Goal: Task Accomplishment & Management: Use online tool/utility

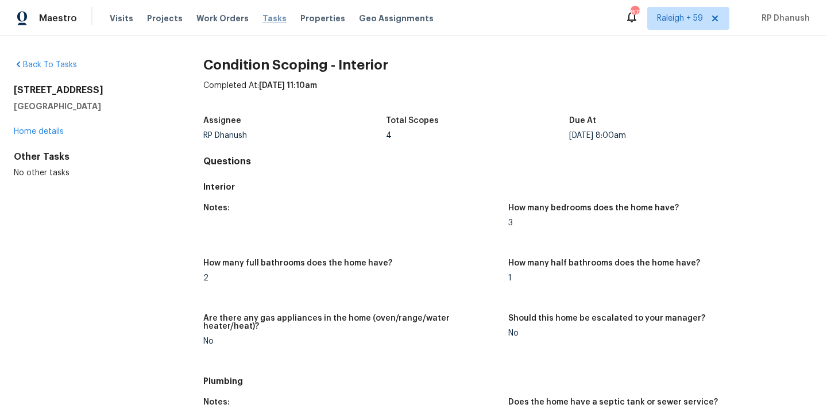
click at [265, 18] on span "Tasks" at bounding box center [274, 18] width 24 height 8
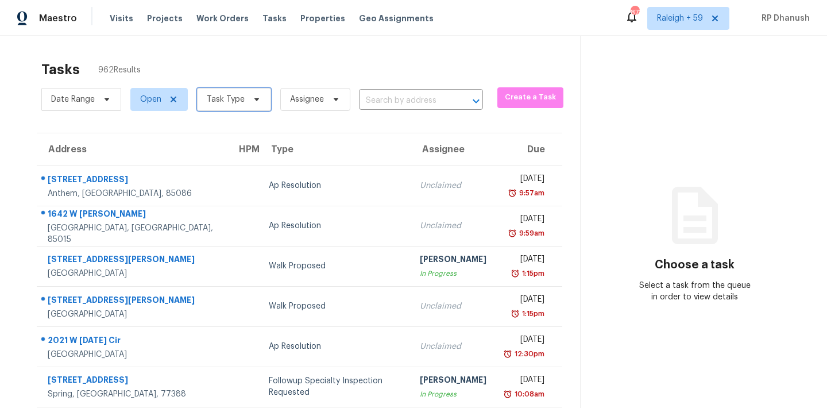
click at [230, 89] on span "Task Type" at bounding box center [234, 99] width 74 height 23
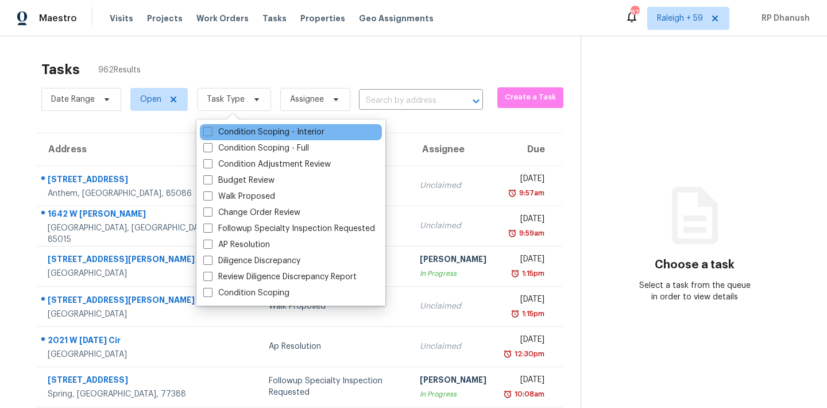
click at [230, 126] on div "Condition Scoping - Interior" at bounding box center [291, 132] width 182 height 16
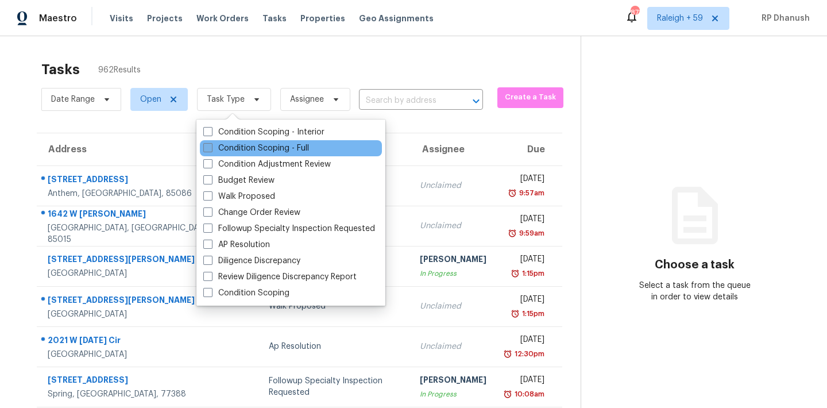
click at [230, 149] on label "Condition Scoping - Full" at bounding box center [256, 147] width 106 height 11
click at [211, 149] on input "Condition Scoping - Full" at bounding box center [206, 145] width 7 height 7
checkbox input "true"
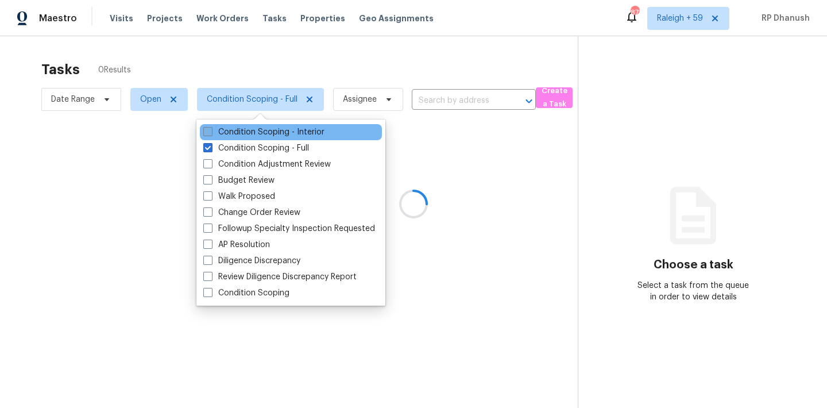
click at [236, 131] on label "Condition Scoping - Interior" at bounding box center [263, 131] width 121 height 11
click at [211, 131] on input "Condition Scoping - Interior" at bounding box center [206, 129] width 7 height 7
checkbox input "true"
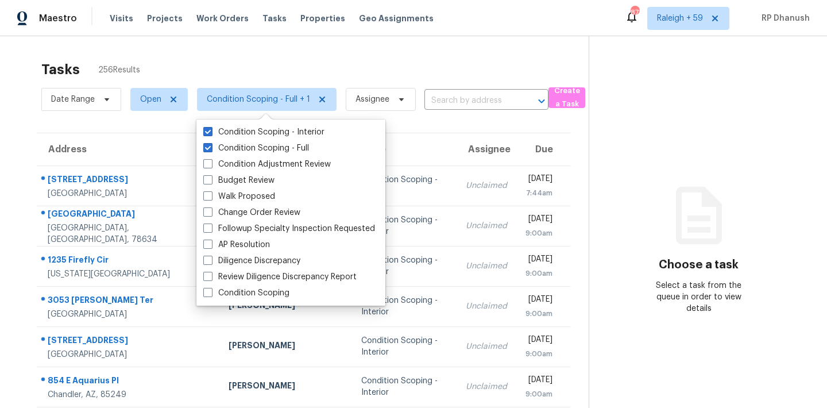
click at [240, 38] on div "Tasks 256 Results Date Range Open Condition Scoping - Full + 1 Assignee ​ Creat…" at bounding box center [413, 317] width 827 height 562
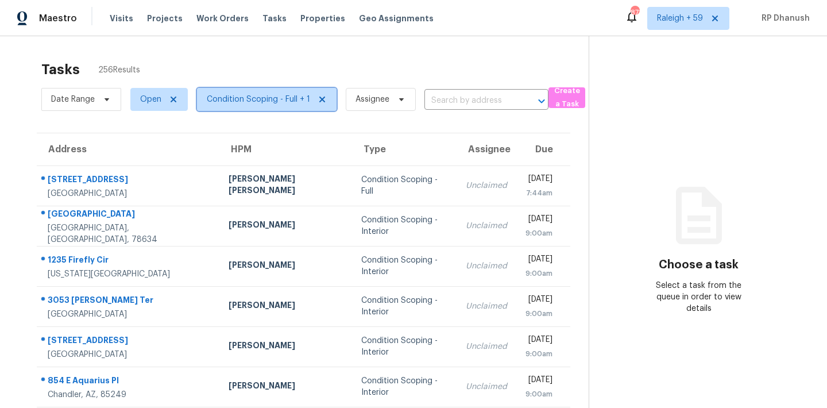
click at [308, 99] on span "Condition Scoping - Full + 1" at bounding box center [258, 99] width 103 height 11
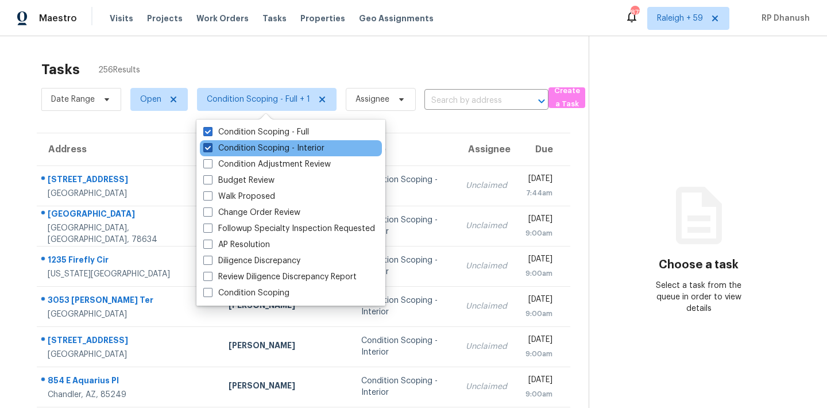
click at [298, 146] on label "Condition Scoping - Interior" at bounding box center [263, 147] width 121 height 11
click at [211, 146] on input "Condition Scoping - Interior" at bounding box center [206, 145] width 7 height 7
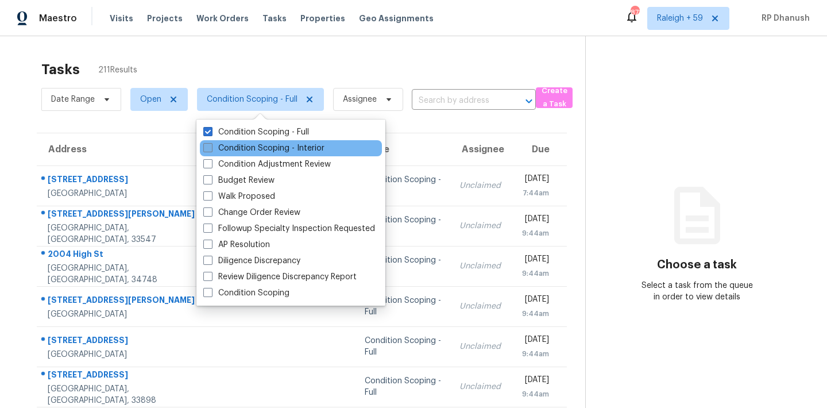
click at [285, 145] on label "Condition Scoping - Interior" at bounding box center [263, 147] width 121 height 11
click at [211, 145] on input "Condition Scoping - Interior" at bounding box center [206, 145] width 7 height 7
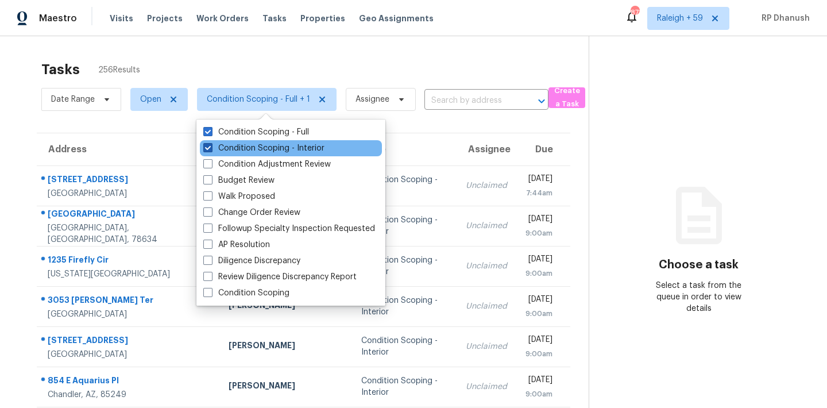
click at [268, 151] on label "Condition Scoping - Interior" at bounding box center [263, 147] width 121 height 11
click at [211, 150] on input "Condition Scoping - Interior" at bounding box center [206, 145] width 7 height 7
checkbox input "false"
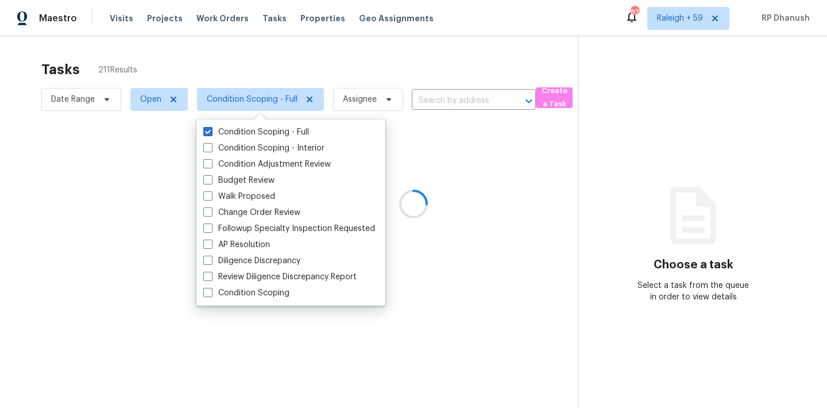
click at [697, 30] on div at bounding box center [413, 204] width 827 height 408
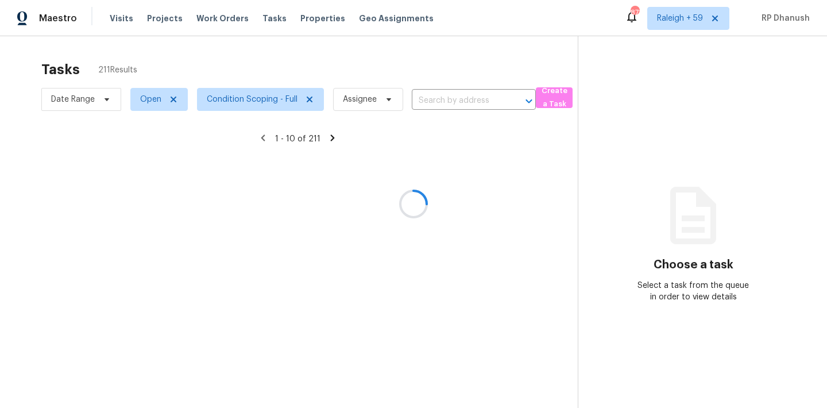
click at [697, 21] on div at bounding box center [413, 204] width 827 height 408
click at [697, 20] on div at bounding box center [413, 204] width 827 height 408
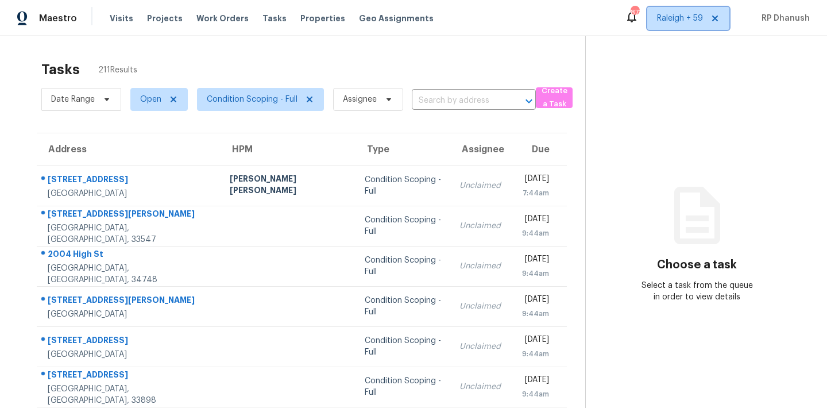
click at [694, 21] on span "Raleigh + 59" at bounding box center [680, 18] width 46 height 11
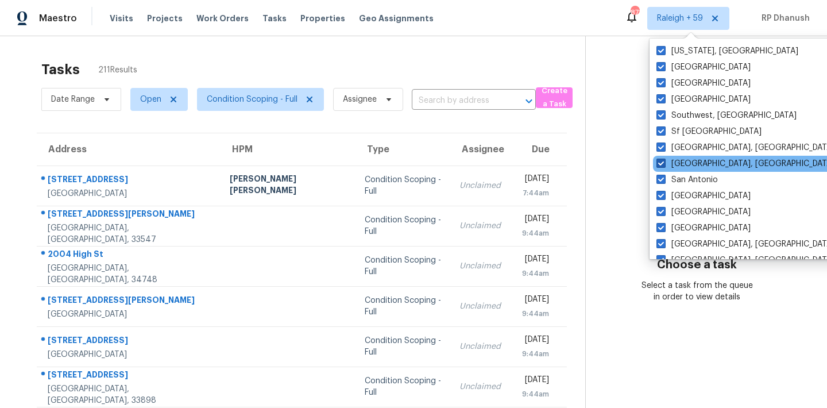
scroll to position [769, 0]
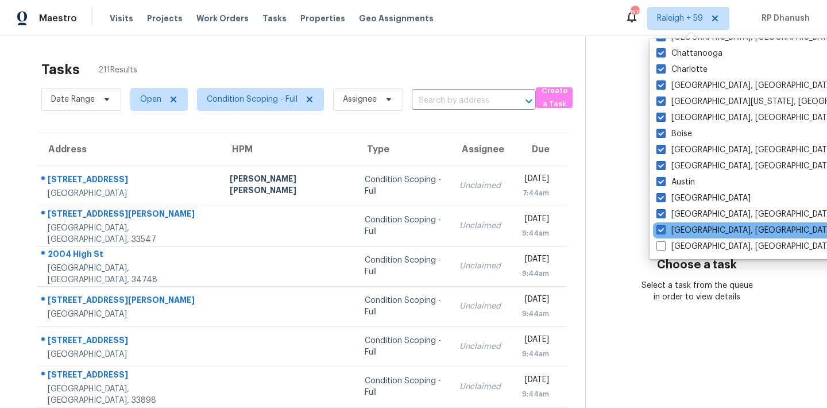
click at [683, 237] on div "[GEOGRAPHIC_DATA], [GEOGRAPHIC_DATA]" at bounding box center [768, 230] width 231 height 16
click at [682, 233] on label "[GEOGRAPHIC_DATA], [GEOGRAPHIC_DATA]" at bounding box center [745, 229] width 178 height 11
click at [663, 232] on input "[GEOGRAPHIC_DATA], [GEOGRAPHIC_DATA]" at bounding box center [659, 227] width 7 height 7
checkbox input "false"
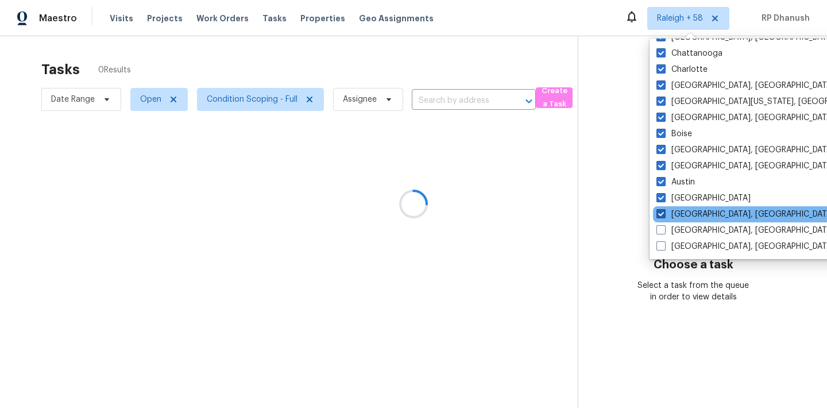
click at [682, 215] on label "[GEOGRAPHIC_DATA], [GEOGRAPHIC_DATA]" at bounding box center [745, 213] width 178 height 11
click at [663, 215] on input "[GEOGRAPHIC_DATA], [GEOGRAPHIC_DATA]" at bounding box center [659, 211] width 7 height 7
checkbox input "false"
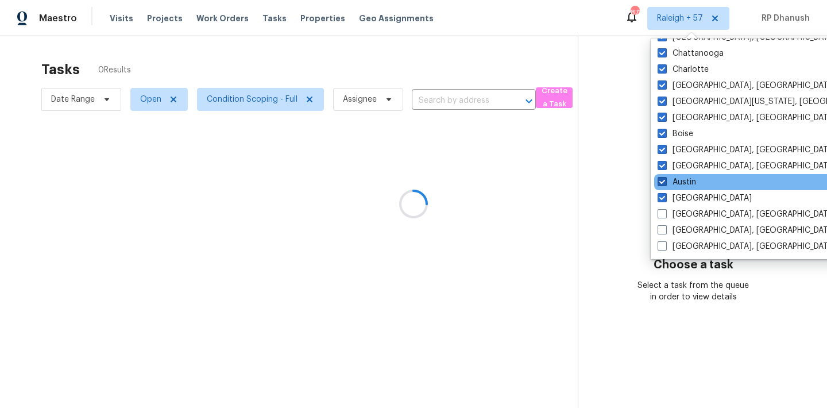
click at [678, 181] on label "Austin" at bounding box center [676, 181] width 38 height 11
click at [665, 181] on input "Austin" at bounding box center [660, 179] width 7 height 7
checkbox input "false"
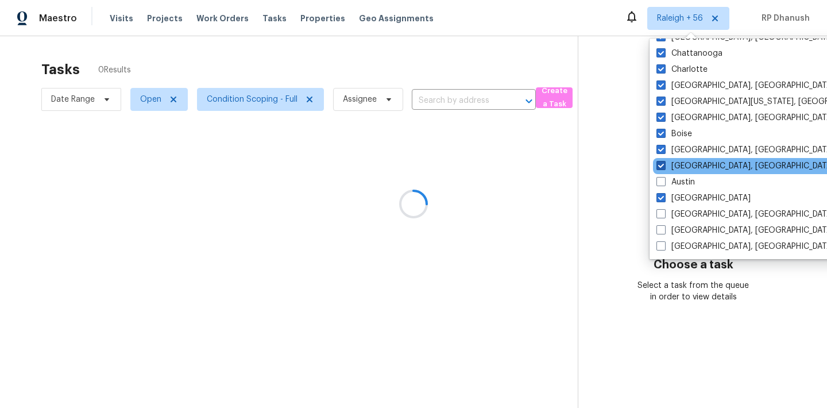
click at [678, 165] on label "[GEOGRAPHIC_DATA], [GEOGRAPHIC_DATA]" at bounding box center [745, 165] width 178 height 11
click at [663, 165] on input "[GEOGRAPHIC_DATA], [GEOGRAPHIC_DATA]" at bounding box center [659, 163] width 7 height 7
checkbox input "false"
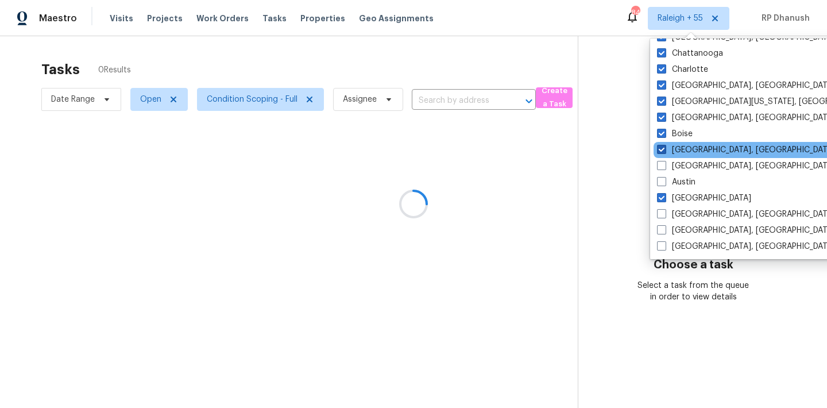
click at [676, 152] on label "[GEOGRAPHIC_DATA], [GEOGRAPHIC_DATA]" at bounding box center [746, 149] width 178 height 11
click at [664, 152] on input "[GEOGRAPHIC_DATA], [GEOGRAPHIC_DATA]" at bounding box center [660, 147] width 7 height 7
checkbox input "false"
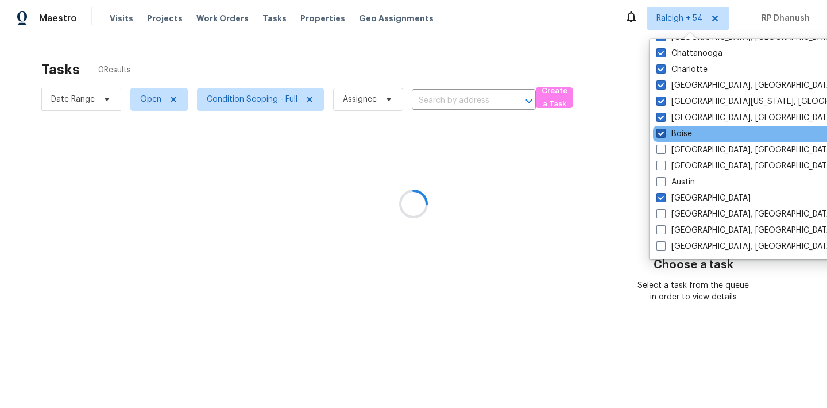
click at [676, 131] on label "Boise" at bounding box center [674, 133] width 36 height 11
click at [663, 131] on input "Boise" at bounding box center [659, 131] width 7 height 7
checkbox input "false"
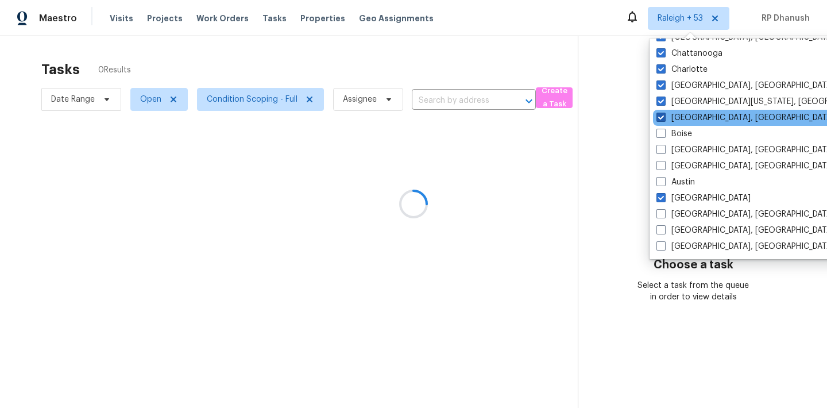
click at [674, 120] on label "[GEOGRAPHIC_DATA], [GEOGRAPHIC_DATA]" at bounding box center [745, 117] width 178 height 11
click at [663, 119] on input "[GEOGRAPHIC_DATA], [GEOGRAPHIC_DATA]" at bounding box center [659, 115] width 7 height 7
checkbox input "false"
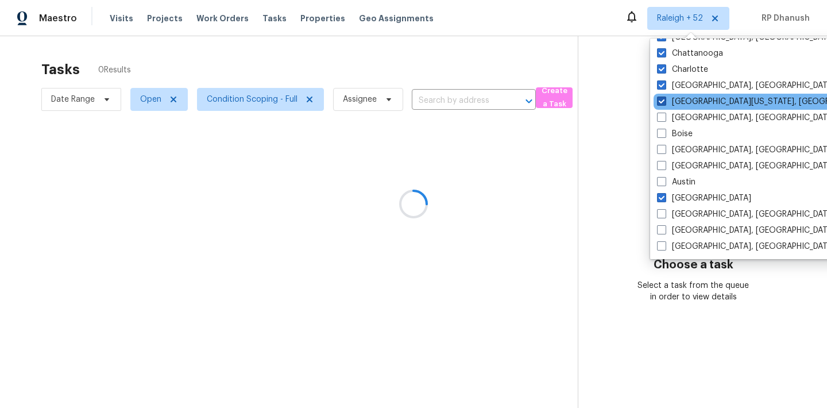
click at [674, 102] on label "[GEOGRAPHIC_DATA][US_STATE], [GEOGRAPHIC_DATA]" at bounding box center [767, 101] width 221 height 11
click at [664, 102] on input "[GEOGRAPHIC_DATA][US_STATE], [GEOGRAPHIC_DATA]" at bounding box center [660, 99] width 7 height 7
checkbox input "false"
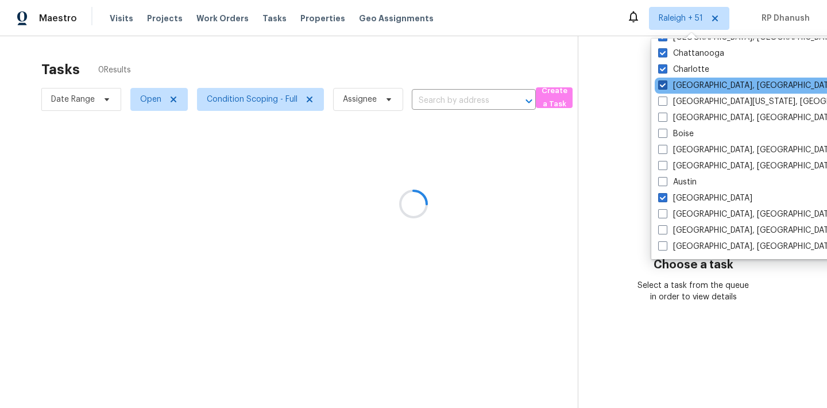
click at [672, 84] on label "[GEOGRAPHIC_DATA], [GEOGRAPHIC_DATA]" at bounding box center [747, 85] width 178 height 11
click at [665, 84] on input "[GEOGRAPHIC_DATA], [GEOGRAPHIC_DATA]" at bounding box center [661, 83] width 7 height 7
checkbox input "false"
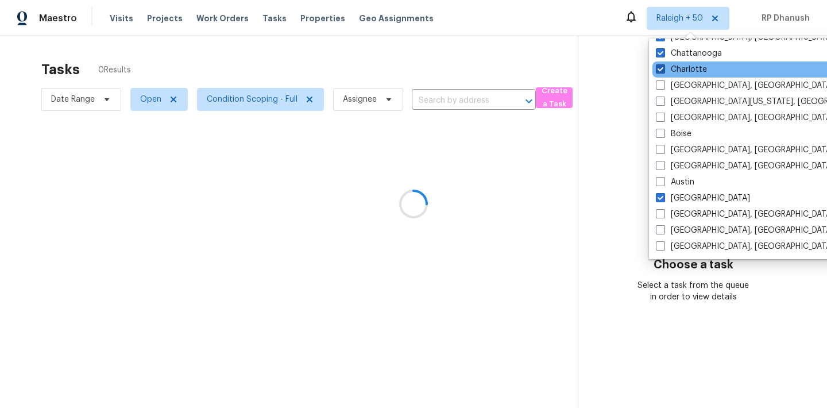
click at [672, 65] on label "Charlotte" at bounding box center [680, 69] width 51 height 11
click at [663, 65] on input "Charlotte" at bounding box center [658, 67] width 7 height 7
checkbox input "false"
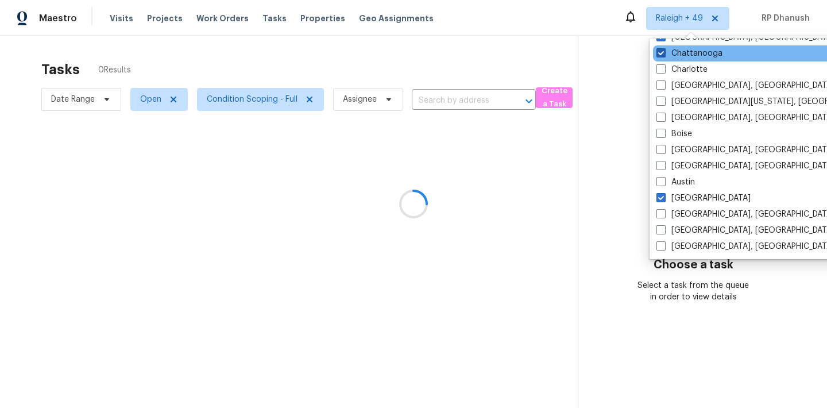
click at [672, 49] on label "Chattanooga" at bounding box center [689, 53] width 66 height 11
click at [663, 49] on input "Chattanooga" at bounding box center [659, 51] width 7 height 7
checkbox input "false"
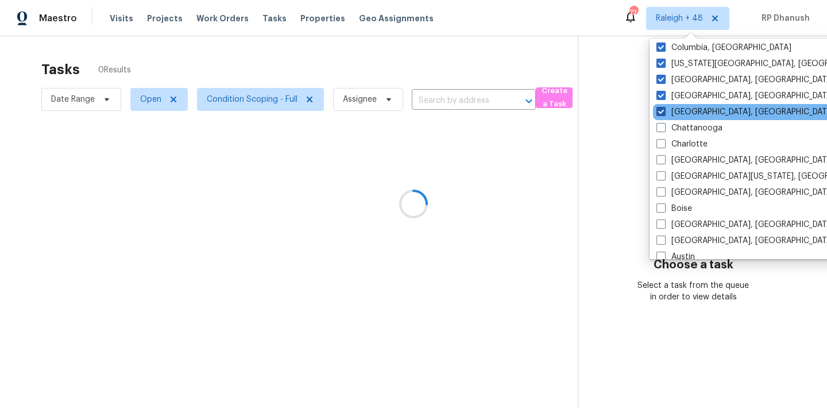
click at [658, 110] on span at bounding box center [660, 111] width 9 height 9
click at [658, 110] on input "[GEOGRAPHIC_DATA], [GEOGRAPHIC_DATA]" at bounding box center [659, 109] width 7 height 7
checkbox input "false"
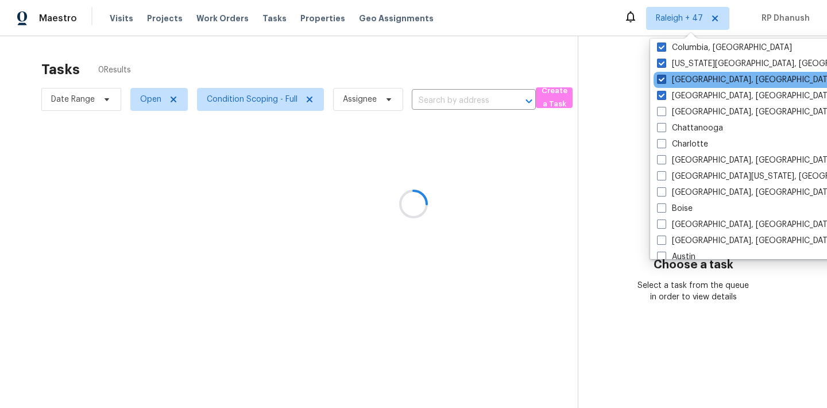
click at [673, 83] on label "[GEOGRAPHIC_DATA], [GEOGRAPHIC_DATA]" at bounding box center [746, 79] width 178 height 11
click at [664, 82] on input "[GEOGRAPHIC_DATA], [GEOGRAPHIC_DATA]" at bounding box center [660, 77] width 7 height 7
checkbox input "false"
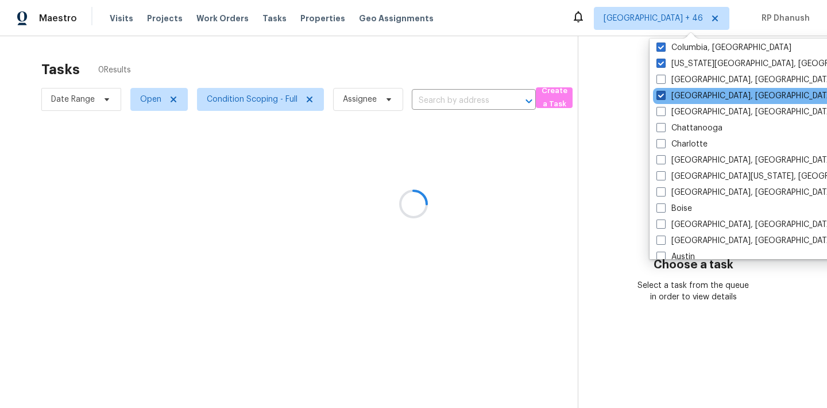
click at [665, 94] on label "[GEOGRAPHIC_DATA], [GEOGRAPHIC_DATA]" at bounding box center [745, 95] width 178 height 11
click at [663, 94] on input "[GEOGRAPHIC_DATA], [GEOGRAPHIC_DATA]" at bounding box center [659, 93] width 7 height 7
checkbox input "false"
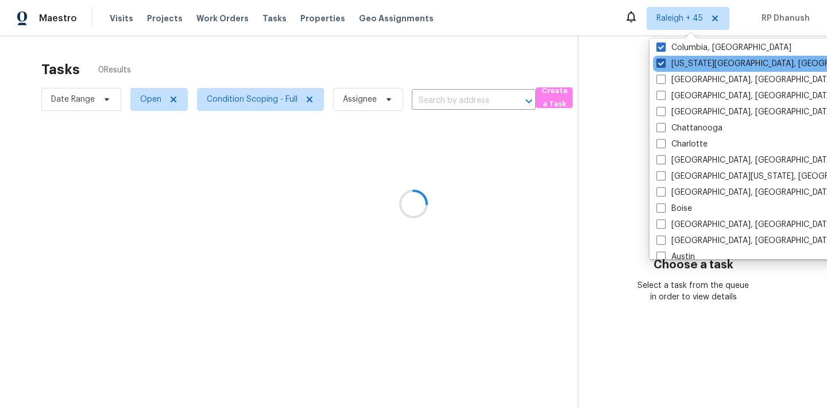
click at [665, 68] on label "[US_STATE][GEOGRAPHIC_DATA], [GEOGRAPHIC_DATA]" at bounding box center [766, 63] width 221 height 11
click at [663, 65] on input "[US_STATE][GEOGRAPHIC_DATA], [GEOGRAPHIC_DATA]" at bounding box center [659, 61] width 7 height 7
click at [665, 59] on label "[US_STATE][GEOGRAPHIC_DATA], [GEOGRAPHIC_DATA]" at bounding box center [766, 63] width 221 height 11
click at [663, 59] on input "Colorado Springs, CO" at bounding box center [659, 61] width 7 height 7
click at [666, 59] on label "Colorado Springs, CO" at bounding box center [766, 63] width 221 height 11
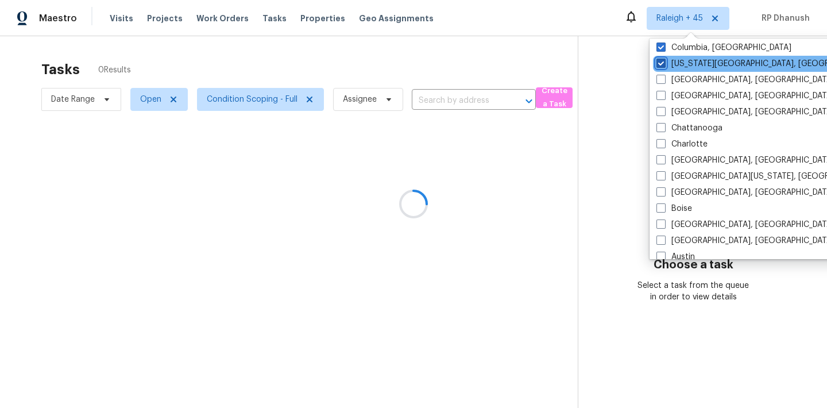
click at [663, 59] on input "Colorado Springs, CO" at bounding box center [659, 61] width 7 height 7
checkbox input "false"
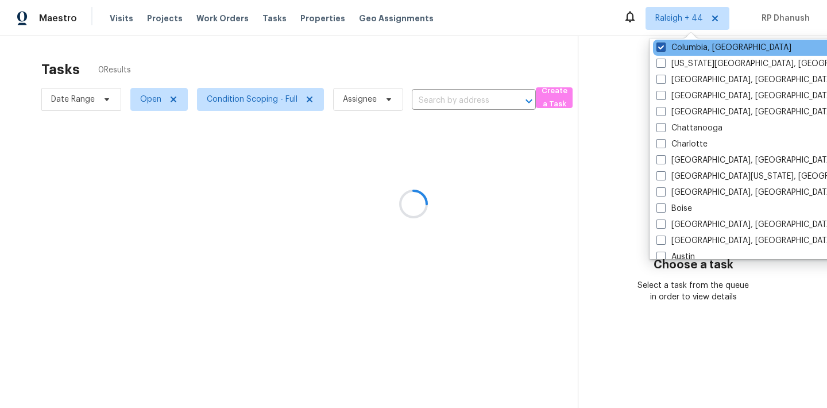
click at [666, 46] on label "Columbia, SC" at bounding box center [723, 47] width 135 height 11
click at [663, 46] on input "Columbia, SC" at bounding box center [659, 45] width 7 height 7
checkbox input "false"
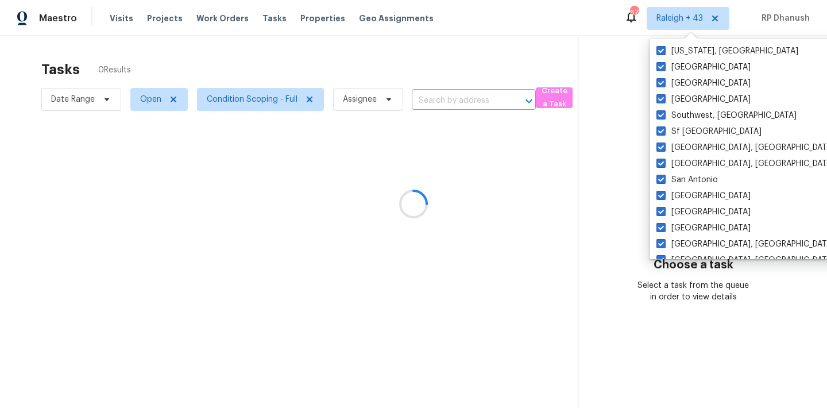
click at [666, 46] on label "Washington, DC" at bounding box center [727, 50] width 142 height 11
click at [663, 46] on input "Washington, DC" at bounding box center [659, 48] width 7 height 7
checkbox input "false"
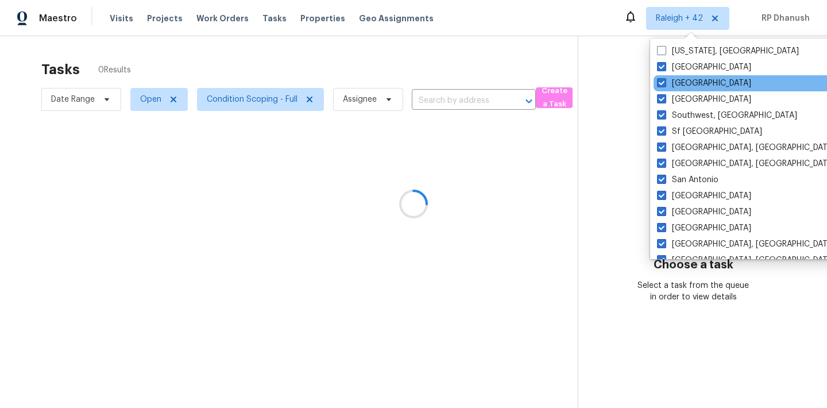
click at [666, 76] on div "Tampa" at bounding box center [768, 83] width 231 height 16
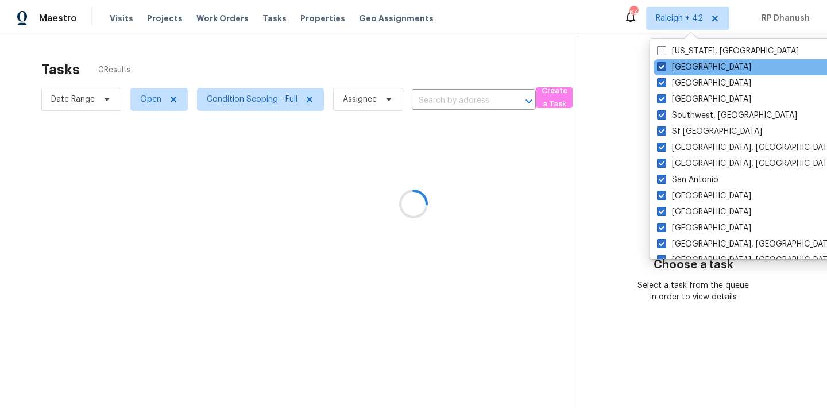
click at [668, 68] on label "Tucson" at bounding box center [704, 66] width 94 height 11
click at [664, 68] on input "Tucson" at bounding box center [660, 64] width 7 height 7
checkbox input "false"
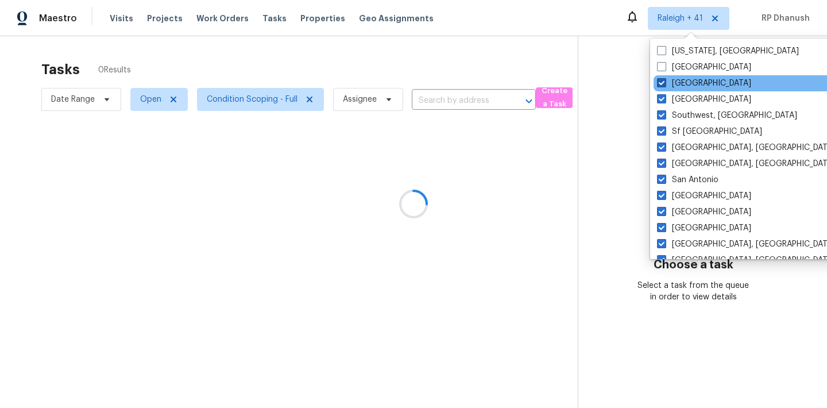
click at [667, 86] on label "Tampa" at bounding box center [704, 82] width 94 height 11
click at [664, 85] on input "Tampa" at bounding box center [660, 80] width 7 height 7
checkbox input "false"
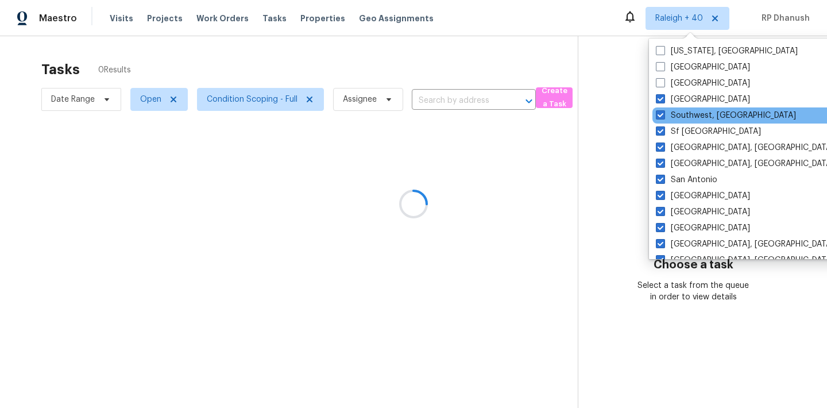
click at [661, 107] on div "Southwest, FL" at bounding box center [767, 115] width 231 height 16
click at [661, 119] on span at bounding box center [659, 114] width 9 height 9
click at [661, 117] on input "Southwest, FL" at bounding box center [658, 113] width 7 height 7
checkbox input "false"
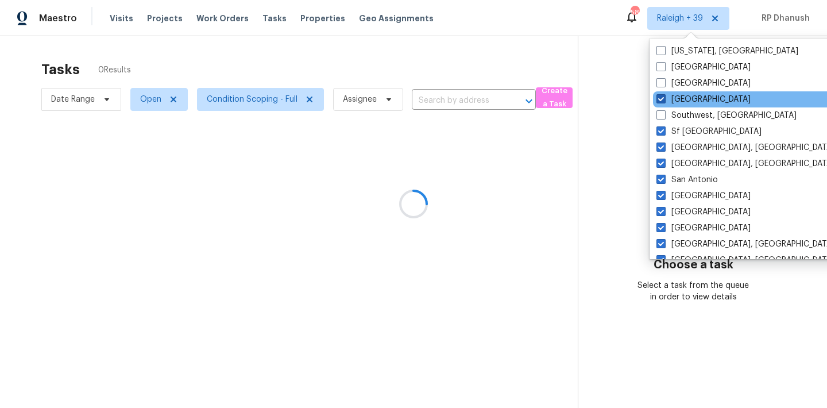
click at [662, 98] on span at bounding box center [660, 98] width 9 height 9
click at [662, 98] on input "St Louis" at bounding box center [659, 97] width 7 height 7
checkbox input "false"
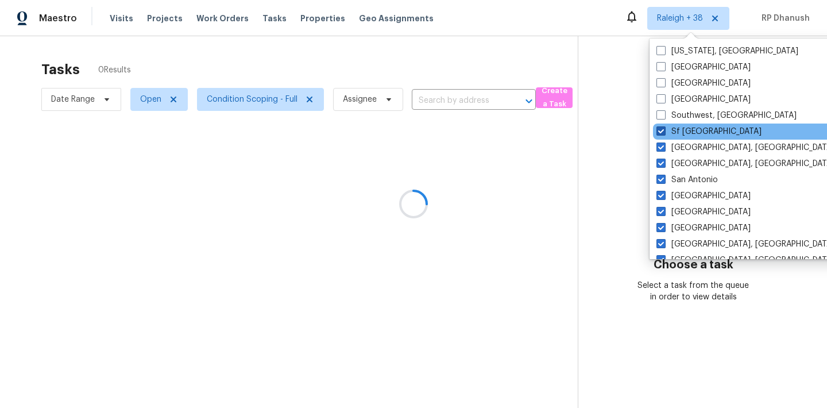
click at [662, 131] on span at bounding box center [660, 130] width 9 height 9
click at [662, 131] on input "Sf Bay Area" at bounding box center [659, 129] width 7 height 7
checkbox input "false"
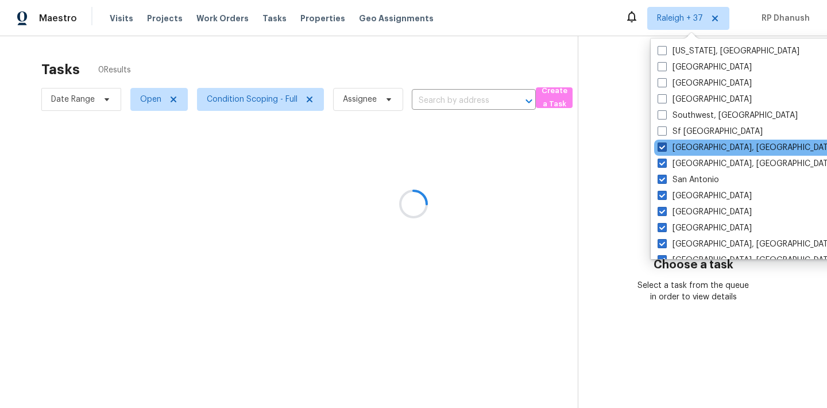
click at [662, 151] on span at bounding box center [661, 146] width 9 height 9
click at [662, 149] on input "Seattle, WA" at bounding box center [660, 145] width 7 height 7
checkbox input "false"
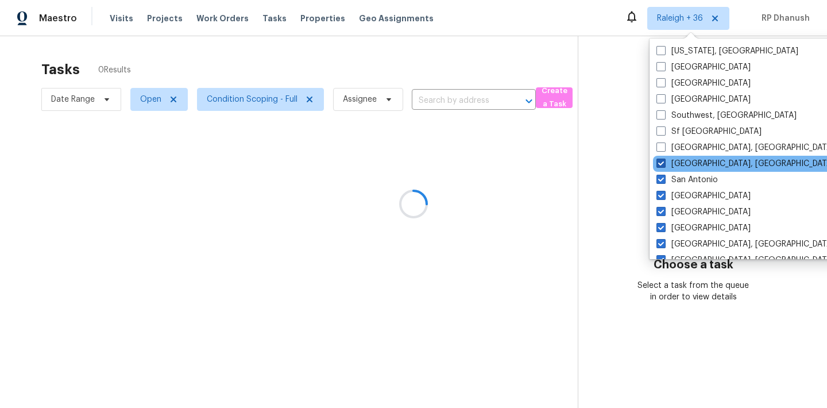
click at [663, 167] on span at bounding box center [660, 162] width 9 height 9
click at [663, 165] on input "San Diego, CA" at bounding box center [659, 161] width 7 height 7
checkbox input "false"
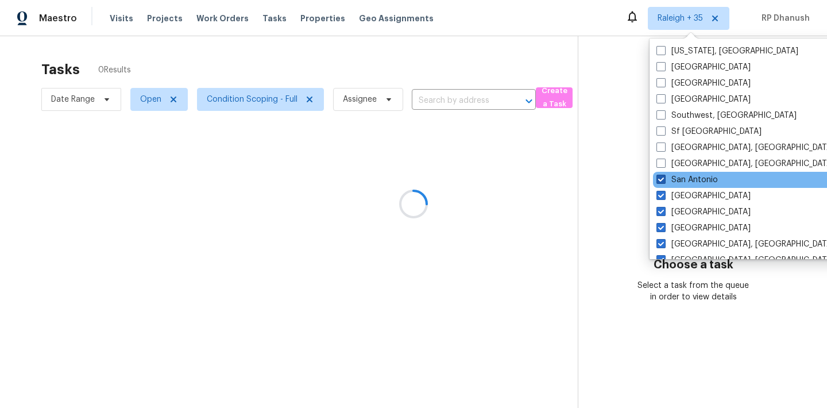
click at [663, 180] on span at bounding box center [660, 178] width 9 height 9
click at [663, 180] on input "San Antonio" at bounding box center [659, 177] width 7 height 7
checkbox input "false"
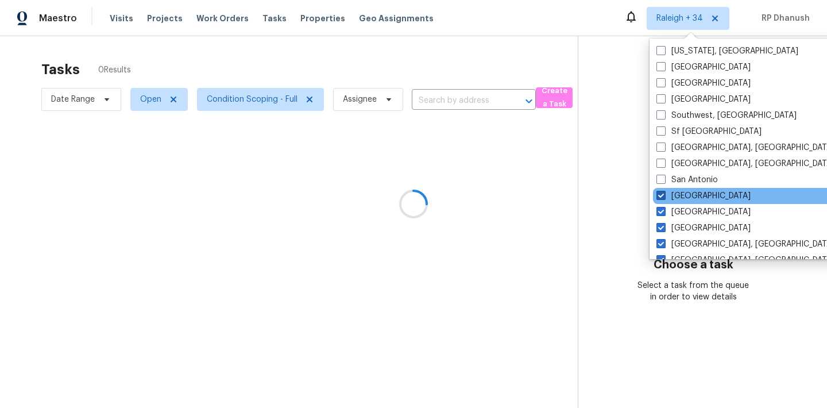
click at [661, 196] on span at bounding box center [660, 195] width 9 height 9
click at [661, 196] on input "Salt Lake City" at bounding box center [659, 193] width 7 height 7
checkbox input "false"
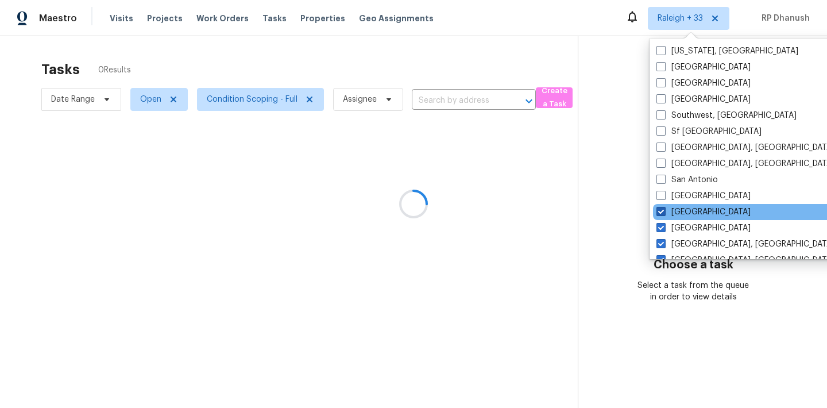
click at [660, 212] on span at bounding box center [660, 211] width 9 height 9
click at [660, 212] on input "Sacramento" at bounding box center [659, 209] width 7 height 7
checkbox input "false"
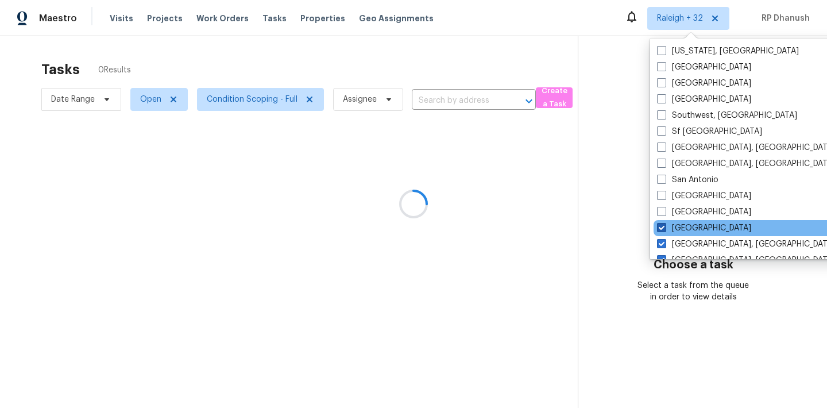
click at [660, 227] on span at bounding box center [661, 227] width 9 height 9
click at [660, 227] on input "Riverside" at bounding box center [660, 225] width 7 height 7
checkbox input "false"
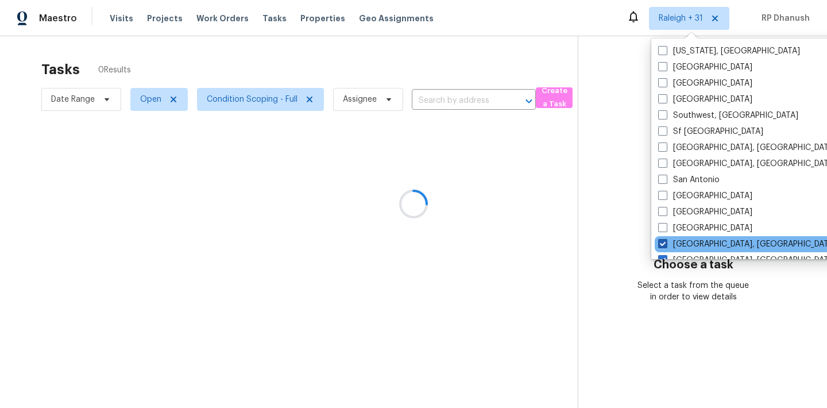
click at [660, 239] on span at bounding box center [662, 243] width 9 height 9
click at [660, 239] on input "Richmond, VA" at bounding box center [661, 241] width 7 height 7
checkbox input "false"
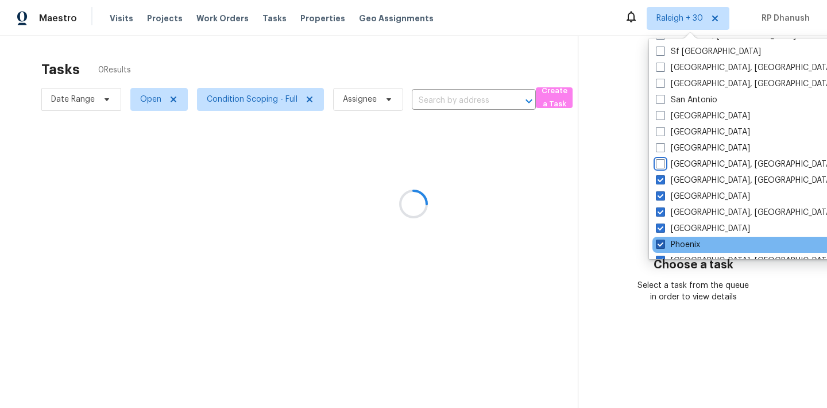
scroll to position [117, 0]
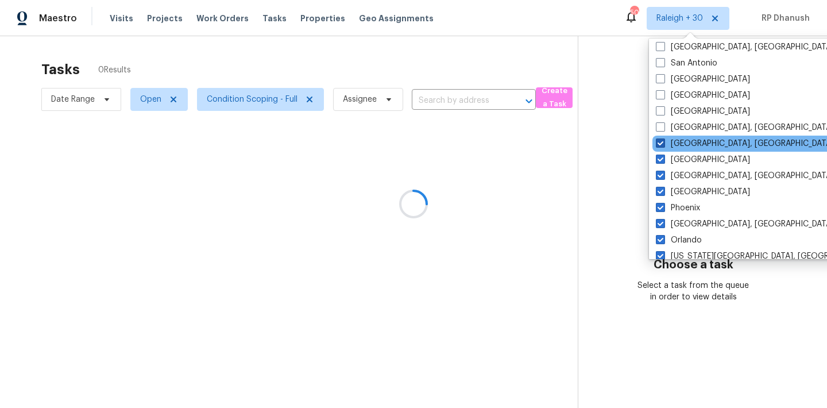
click at [676, 141] on label "Reno, NV" at bounding box center [744, 143] width 178 height 11
click at [663, 141] on input "Reno, NV" at bounding box center [658, 141] width 7 height 7
checkbox input "false"
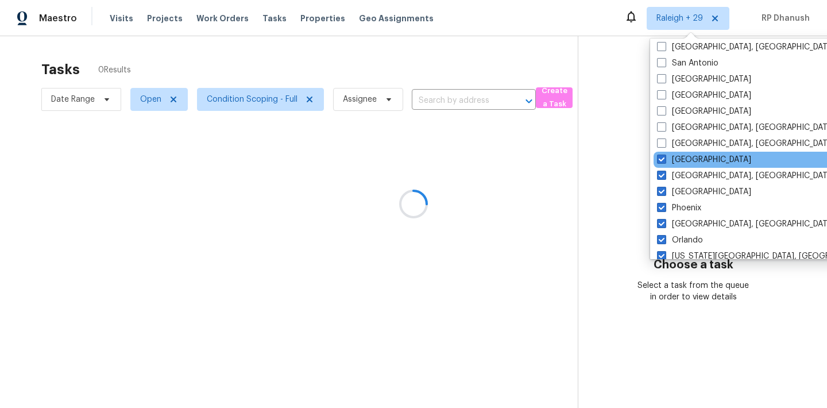
click at [670, 153] on div "Raleigh" at bounding box center [768, 160] width 231 height 16
click at [667, 161] on label "Raleigh" at bounding box center [704, 159] width 94 height 11
click at [664, 161] on input "Raleigh" at bounding box center [660, 157] width 7 height 7
checkbox input "false"
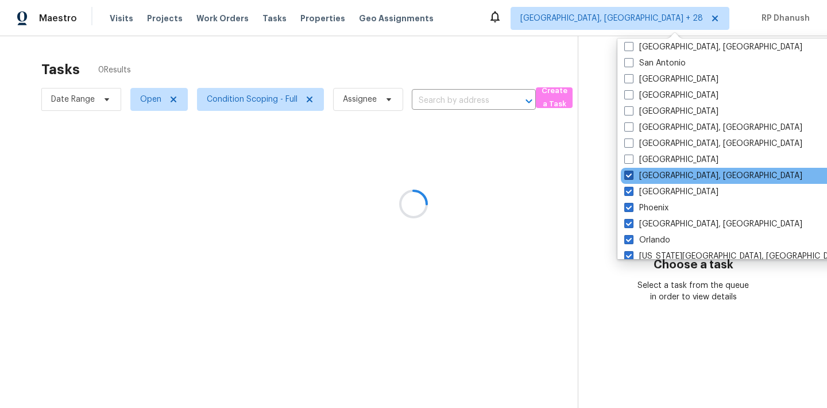
click at [666, 175] on label "Prescott, AZ" at bounding box center [713, 175] width 178 height 11
click at [631, 175] on input "Prescott, AZ" at bounding box center [627, 173] width 7 height 7
checkbox input "false"
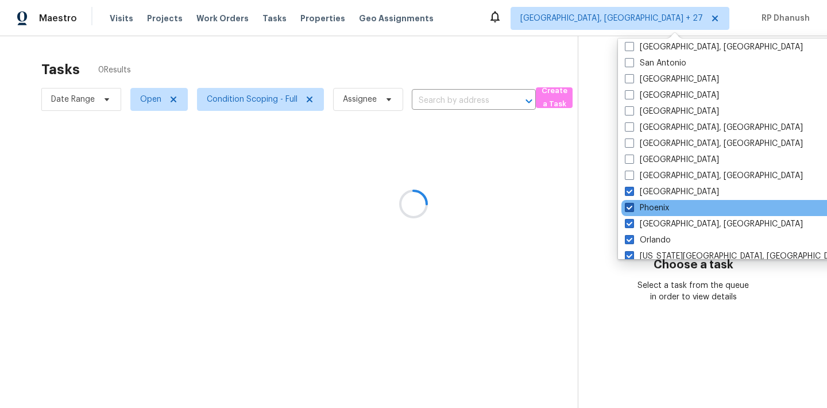
click at [666, 202] on label "Phoenix" at bounding box center [646, 207] width 44 height 11
click at [632, 202] on input "Phoenix" at bounding box center [627, 205] width 7 height 7
checkbox input "false"
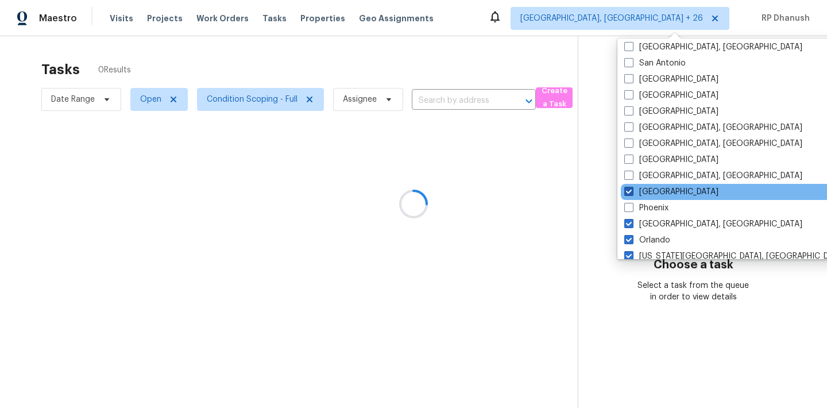
click at [666, 192] on label "Portland" at bounding box center [671, 191] width 94 height 11
click at [631, 192] on input "Portland" at bounding box center [627, 189] width 7 height 7
checkbox input "false"
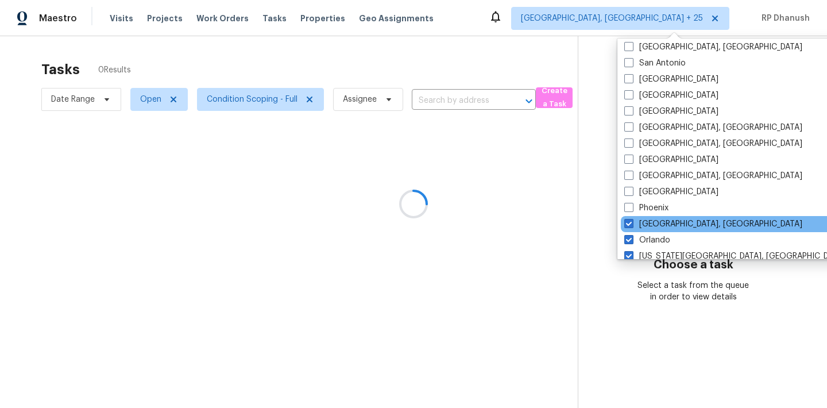
click at [659, 216] on div "Philadelphia, PA" at bounding box center [735, 224] width 231 height 16
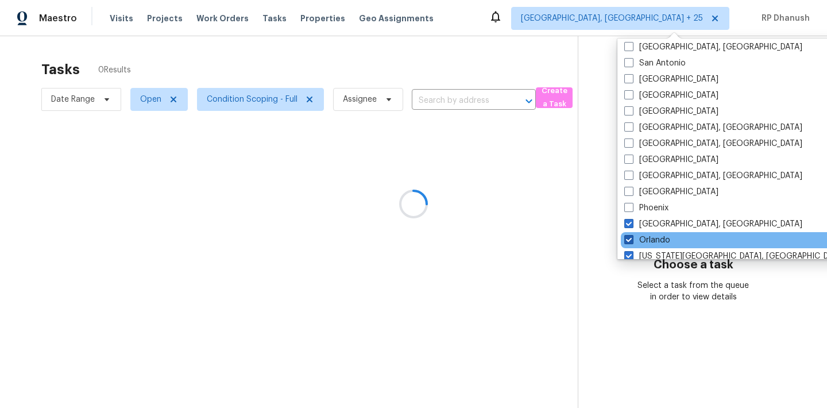
click at [654, 235] on label "Orlando" at bounding box center [647, 239] width 46 height 11
click at [631, 235] on input "Orlando" at bounding box center [627, 237] width 7 height 7
checkbox input "false"
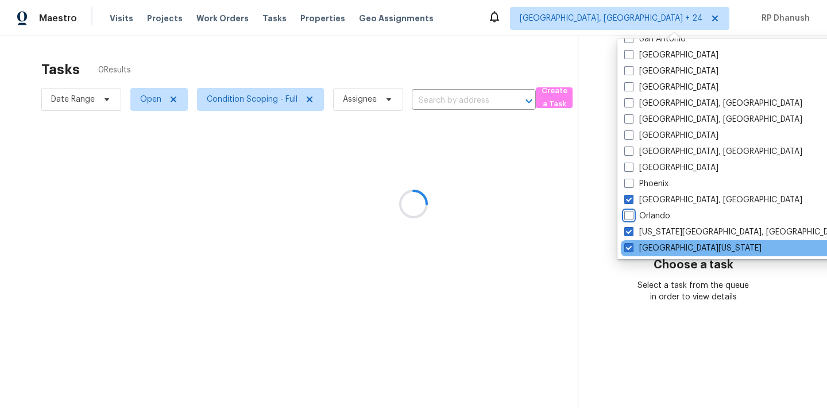
scroll to position [174, 0]
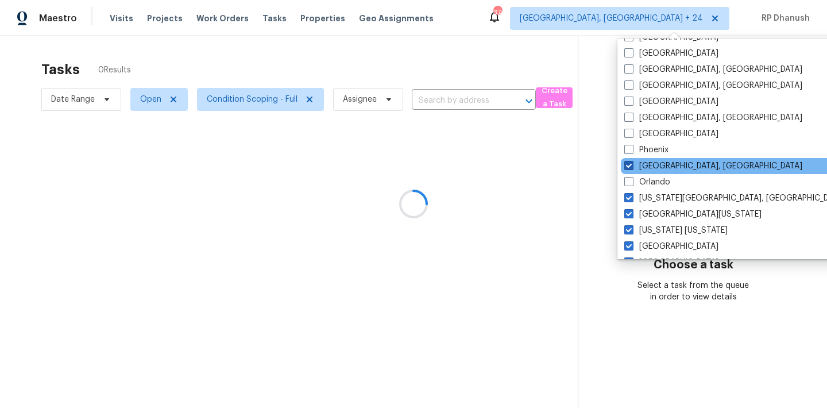
click at [654, 165] on label "Philadelphia, PA" at bounding box center [713, 165] width 178 height 11
click at [631, 165] on input "Philadelphia, PA" at bounding box center [627, 163] width 7 height 7
checkbox input "false"
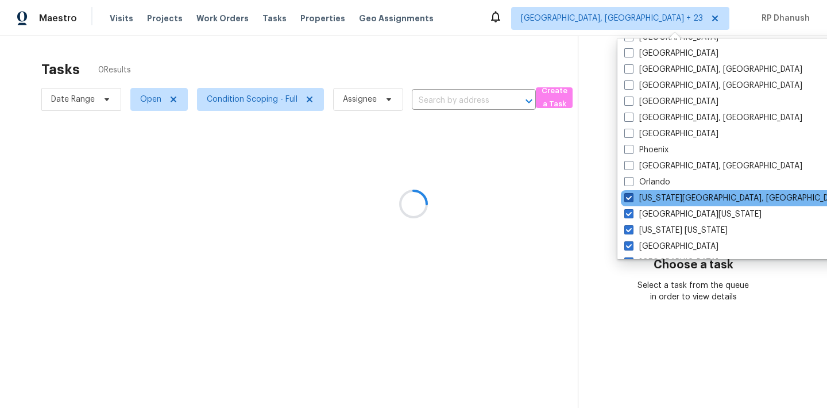
click at [647, 199] on label "Oklahoma City, OK" at bounding box center [734, 197] width 221 height 11
click at [631, 199] on input "Oklahoma City, OK" at bounding box center [627, 195] width 7 height 7
checkbox input "false"
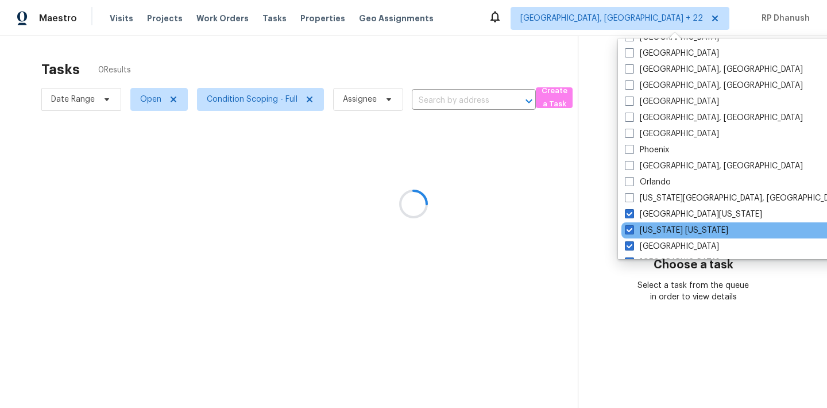
click at [644, 223] on div "New York New Jersey" at bounding box center [736, 230] width 231 height 16
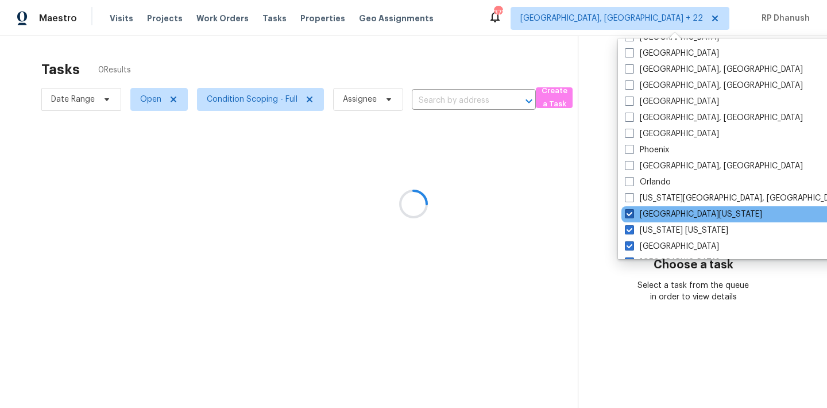
click at [644, 218] on label "Northern Colorado" at bounding box center [692, 213] width 137 height 11
click at [632, 216] on input "Northern Colorado" at bounding box center [627, 211] width 7 height 7
checkbox input "false"
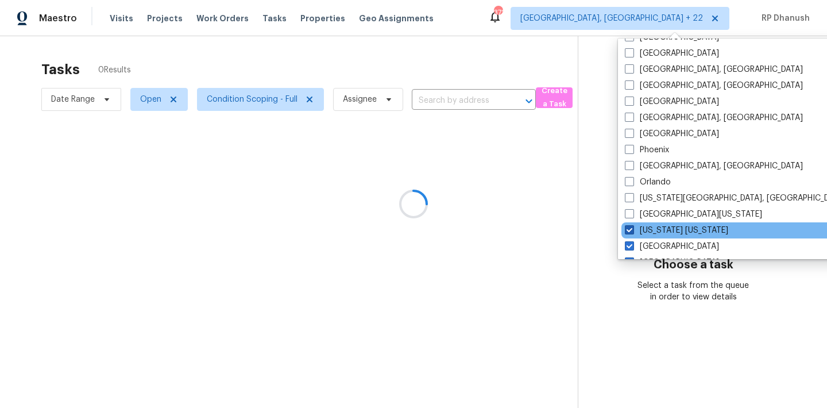
click at [644, 231] on label "New York New Jersey" at bounding box center [675, 229] width 103 height 11
click at [632, 231] on input "New York New Jersey" at bounding box center [627, 227] width 7 height 7
checkbox input "false"
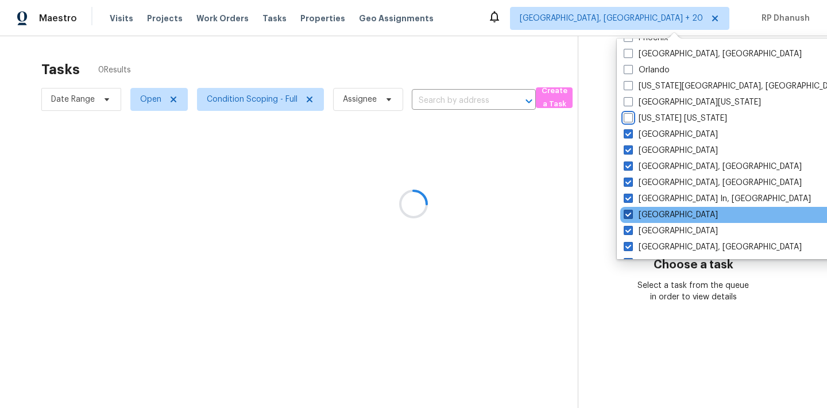
scroll to position [336, 0]
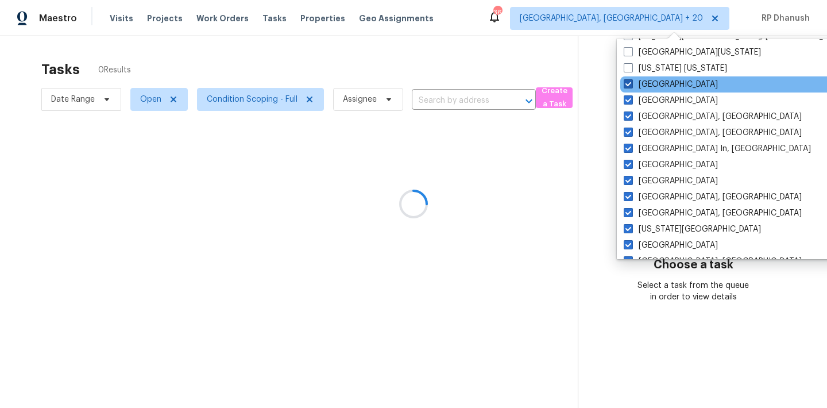
click at [645, 86] on label "Nashville" at bounding box center [670, 84] width 94 height 11
click at [631, 86] on input "Nashville" at bounding box center [626, 82] width 7 height 7
checkbox input "false"
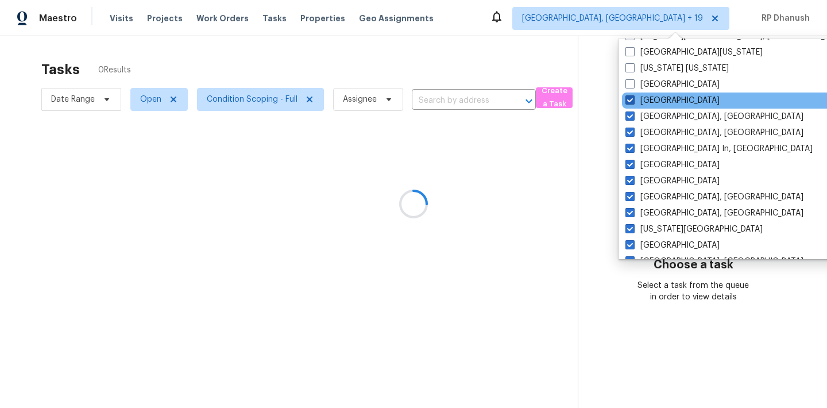
click at [640, 100] on label "Minneapolis" at bounding box center [672, 100] width 94 height 11
click at [633, 100] on input "Minneapolis" at bounding box center [628, 98] width 7 height 7
checkbox input "false"
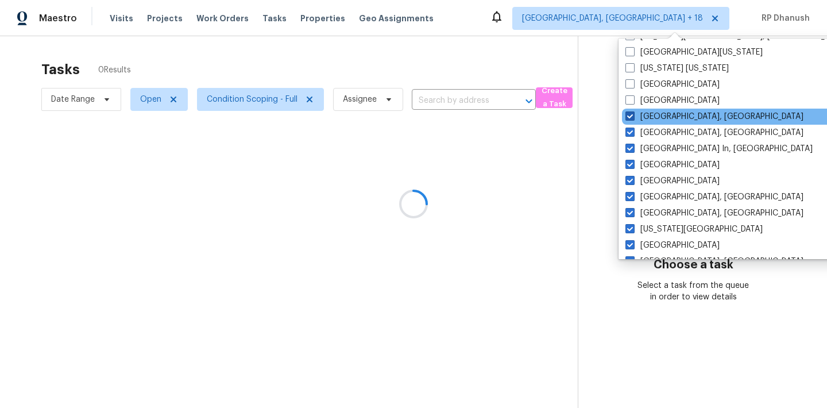
click at [631, 121] on label "Miami, FL" at bounding box center [714, 116] width 178 height 11
click at [631, 118] on input "Miami, FL" at bounding box center [628, 114] width 7 height 7
checkbox input "false"
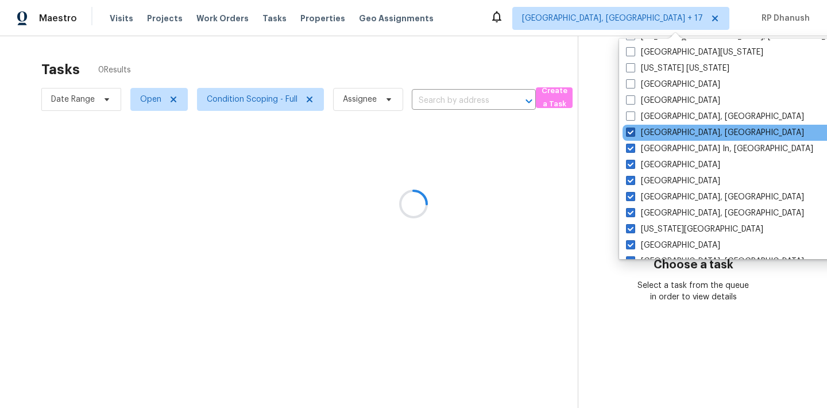
click at [631, 135] on span at bounding box center [630, 131] width 9 height 9
click at [631, 134] on input "Memphis, TN" at bounding box center [629, 130] width 7 height 7
checkbox input "false"
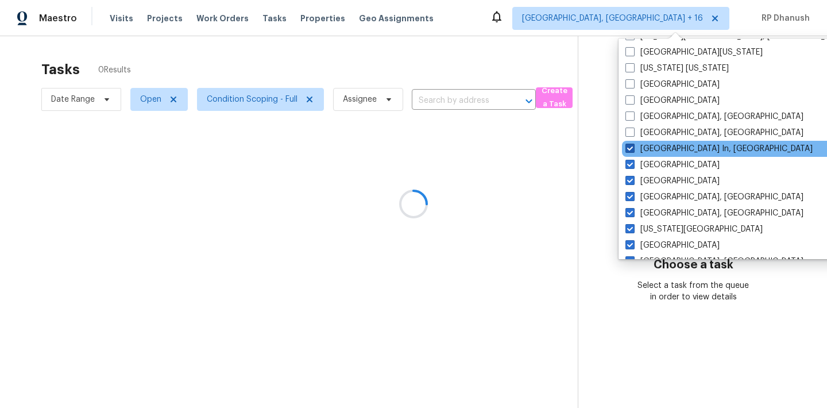
click at [631, 148] on span at bounding box center [629, 147] width 9 height 9
click at [631, 148] on input "Louisville In, KY" at bounding box center [628, 146] width 7 height 7
checkbox input "false"
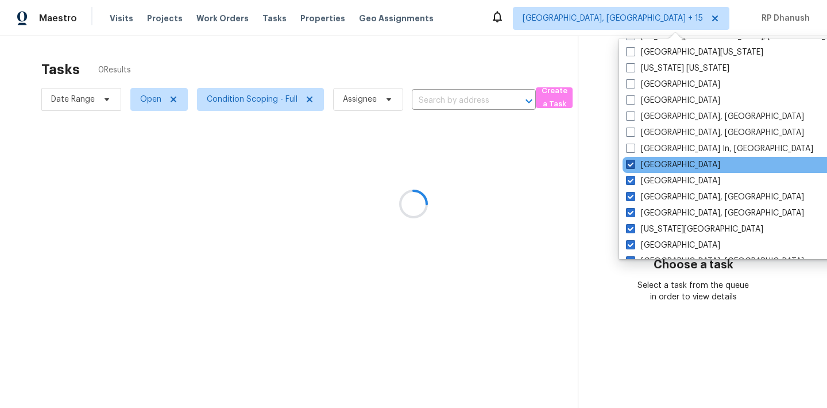
click at [630, 165] on span at bounding box center [630, 164] width 9 height 9
click at [630, 165] on input "Los Angeles" at bounding box center [629, 162] width 7 height 7
checkbox input "false"
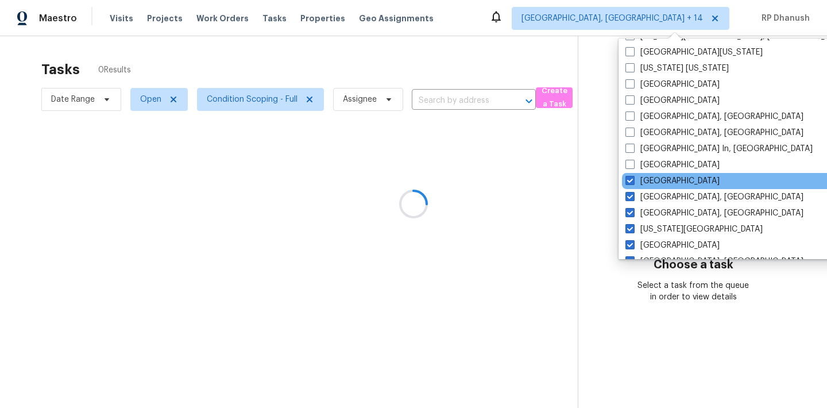
click at [630, 173] on div "Las Vegas" at bounding box center [737, 181] width 231 height 16
click at [630, 187] on div "Las Vegas" at bounding box center [737, 181] width 231 height 16
click at [630, 180] on span at bounding box center [629, 180] width 9 height 9
click at [630, 180] on input "Las Vegas" at bounding box center [628, 178] width 7 height 7
checkbox input "false"
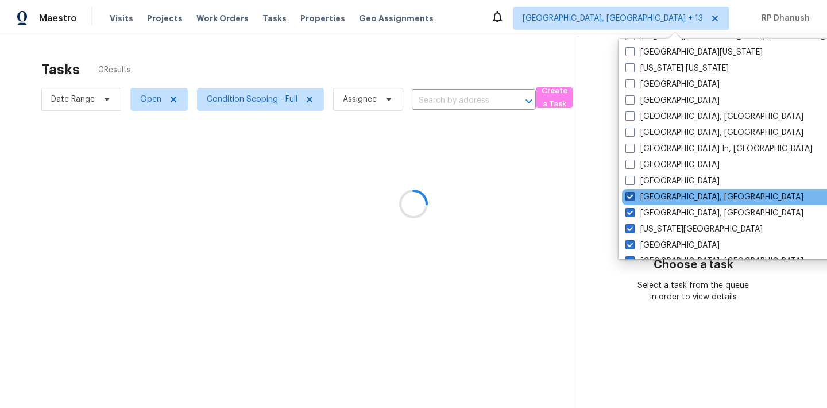
click at [630, 196] on span at bounding box center [629, 196] width 9 height 9
click at [630, 196] on input "Knoxville, TN" at bounding box center [628, 194] width 7 height 7
checkbox input "false"
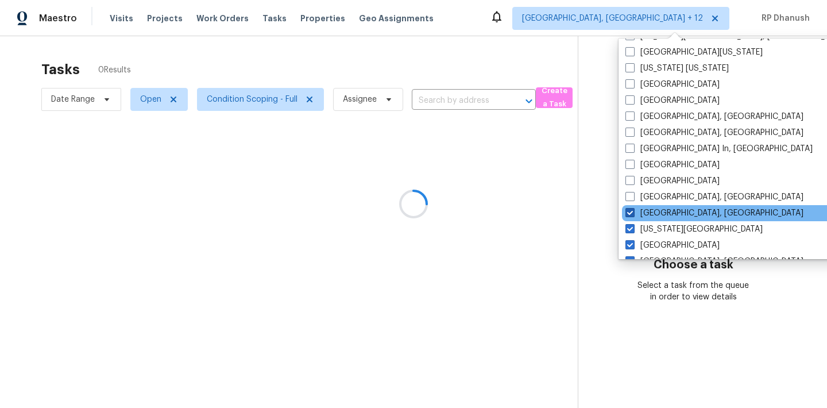
click at [630, 211] on span at bounding box center [629, 212] width 9 height 9
click at [630, 211] on input "Killeen, TX" at bounding box center [628, 210] width 7 height 7
checkbox input "false"
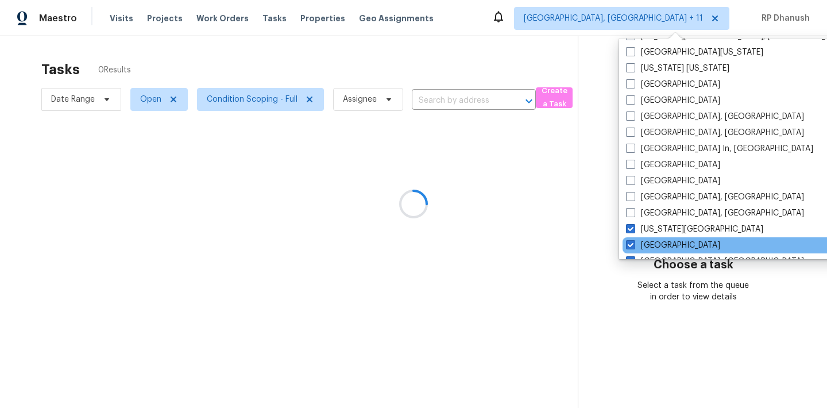
click at [630, 237] on div "Jacksonville" at bounding box center [737, 245] width 231 height 16
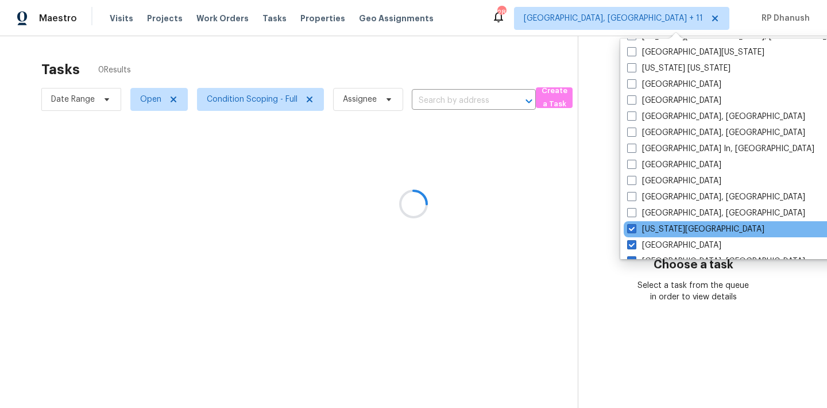
click at [634, 222] on div "Kansas City" at bounding box center [738, 229] width 231 height 16
click at [634, 230] on span at bounding box center [631, 228] width 9 height 9
click at [634, 230] on input "Kansas City" at bounding box center [630, 226] width 7 height 7
checkbox input "false"
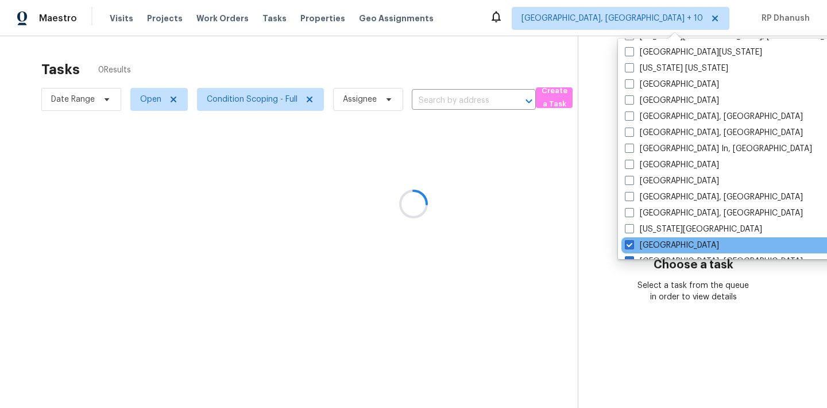
click at [634, 238] on div "Jacksonville" at bounding box center [736, 245] width 231 height 16
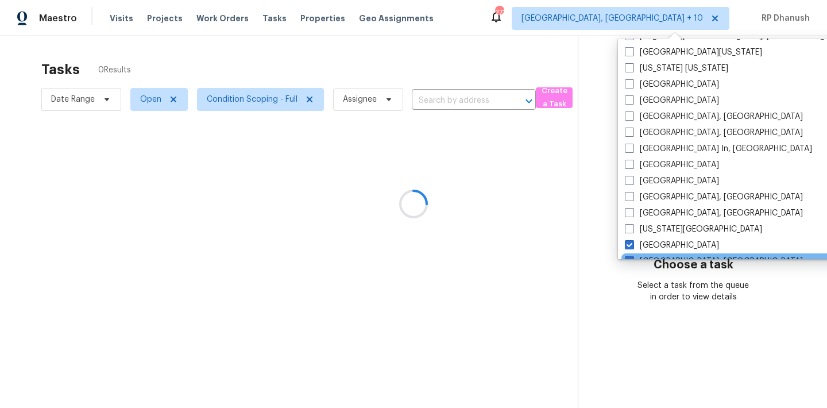
click at [633, 253] on div "Indianapolis, IN" at bounding box center [736, 261] width 231 height 16
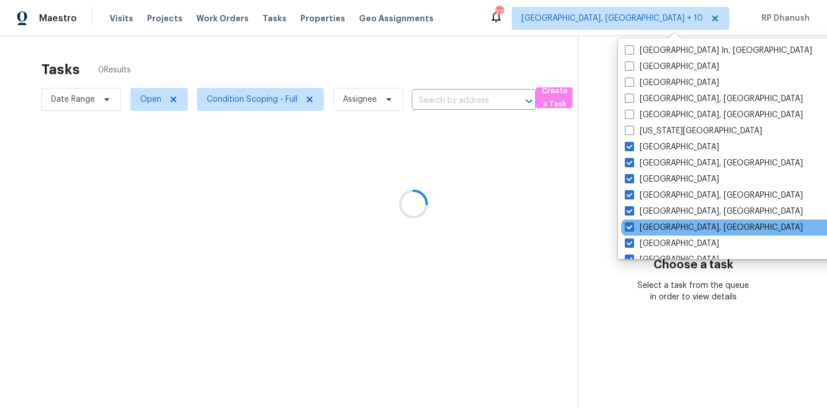
scroll to position [462, 0]
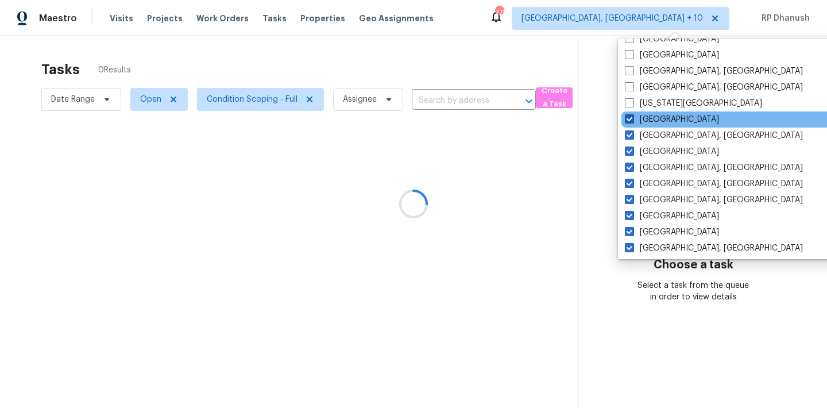
click at [637, 115] on label "Jacksonville" at bounding box center [671, 119] width 94 height 11
click at [632, 115] on input "Jacksonville" at bounding box center [627, 117] width 7 height 7
checkbox input "false"
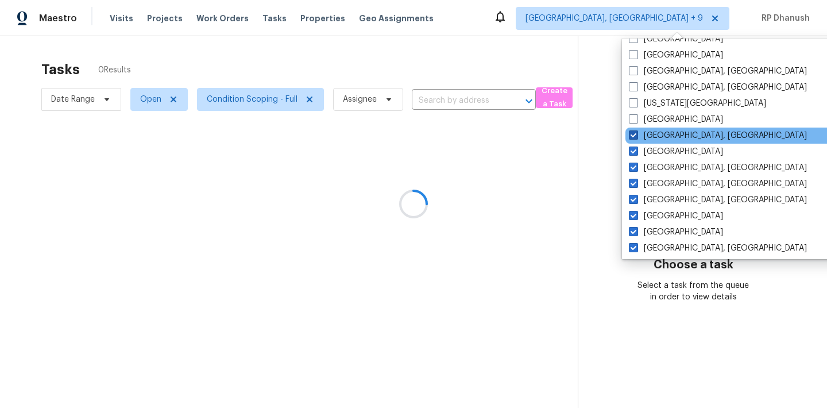
click at [633, 130] on span at bounding box center [632, 134] width 9 height 9
click at [633, 130] on input "Indianapolis, IN" at bounding box center [631, 133] width 7 height 7
checkbox input "false"
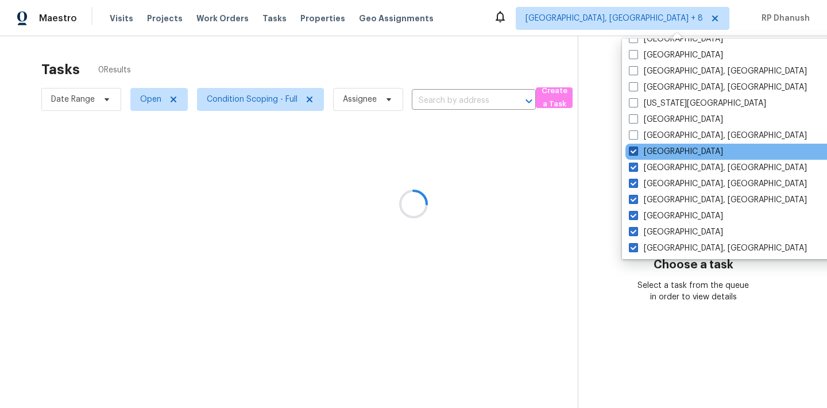
click at [637, 146] on span at bounding box center [632, 150] width 9 height 9
click at [636, 146] on input "Houston" at bounding box center [631, 149] width 7 height 7
checkbox input "false"
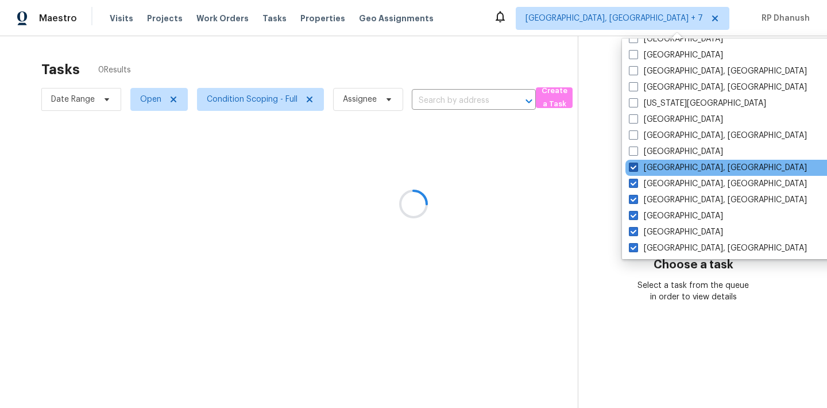
click at [637, 162] on label "Greenville, SC" at bounding box center [717, 167] width 178 height 11
click at [636, 162] on input "Greenville, SC" at bounding box center [631, 165] width 7 height 7
checkbox input "false"
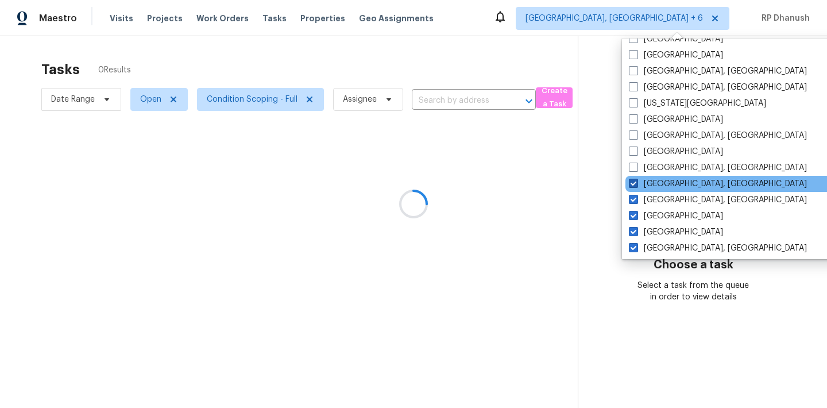
click at [634, 184] on span at bounding box center [632, 183] width 9 height 9
click at [634, 184] on input "Greensboro, NC" at bounding box center [631, 181] width 7 height 7
checkbox input "false"
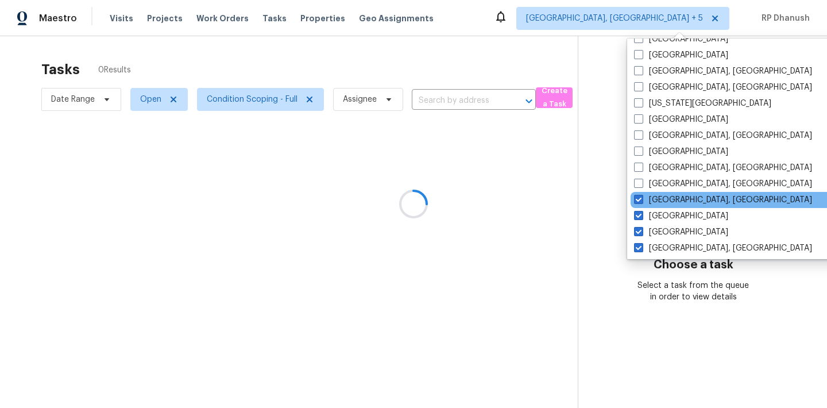
click at [633, 197] on div "Detroit, MI" at bounding box center [745, 200] width 231 height 16
click at [637, 205] on div "Detroit, MI" at bounding box center [745, 200] width 231 height 16
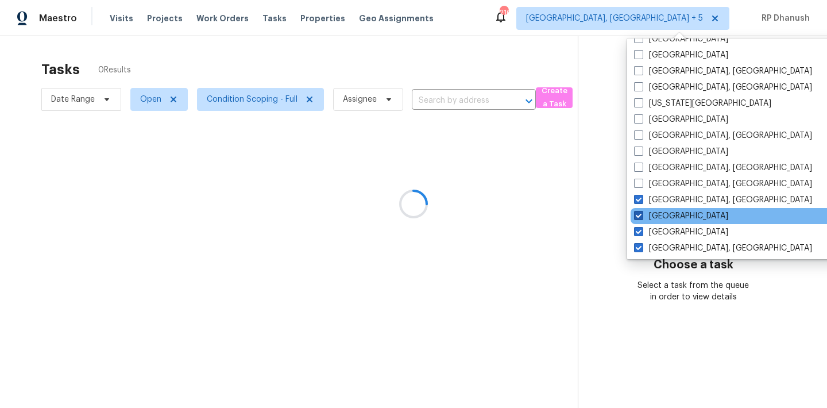
click at [637, 218] on span at bounding box center [638, 215] width 9 height 9
click at [637, 218] on input "Denver" at bounding box center [637, 213] width 7 height 7
checkbox input "false"
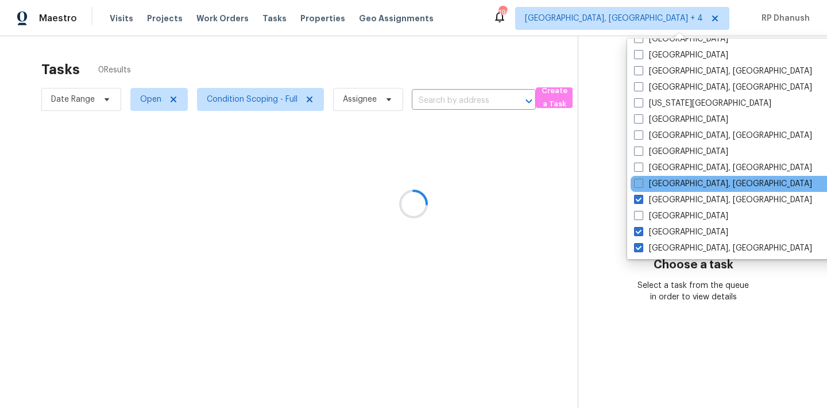
click at [640, 190] on div "Greensboro, NC" at bounding box center [745, 184] width 231 height 16
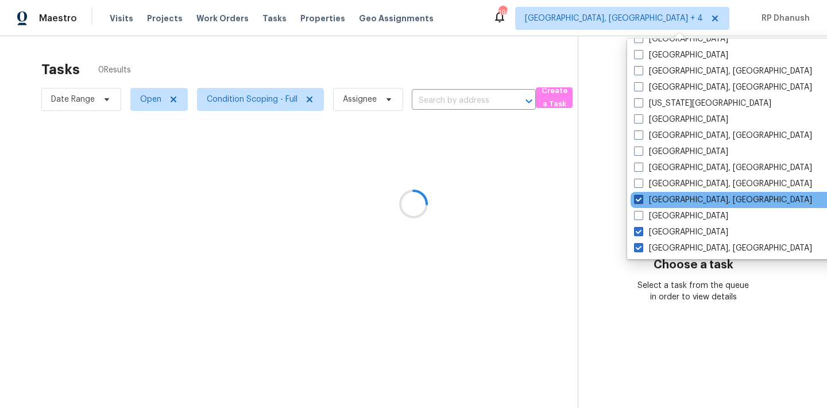
click at [640, 195] on span at bounding box center [638, 199] width 9 height 9
click at [640, 195] on input "Detroit, MI" at bounding box center [637, 197] width 7 height 7
checkbox input "false"
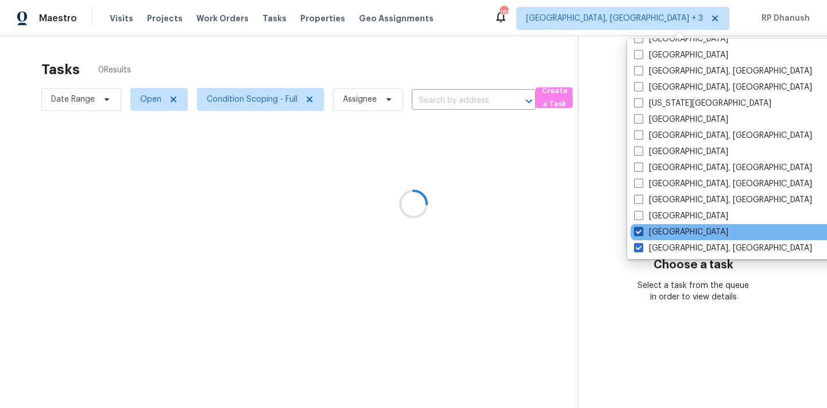
click at [643, 231] on label "Dallas" at bounding box center [681, 231] width 94 height 11
click at [641, 231] on input "Dallas" at bounding box center [637, 229] width 7 height 7
checkbox input "false"
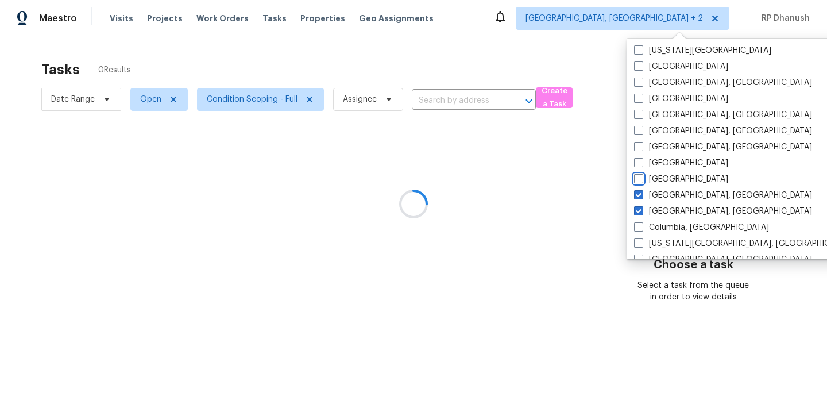
scroll to position [589, 0]
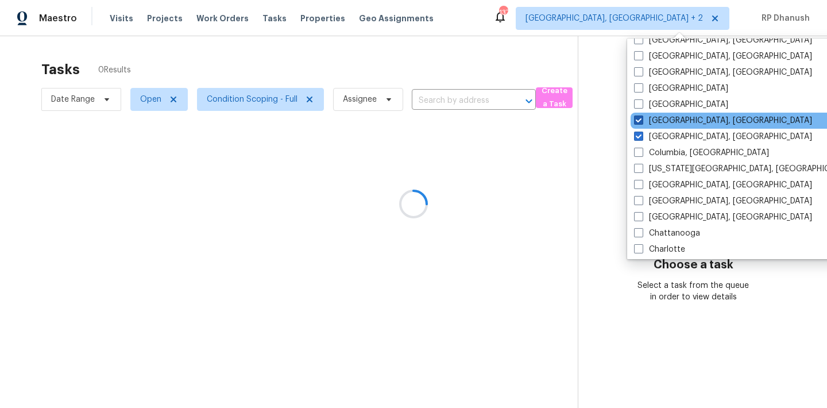
click at [643, 116] on label "Corpus Christi, TX" at bounding box center [723, 120] width 178 height 11
click at [641, 116] on input "Corpus Christi, TX" at bounding box center [637, 118] width 7 height 7
checkbox input "false"
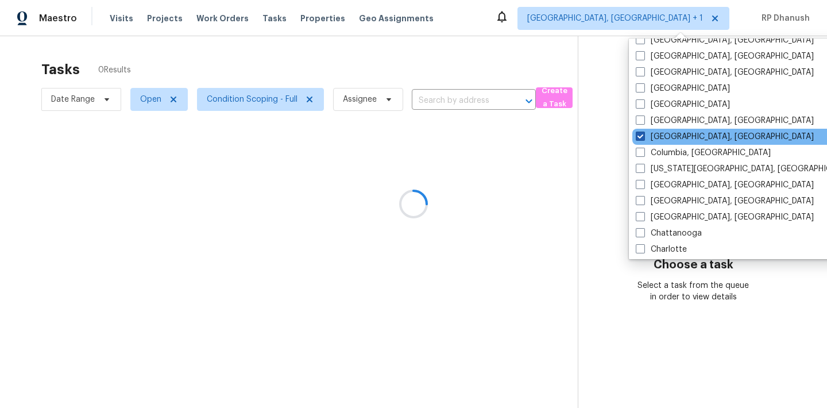
click at [643, 131] on span at bounding box center [639, 135] width 9 height 9
click at [643, 131] on input "Columbus, OH" at bounding box center [638, 134] width 7 height 7
checkbox input "false"
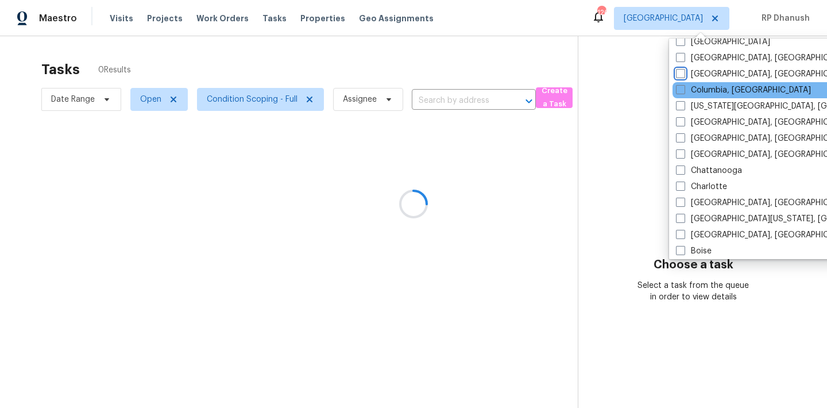
scroll to position [769, 0]
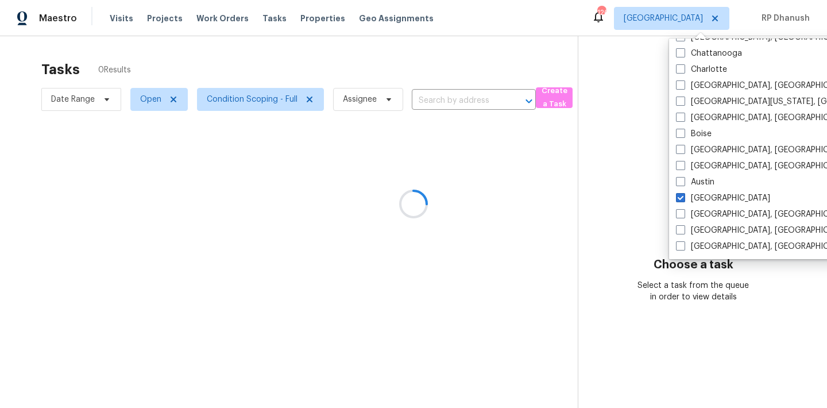
click at [643, 187] on div at bounding box center [413, 204] width 827 height 408
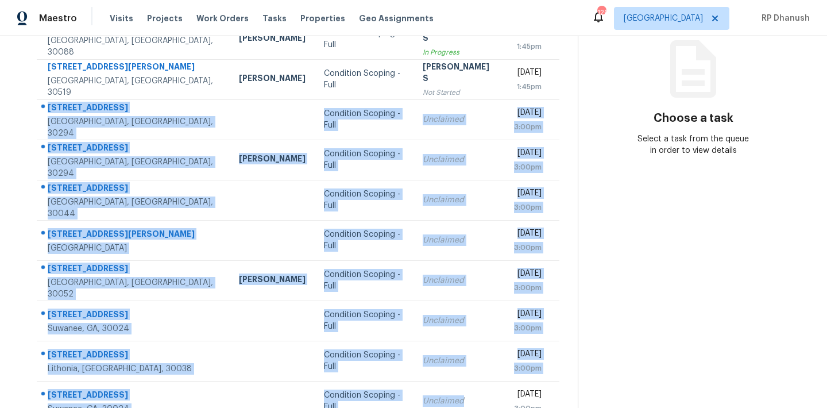
scroll to position [190, 0]
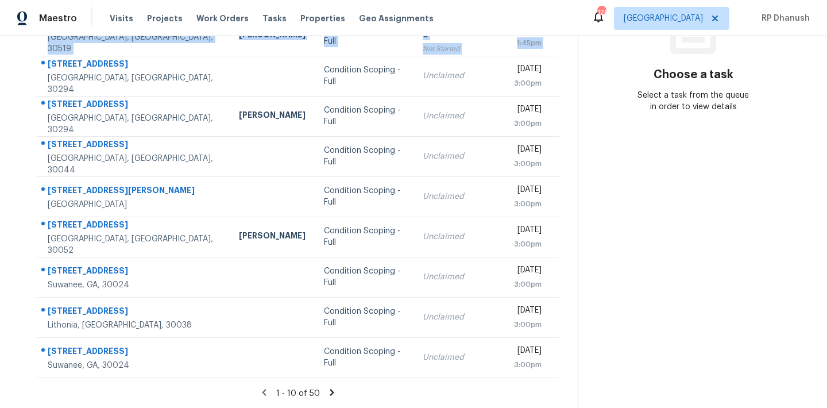
drag, startPoint x: 47, startPoint y: 105, endPoint x: 561, endPoint y: 374, distance: 580.5
click at [561, 374] on div "Address HPM Type Assignee Due [STREET_ADDRESS][PERSON_NAME][PERSON_NAME] [PERSO…" at bounding box center [297, 160] width 559 height 435
copy table "Address HPM Type Assignee Due [STREET_ADDRESS][PERSON_NAME][PERSON_NAME] [PERSO…"
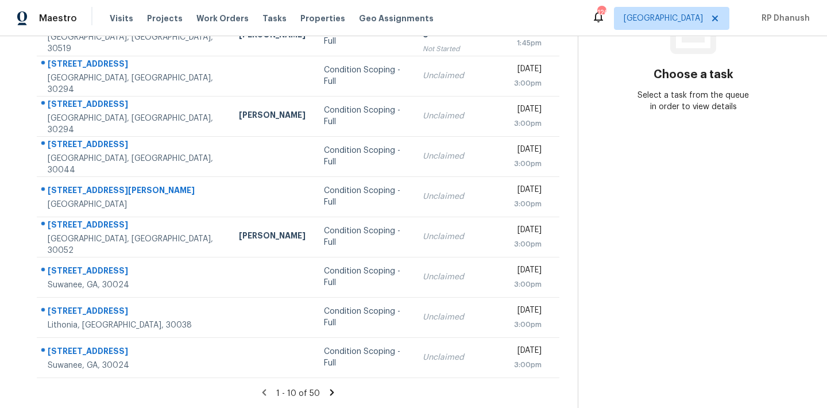
click at [674, 215] on section "Choose a task Select a task from the queue in order to view details" at bounding box center [692, 127] width 231 height 562
click at [331, 393] on icon at bounding box center [332, 392] width 4 height 6
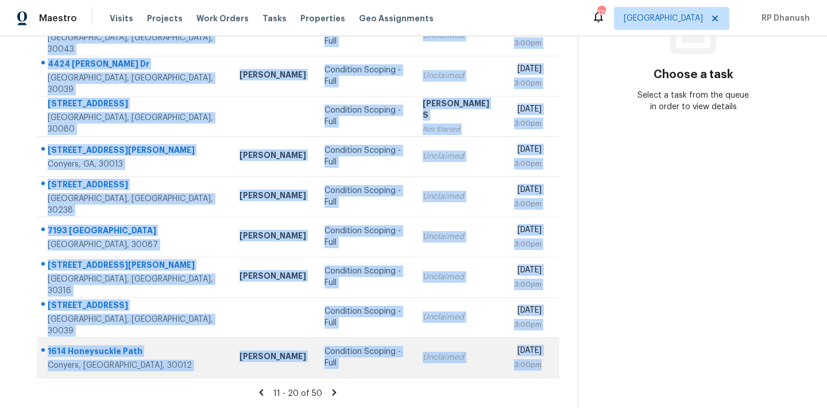
drag, startPoint x: 46, startPoint y: 174, endPoint x: 558, endPoint y: 366, distance: 546.7
click at [558, 366] on tbody "[GEOGRAPHIC_DATA] Condition Scoping - Full Unclaimed [DATE] 3:00pm [STREET_ADDR…" at bounding box center [298, 176] width 522 height 402
copy tbody "[GEOGRAPHIC_DATA] Condition Scoping - Full Unclaimed [DATE] 3:00pm [STREET_ADDR…"
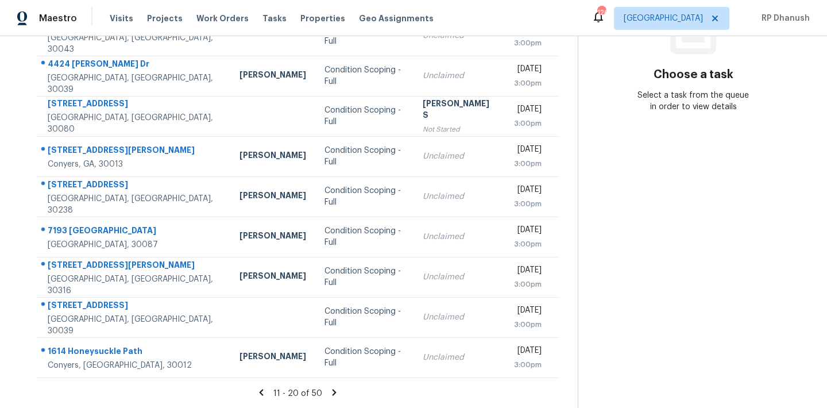
click at [676, 177] on section "Choose a task Select a task from the queue in order to view details" at bounding box center [692, 127] width 231 height 562
click at [334, 387] on icon at bounding box center [334, 392] width 10 height 10
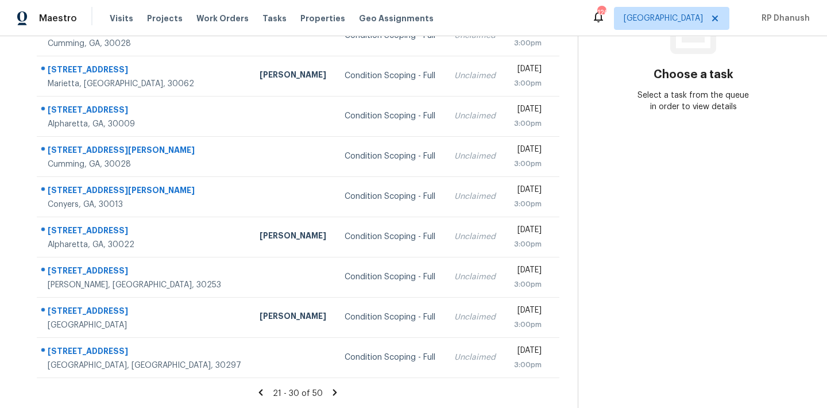
drag, startPoint x: 49, startPoint y: 125, endPoint x: 561, endPoint y: 358, distance: 562.5
click at [561, 358] on div "Address HPM Type Assignee Due [STREET_ADDRESS] [PERSON_NAME] Condition Scoping …" at bounding box center [297, 160] width 559 height 435
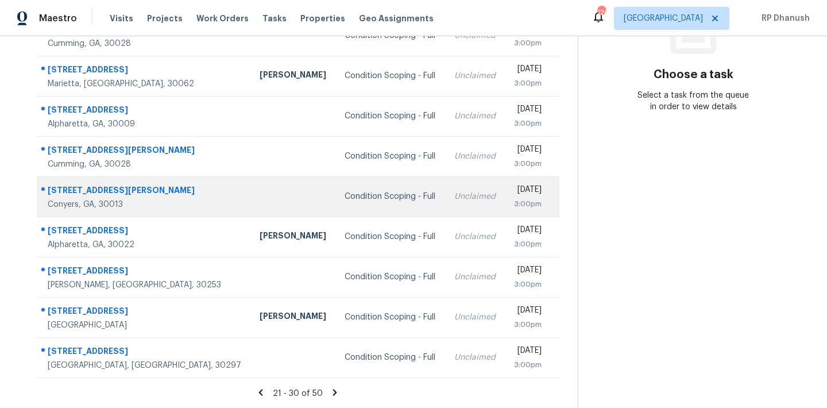
copy table "Address HPM Type Assignee Due"
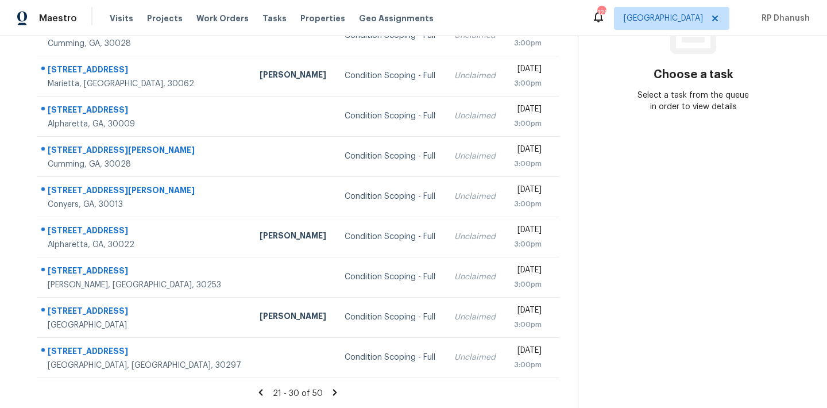
click at [648, 199] on section "Choose a task Select a task from the queue in order to view details" at bounding box center [692, 127] width 231 height 562
click at [333, 390] on icon at bounding box center [335, 392] width 4 height 6
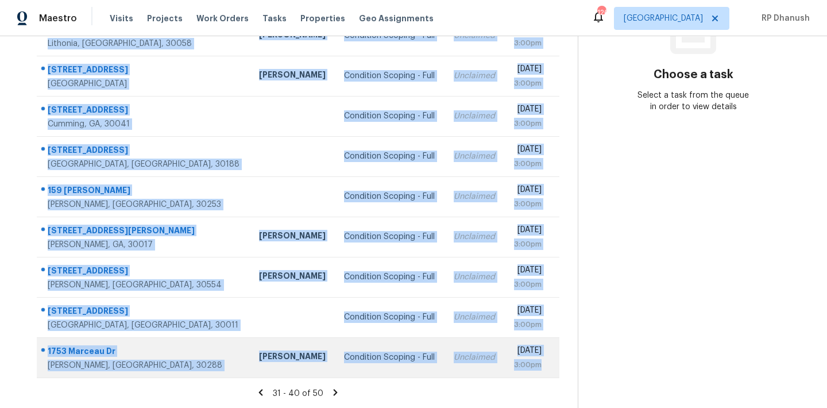
drag, startPoint x: 51, startPoint y: 103, endPoint x: 550, endPoint y: 368, distance: 565.9
click at [550, 368] on tbody "[STREET_ADDRESS] [PERSON_NAME] Condition Scoping - Full Unclaimed [DATE] 3:00pm…" at bounding box center [298, 176] width 522 height 402
copy tbody "[STREET_ADDRESS] [PERSON_NAME] Condition Scoping - Full Unclaimed [DATE] 3:00pm…"
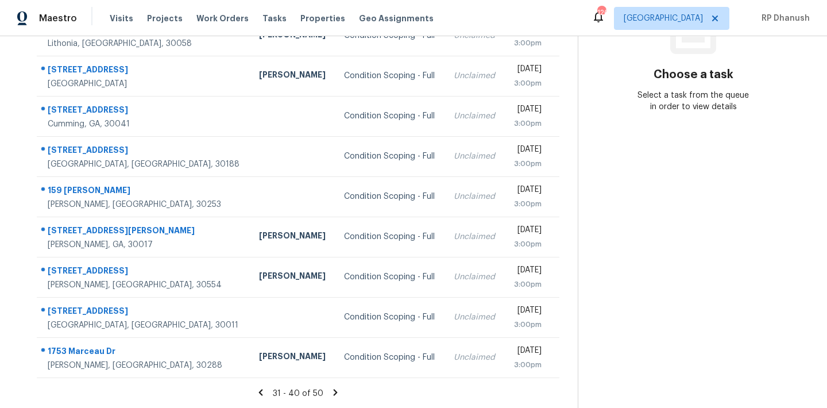
click at [646, 254] on section "Choose a task Select a task from the queue in order to view details" at bounding box center [692, 127] width 231 height 562
click at [333, 389] on icon at bounding box center [335, 392] width 4 height 6
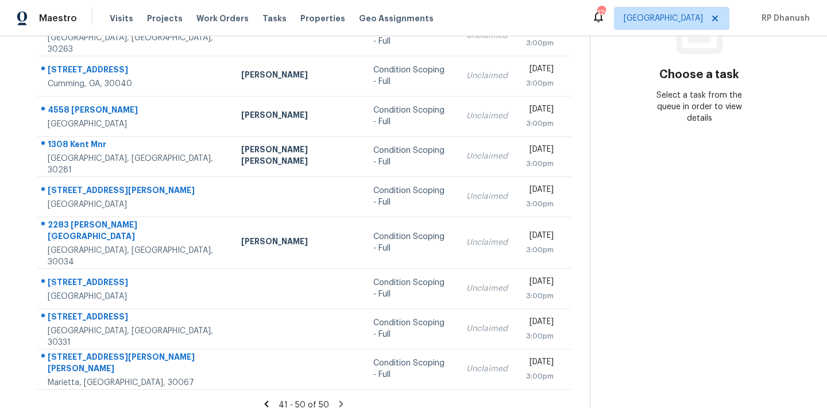
drag, startPoint x: 44, startPoint y: 86, endPoint x: 564, endPoint y: 372, distance: 594.4
click at [564, 372] on div "Address HPM Type Assignee Due [STREET_ADDRESS][PERSON_NAME][PERSON_NAME] Condit…" at bounding box center [303, 166] width 571 height 447
copy table "Address HPM Type Assignee Due"
click at [627, 193] on section "Choose a task Select a task from the queue in order to view details" at bounding box center [698, 132] width 219 height 573
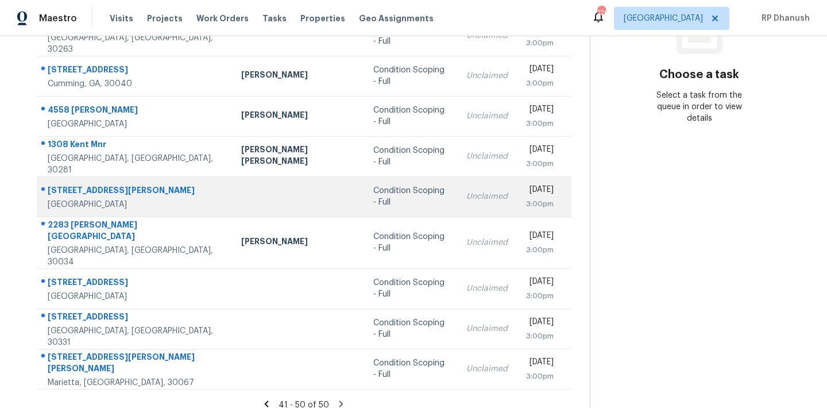
scroll to position [0, 0]
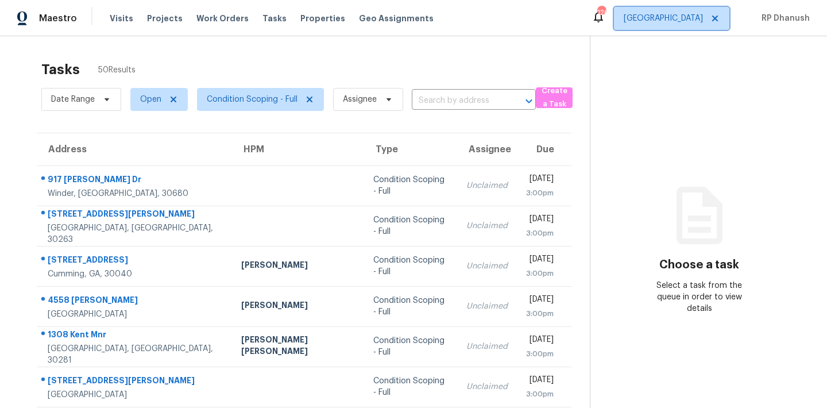
click at [702, 21] on span "[GEOGRAPHIC_DATA]" at bounding box center [662, 18] width 79 height 11
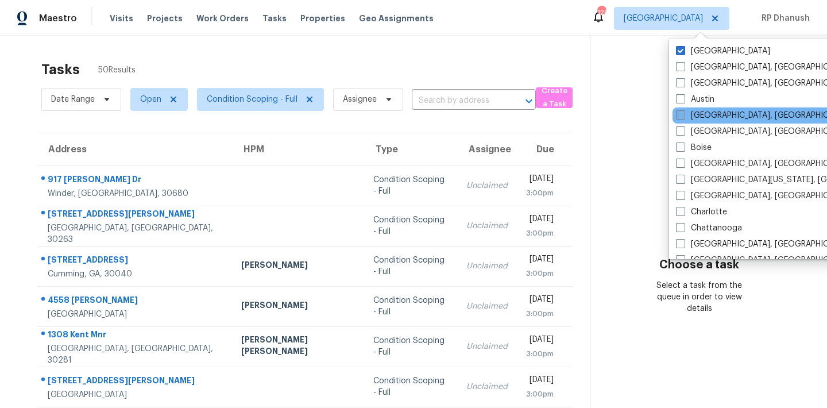
scroll to position [769, 0]
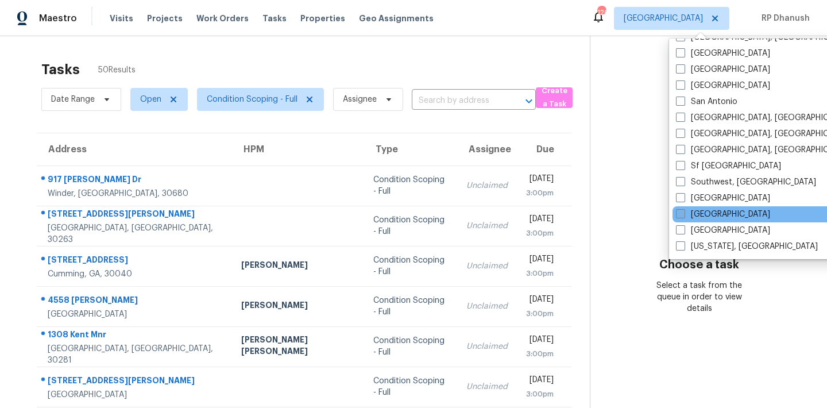
click at [705, 213] on label "[GEOGRAPHIC_DATA]" at bounding box center [723, 213] width 94 height 11
click at [683, 213] on input "[GEOGRAPHIC_DATA]" at bounding box center [679, 211] width 7 height 7
checkbox input "true"
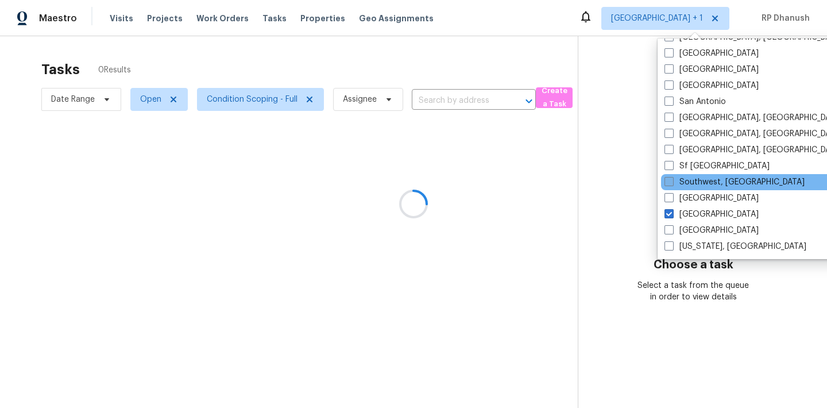
click at [711, 180] on label "Southwest, [GEOGRAPHIC_DATA]" at bounding box center [734, 181] width 140 height 11
click at [672, 180] on input "Southwest, [GEOGRAPHIC_DATA]" at bounding box center [667, 179] width 7 height 7
checkbox input "true"
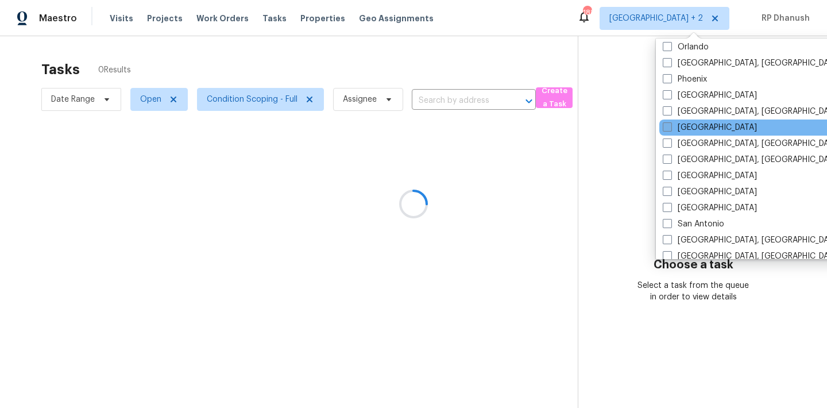
scroll to position [583, 0]
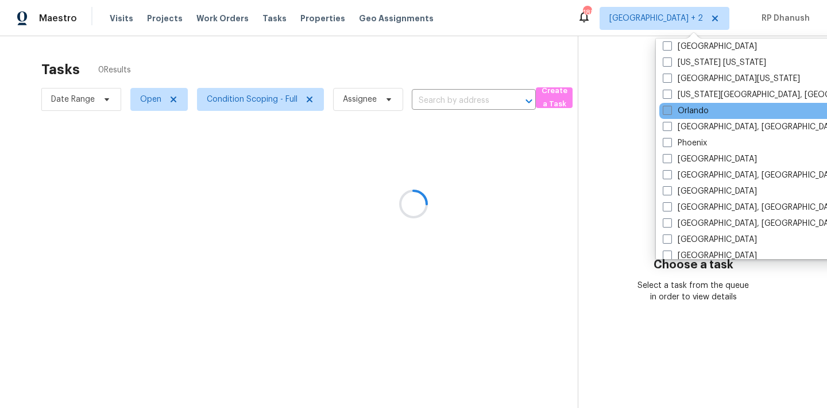
click at [692, 109] on label "Orlando" at bounding box center [685, 110] width 46 height 11
click at [670, 109] on input "Orlando" at bounding box center [665, 108] width 7 height 7
checkbox input "true"
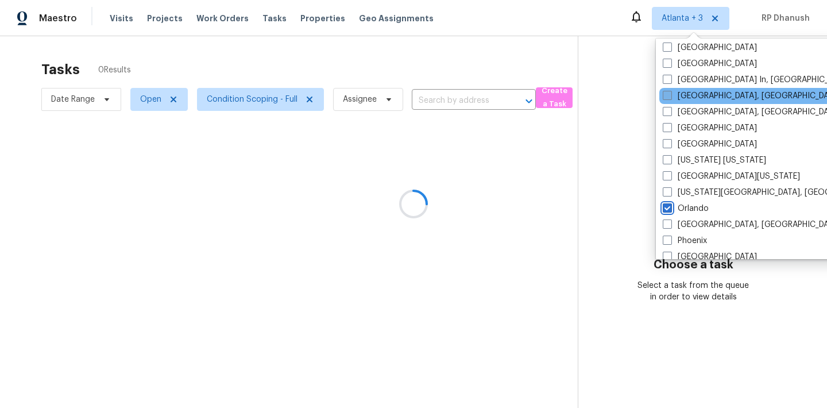
scroll to position [479, 0]
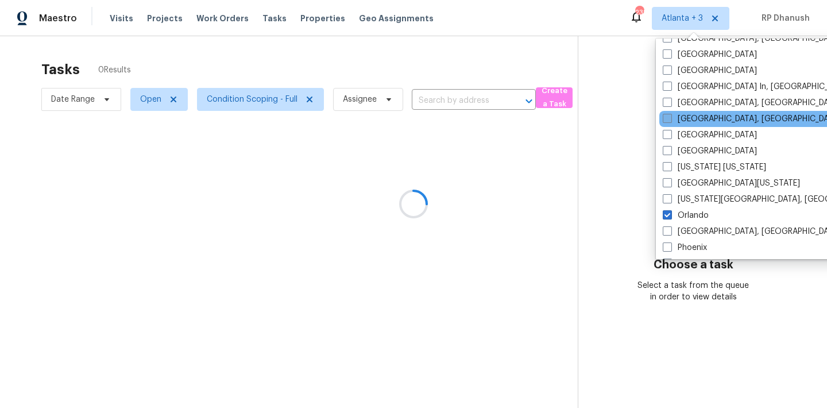
click at [687, 118] on label "[GEOGRAPHIC_DATA], [GEOGRAPHIC_DATA]" at bounding box center [751, 118] width 178 height 11
click at [670, 118] on input "[GEOGRAPHIC_DATA], [GEOGRAPHIC_DATA]" at bounding box center [665, 116] width 7 height 7
checkbox input "true"
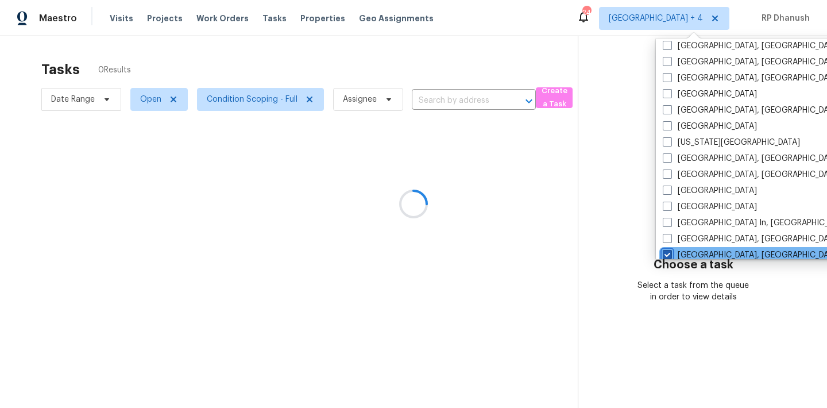
scroll to position [329, 0]
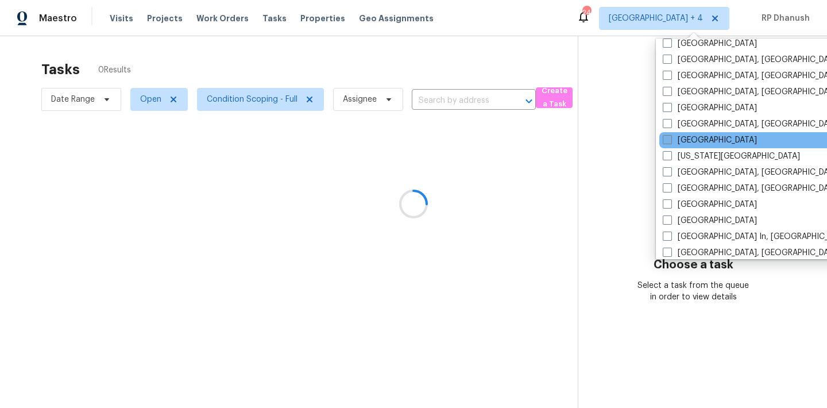
click at [687, 145] on label "[GEOGRAPHIC_DATA]" at bounding box center [709, 139] width 94 height 11
click at [670, 142] on input "[GEOGRAPHIC_DATA]" at bounding box center [665, 137] width 7 height 7
checkbox input "true"
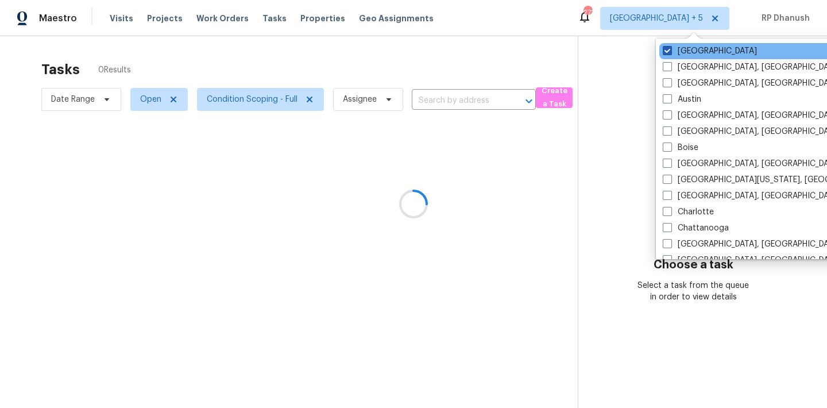
click at [674, 52] on label "[GEOGRAPHIC_DATA]" at bounding box center [709, 50] width 94 height 11
click at [670, 52] on input "[GEOGRAPHIC_DATA]" at bounding box center [665, 48] width 7 height 7
checkbox input "false"
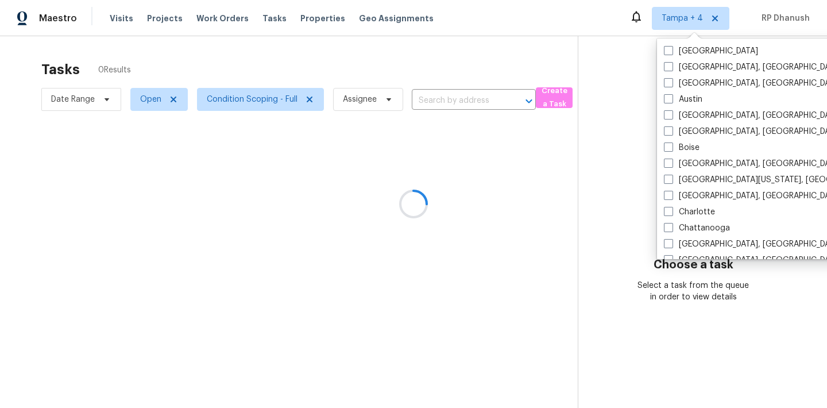
click at [601, 60] on div at bounding box center [413, 204] width 827 height 408
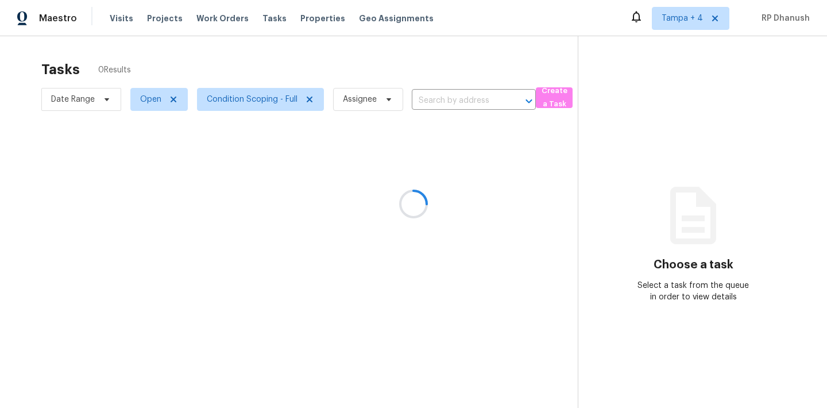
click at [685, 21] on div at bounding box center [413, 204] width 827 height 408
click at [684, 24] on div at bounding box center [413, 204] width 827 height 408
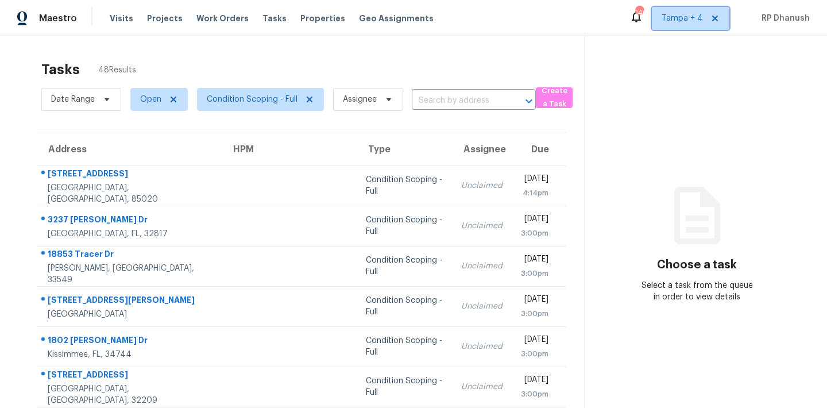
click at [684, 24] on span "Tampa + 4" at bounding box center [681, 18] width 41 height 11
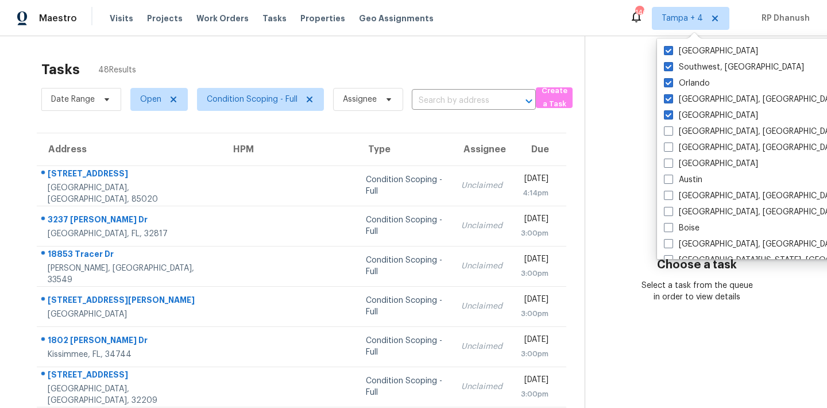
click at [622, 97] on section "Choose a task Select a task from the queue in order to view details" at bounding box center [696, 317] width 224 height 562
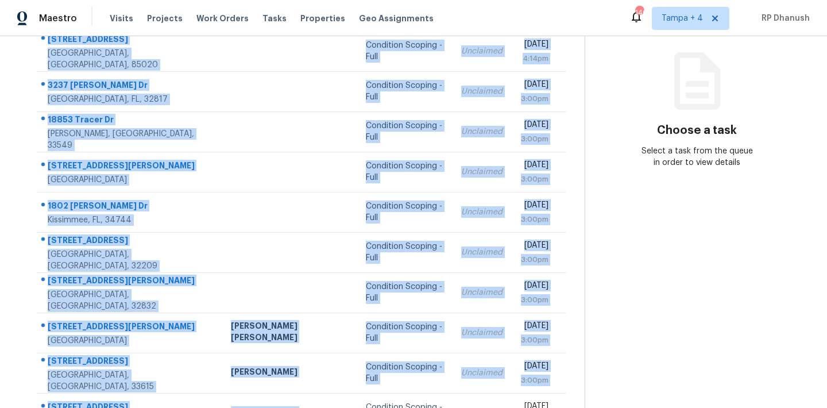
scroll to position [190, 0]
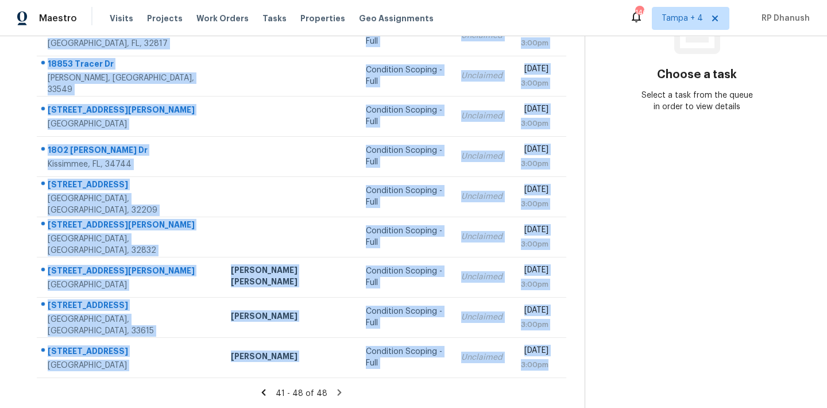
drag, startPoint x: 42, startPoint y: 170, endPoint x: 522, endPoint y: 378, distance: 522.1
click at [522, 378] on section "Tasks 48 Results Date Range Open Condition Scoping - Full Assignee ​ Create a T…" at bounding box center [301, 137] width 566 height 544
copy tbody "8029 N 11th Pl Phoenix, AZ, 85020 Condition Scoping - Full Unclaimed Tue, Sep 2…"
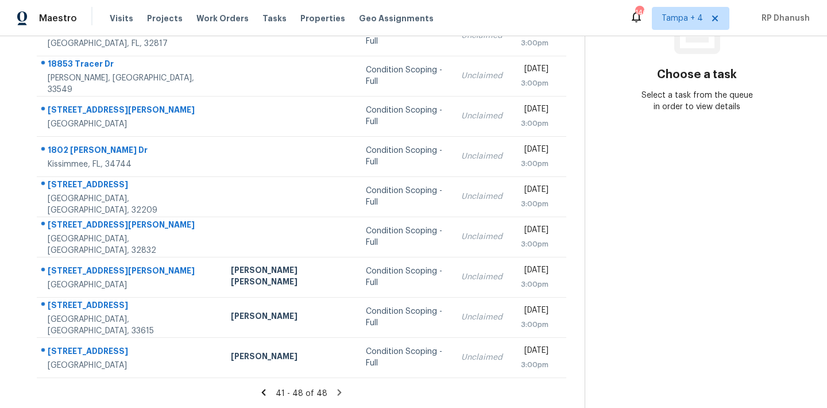
click at [710, 119] on section "Choose a task Select a task from the queue in order to view details" at bounding box center [696, 127] width 224 height 562
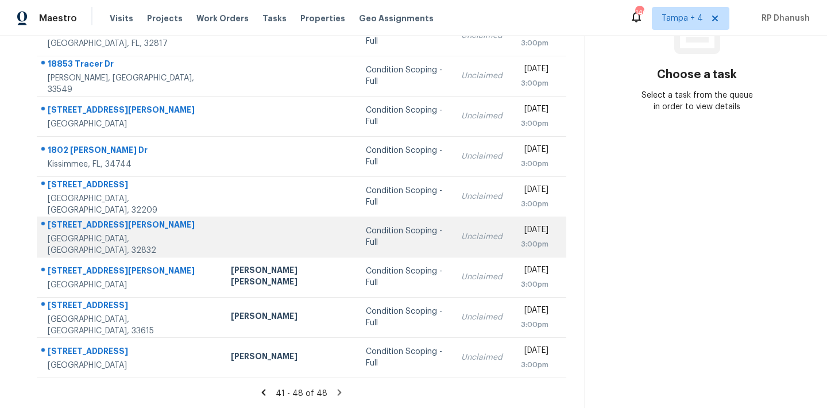
scroll to position [0, 0]
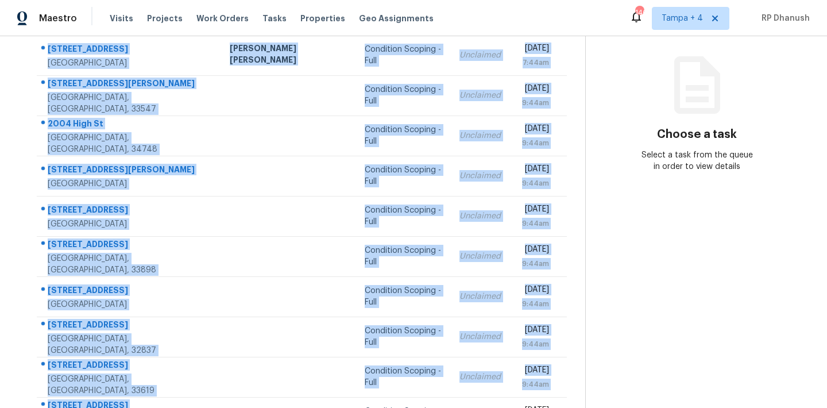
scroll to position [190, 0]
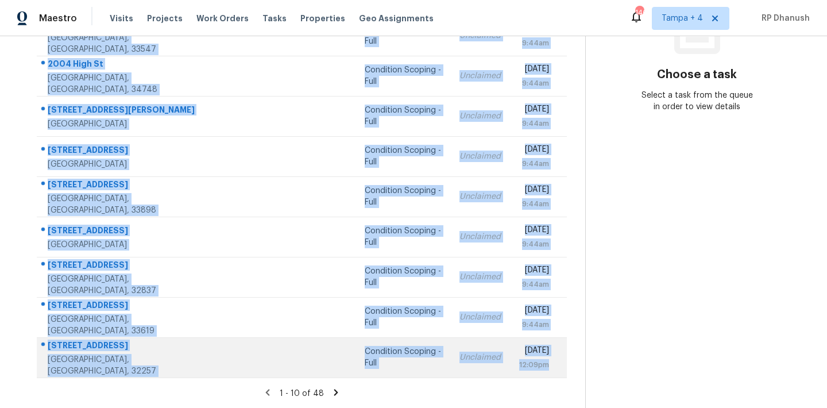
drag, startPoint x: 46, startPoint y: 164, endPoint x: 554, endPoint y: 363, distance: 546.1
click at [554, 363] on tbody "3677 Silver Bluff Blvd Orange Park, FL, 32065 David Puente Yanes Condition Scop…" at bounding box center [302, 176] width 530 height 402
copy tbody "3677 Silver Bluff Blvd Orange Park, FL, 32065 David Puente Yanes Condition Scop…"
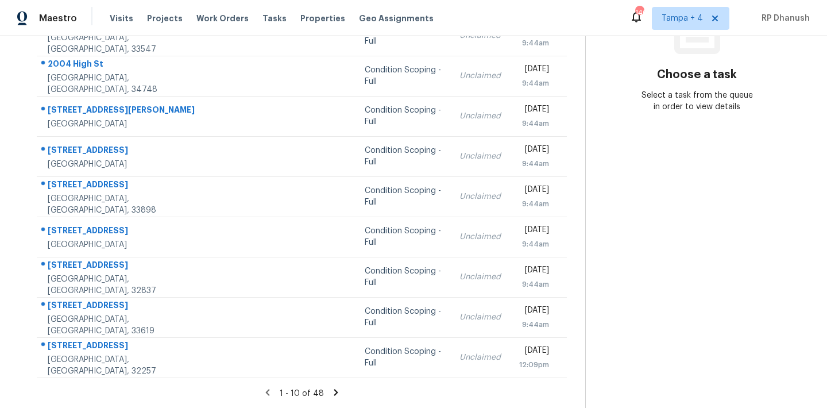
click at [620, 183] on section "Choose a task Select a task from the queue in order to view details" at bounding box center [696, 127] width 223 height 562
click at [332, 391] on icon at bounding box center [336, 392] width 10 height 10
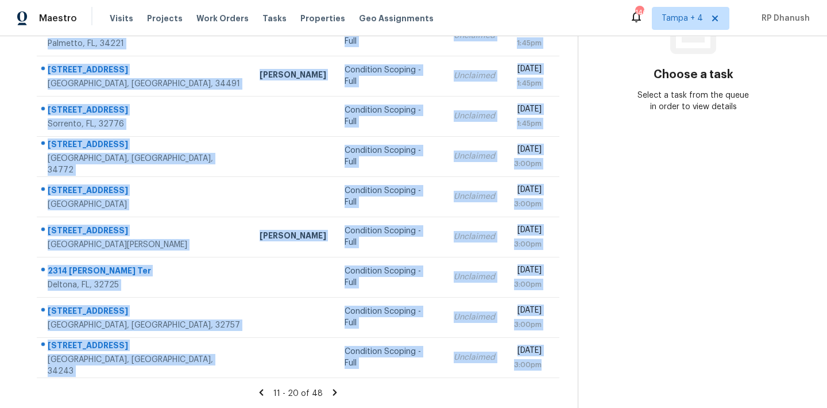
drag, startPoint x: 45, startPoint y: 89, endPoint x: 554, endPoint y: 378, distance: 585.5
click at [554, 378] on section "Tasks 48 Results Date Range Open Condition Scoping - Full Assignee ​ Create a T…" at bounding box center [297, 137] width 559 height 544
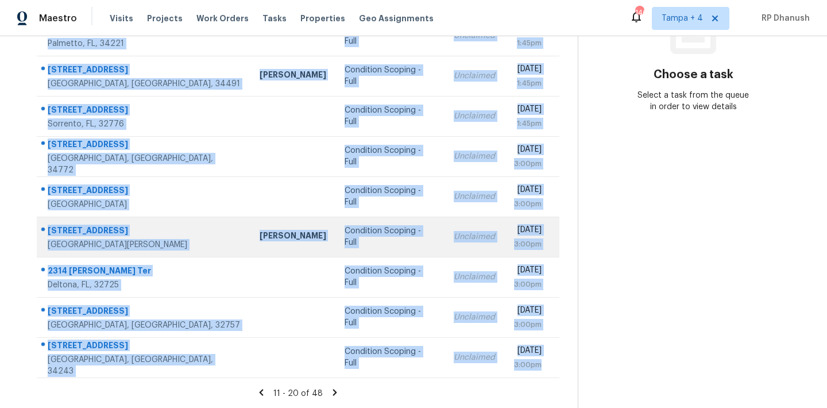
copy tbody "1011 35th St Orlando, FL, 32805 Caleb Hurst Condition Scoping - Full Unclaimed …"
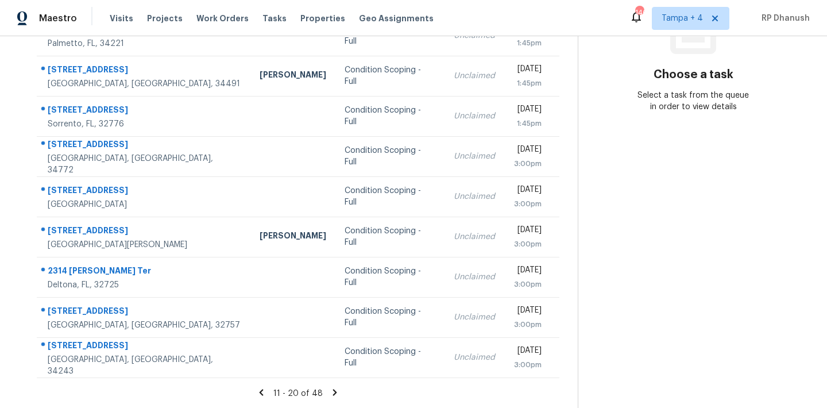
click at [675, 341] on section "Choose a task Select a task from the queue in order to view details" at bounding box center [692, 127] width 231 height 562
click at [332, 389] on icon at bounding box center [334, 392] width 10 height 10
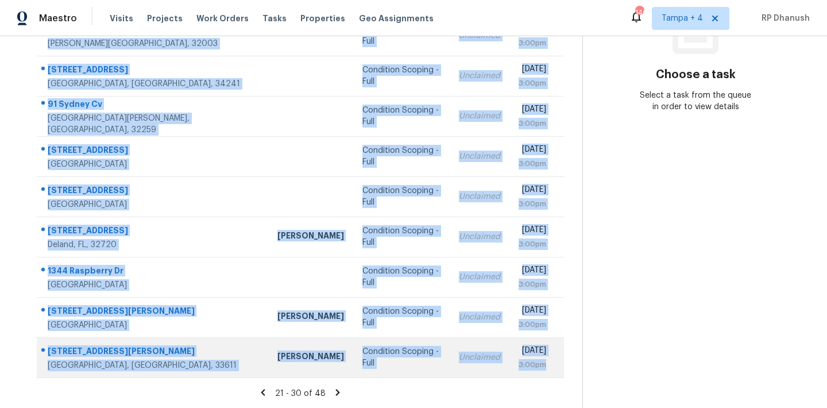
drag, startPoint x: 45, startPoint y: 169, endPoint x: 545, endPoint y: 372, distance: 540.4
click at [545, 372] on tbody "1247 21st St Sarasota, FL, 34234 Condition Scoping - Full Unclaimed Tue, Sep 2n…" at bounding box center [300, 176] width 527 height 402
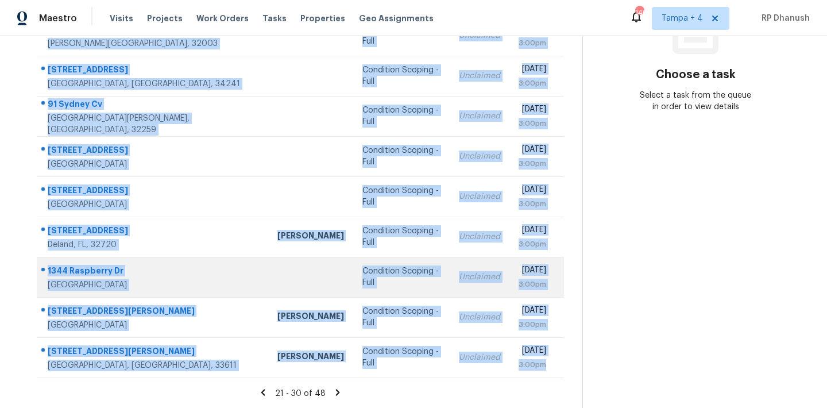
copy tbody "1247 21st St Sarasota, FL, 34234 Condition Scoping - Full Unclaimed Tue, Sep 2n…"
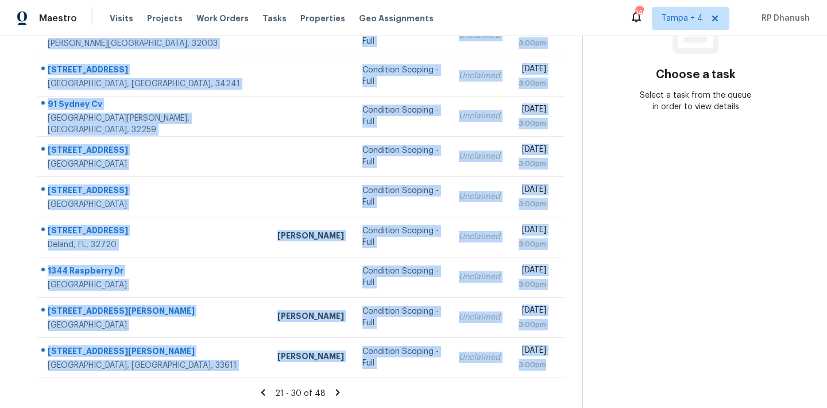
click at [673, 239] on section "Choose a task Select a task from the queue in order to view details" at bounding box center [695, 127] width 226 height 562
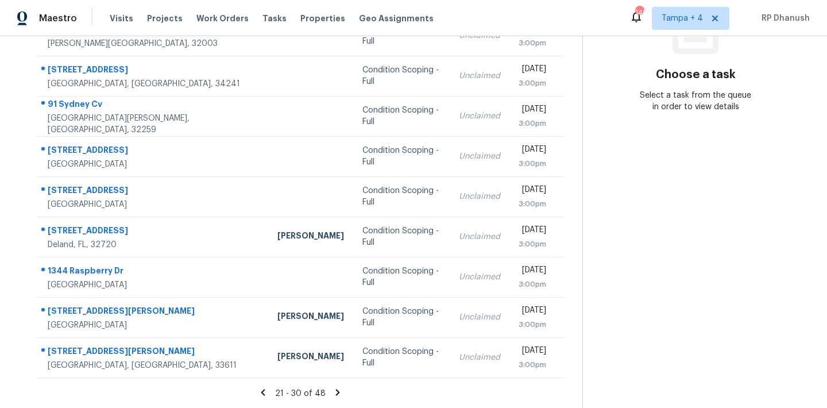
click at [334, 388] on icon at bounding box center [337, 392] width 10 height 10
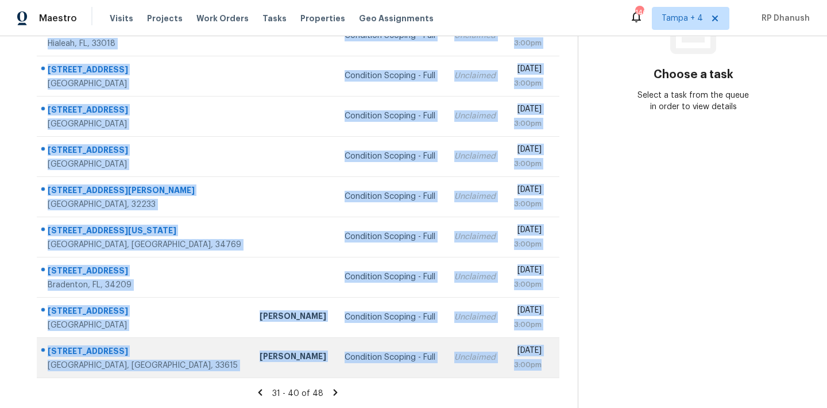
drag, startPoint x: 45, startPoint y: 173, endPoint x: 546, endPoint y: 365, distance: 536.2
click at [546, 365] on tbody "3517 Peeler Rd Apt 17 Jacksonville, FL, 32277 Melissa Mossbrooks Condition Scop…" at bounding box center [298, 176] width 522 height 402
copy tbody "3517 Peeler Rd Apt 17 Jacksonville, FL, 32277 Melissa Mossbrooks Condition Scop…"
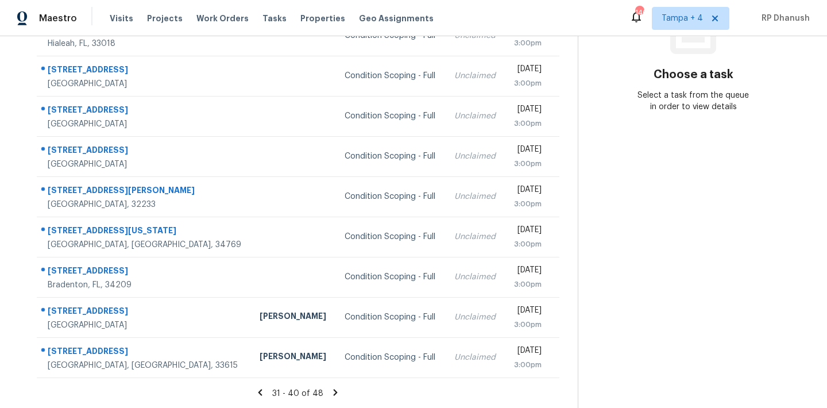
click at [653, 289] on section "Choose a task Select a task from the queue in order to view details" at bounding box center [692, 127] width 231 height 562
click at [334, 388] on icon at bounding box center [335, 392] width 10 height 10
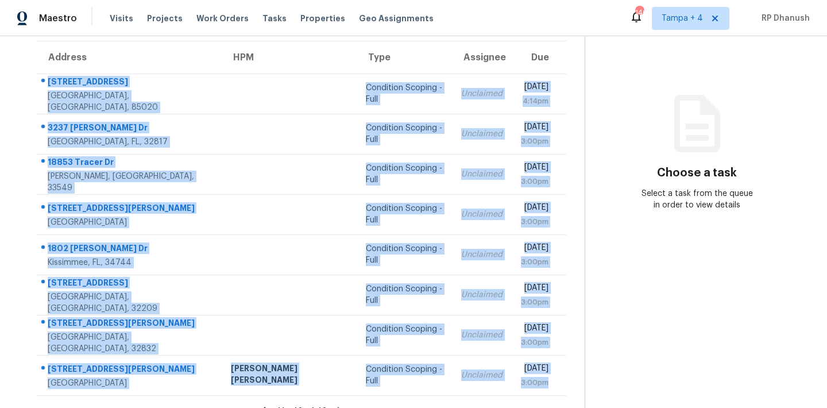
scroll to position [110, 0]
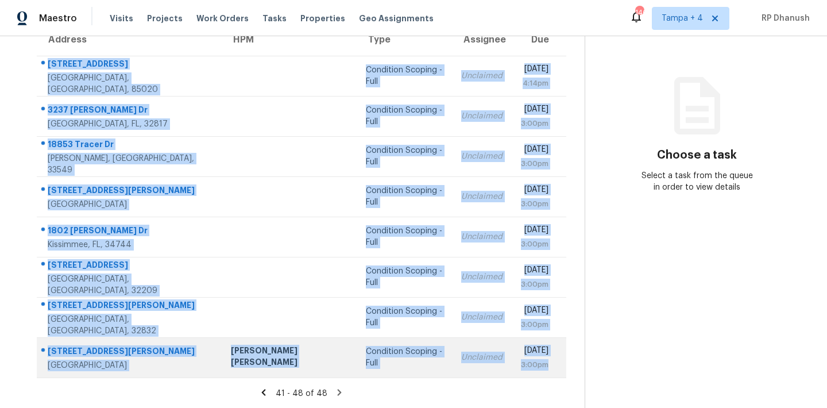
drag, startPoint x: 48, startPoint y: 172, endPoint x: 546, endPoint y: 370, distance: 536.4
click at [546, 370] on tbody "8029 N 11th Pl Phoenix, AZ, 85020 Condition Scoping - Full Unclaimed Tue, Sep 2…" at bounding box center [301, 216] width 529 height 321
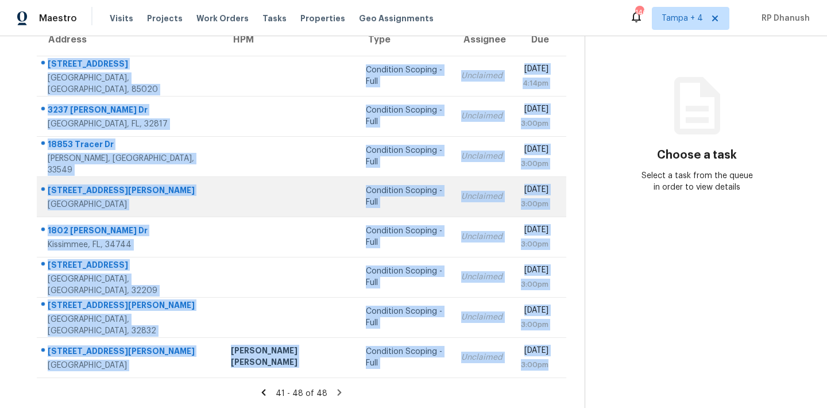
copy tbody "8029 N 11th Pl Phoenix, AZ, 85020 Condition Scoping - Full Unclaimed Tue, Sep 2…"
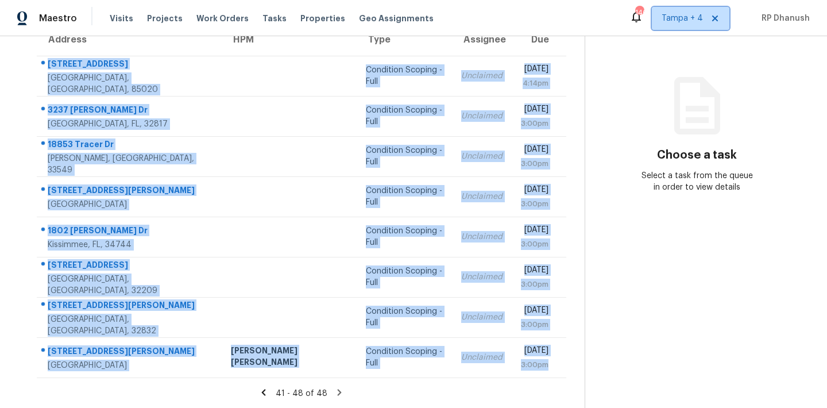
click at [685, 11] on span "Tampa + 4" at bounding box center [689, 18] width 77 height 23
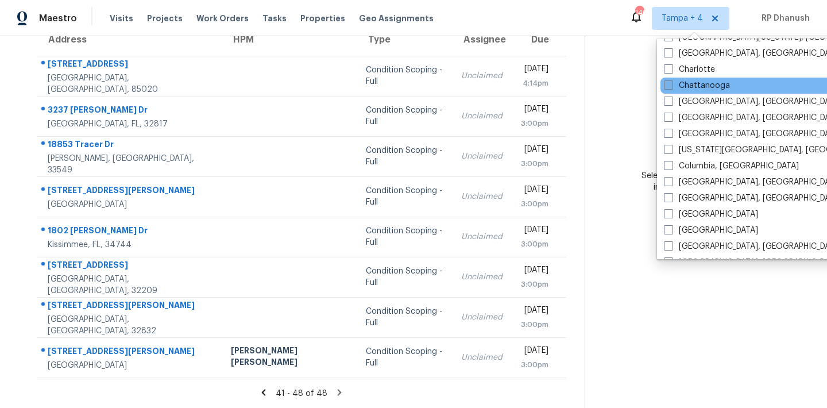
scroll to position [224, 0]
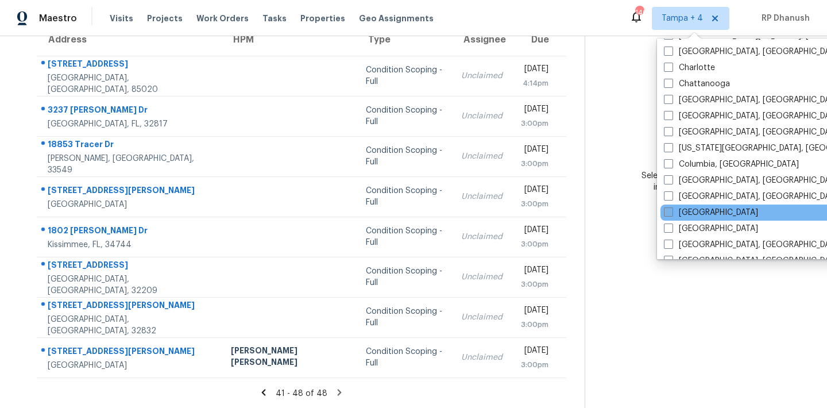
click at [688, 210] on label "[GEOGRAPHIC_DATA]" at bounding box center [710, 212] width 94 height 11
click at [671, 210] on input "[GEOGRAPHIC_DATA]" at bounding box center [666, 210] width 7 height 7
checkbox input "true"
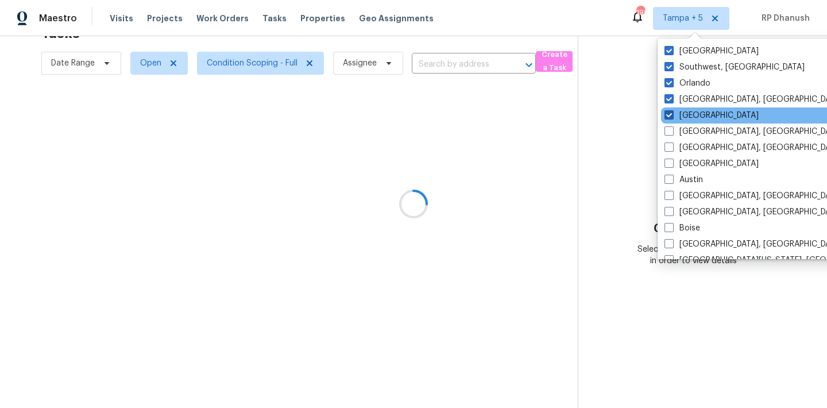
click at [678, 115] on label "[GEOGRAPHIC_DATA]" at bounding box center [711, 115] width 94 height 11
click at [672, 115] on input "[GEOGRAPHIC_DATA]" at bounding box center [667, 113] width 7 height 7
checkbox input "false"
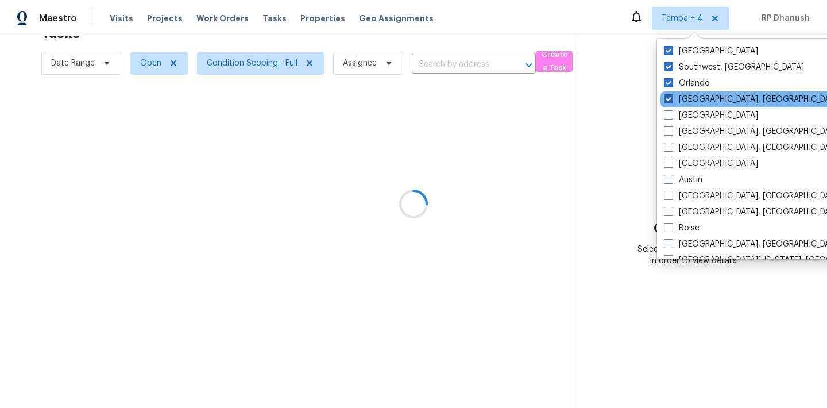
click at [679, 98] on label "[GEOGRAPHIC_DATA], [GEOGRAPHIC_DATA]" at bounding box center [752, 99] width 178 height 11
click at [671, 98] on input "[GEOGRAPHIC_DATA], [GEOGRAPHIC_DATA]" at bounding box center [666, 97] width 7 height 7
checkbox input "false"
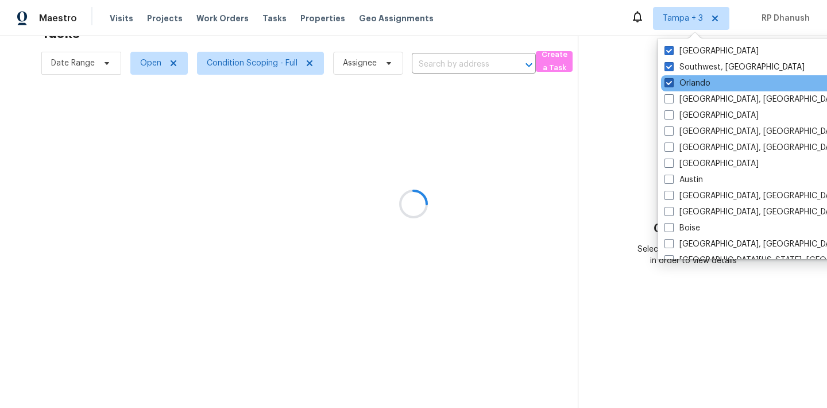
click at [679, 82] on label "Orlando" at bounding box center [687, 82] width 46 height 11
click at [672, 82] on input "Orlando" at bounding box center [667, 80] width 7 height 7
checkbox input "false"
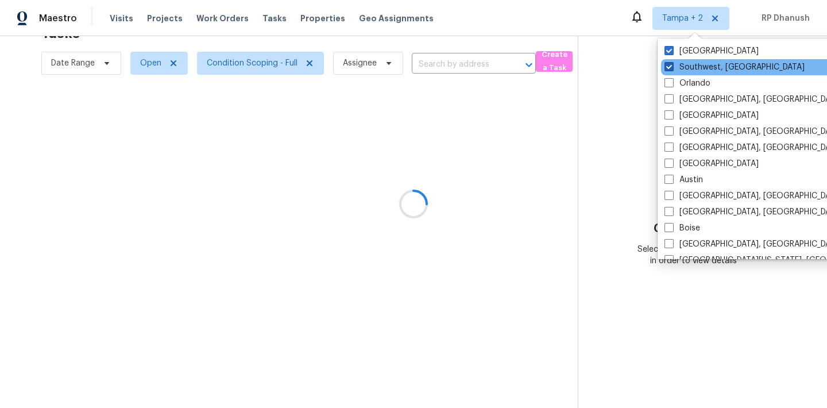
click at [679, 70] on label "Southwest, [GEOGRAPHIC_DATA]" at bounding box center [734, 66] width 140 height 11
click at [672, 69] on input "Southwest, [GEOGRAPHIC_DATA]" at bounding box center [667, 64] width 7 height 7
checkbox input "false"
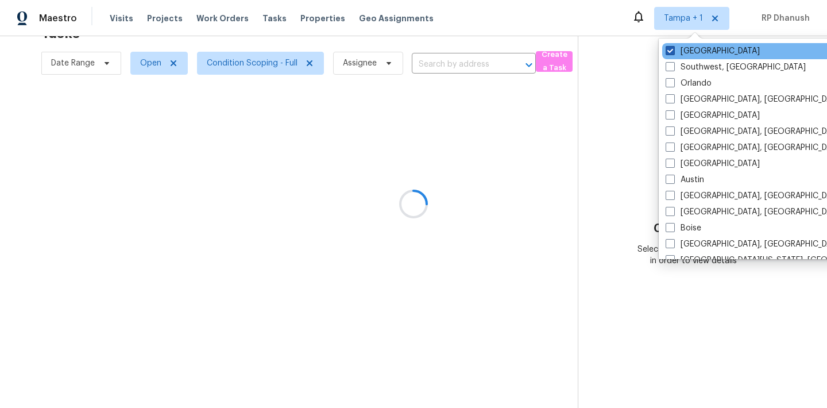
click at [679, 48] on label "[GEOGRAPHIC_DATA]" at bounding box center [712, 50] width 94 height 11
click at [673, 48] on input "[GEOGRAPHIC_DATA]" at bounding box center [668, 48] width 7 height 7
checkbox input "false"
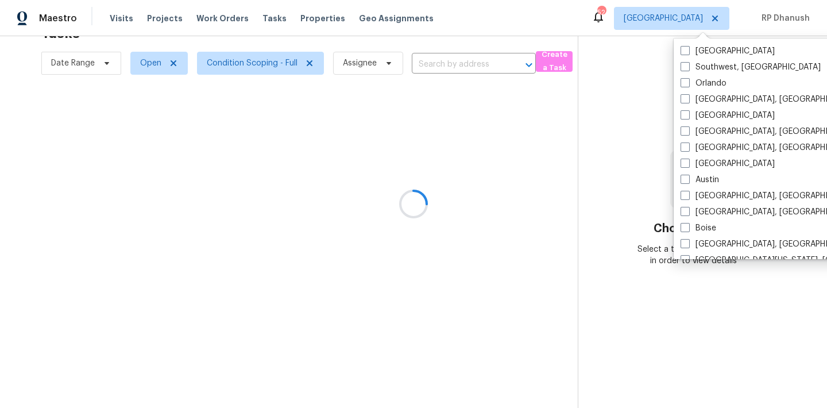
click at [639, 79] on div at bounding box center [413, 204] width 827 height 408
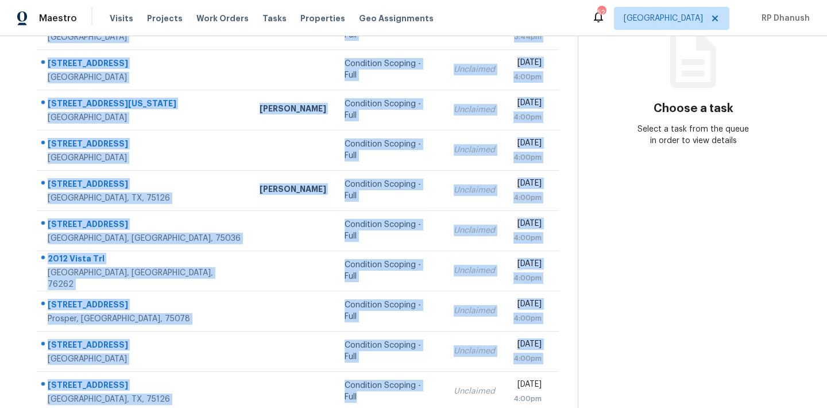
scroll to position [190, 0]
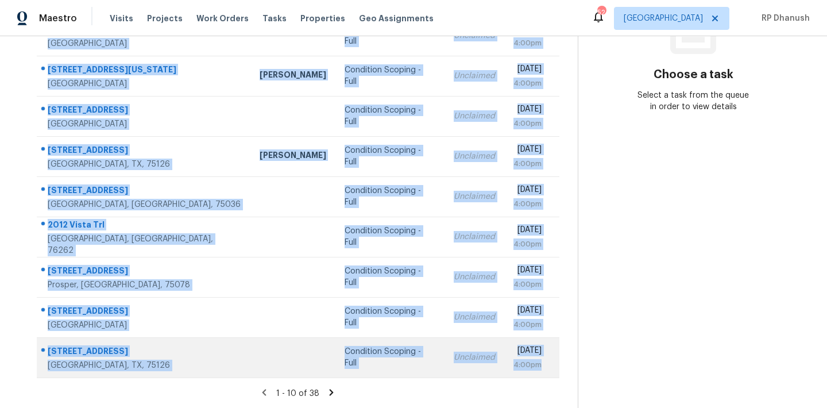
drag, startPoint x: 42, startPoint y: 165, endPoint x: 538, endPoint y: 368, distance: 536.4
click at [538, 368] on table "Address HPM Type Assignee Due 102 S Tillery Ave Dallas, TX, 75211 Francisco Bal…" at bounding box center [298, 160] width 522 height 434
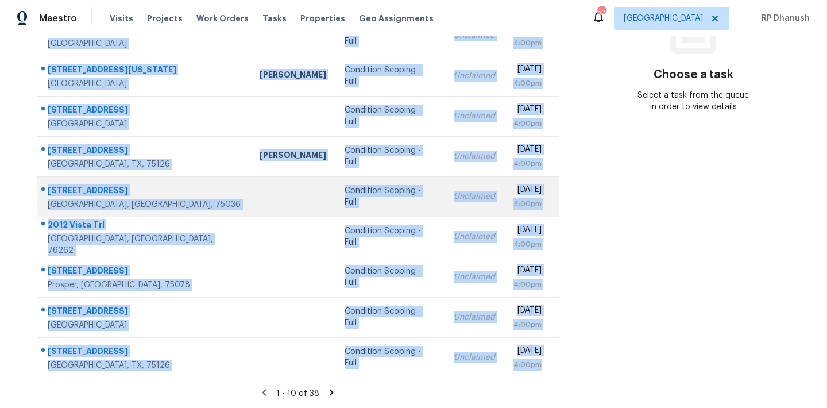
copy table "HPM Type Assignee Due 102 S Tillery Ave Dallas, TX, 75211 Francisco Balcazar Se…"
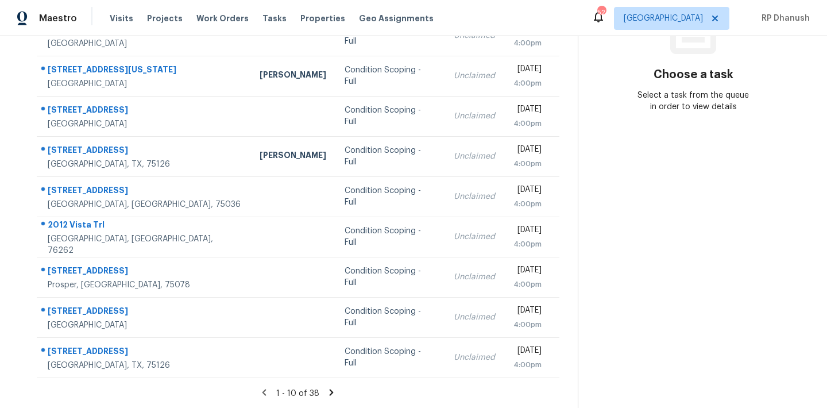
click at [603, 238] on section "Choose a task Select a task from the queue in order to view details" at bounding box center [692, 127] width 231 height 562
click at [330, 391] on icon at bounding box center [331, 392] width 4 height 6
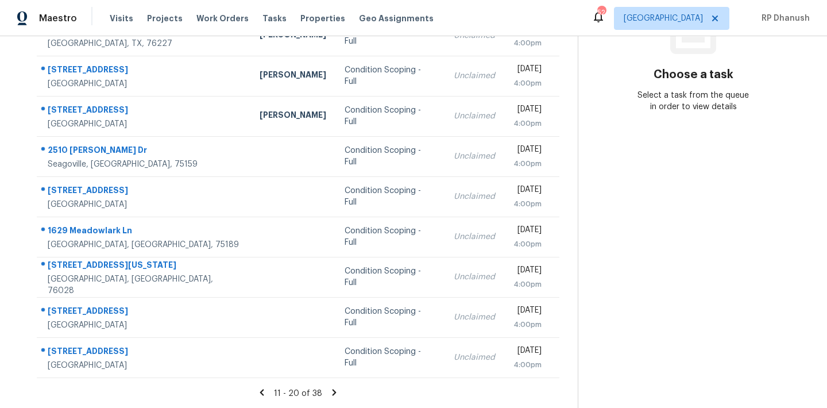
drag, startPoint x: 46, startPoint y: 130, endPoint x: 562, endPoint y: 364, distance: 566.4
click at [562, 364] on div "Address HPM Type Assignee Due 5832 Arena Cir Fort Worth, TX, 76179 Condition Sc…" at bounding box center [297, 160] width 559 height 435
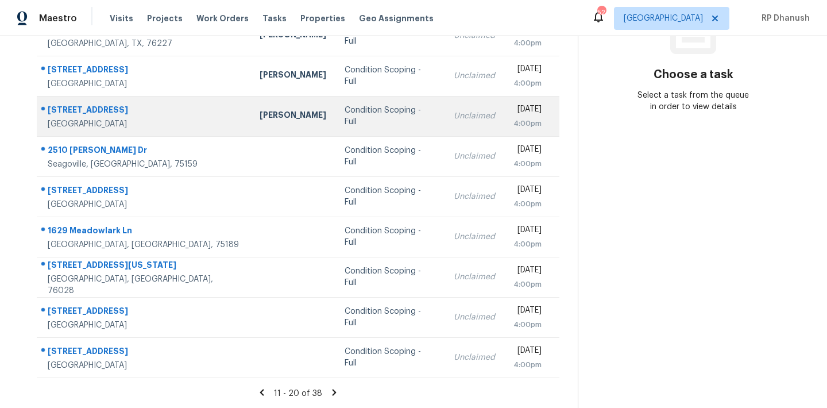
copy table "Address HPM Type Assignee Due"
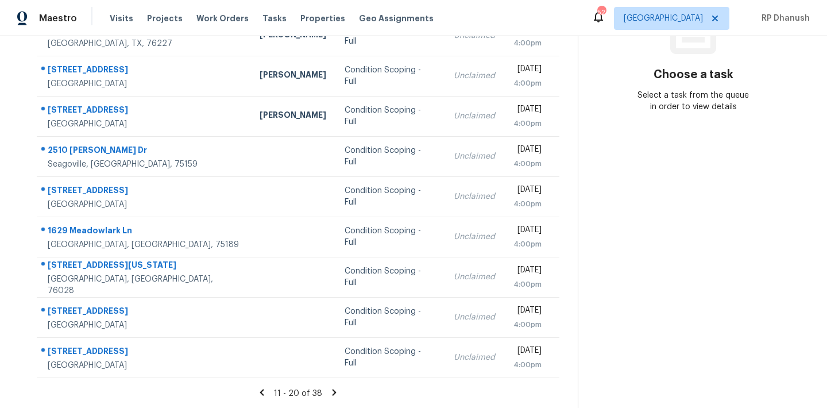
click at [735, 305] on section "Choose a task Select a task from the queue in order to view details" at bounding box center [692, 127] width 231 height 562
click at [332, 393] on icon at bounding box center [334, 392] width 4 height 6
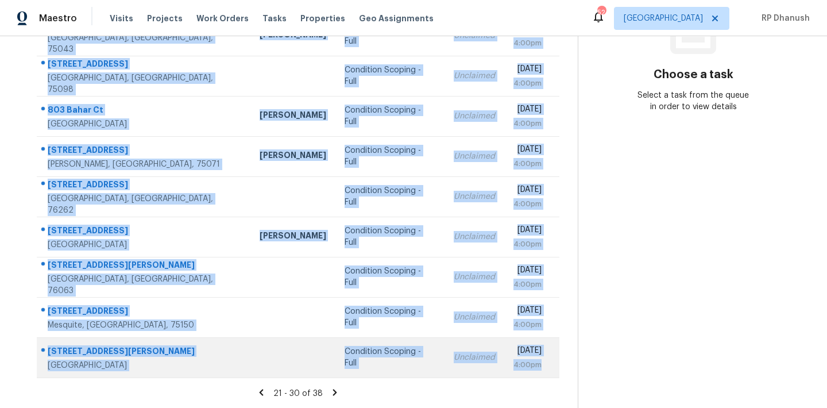
drag, startPoint x: 43, startPoint y: 146, endPoint x: 550, endPoint y: 369, distance: 553.6
click at [550, 369] on tbody "2915 Fakes Dr Dallas, TX, 75224 Condition Scoping - Full Unclaimed Tue, Sep 2nd…" at bounding box center [298, 176] width 522 height 402
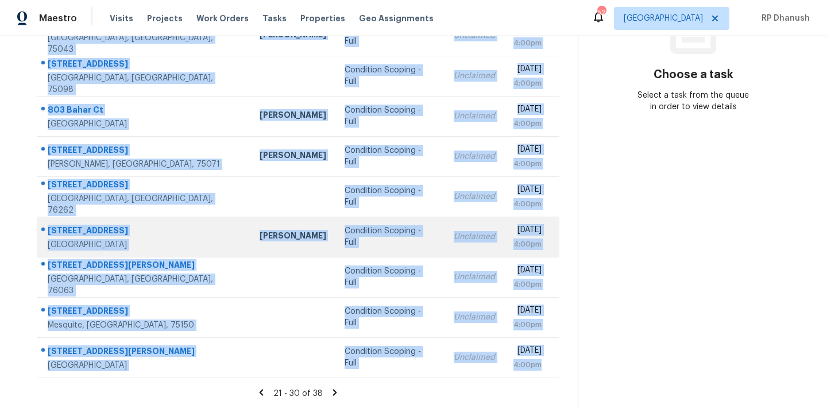
copy tbody "2915 Fakes Dr Dallas, TX, 75224 Condition Scoping - Full Unclaimed Tue, Sep 2nd…"
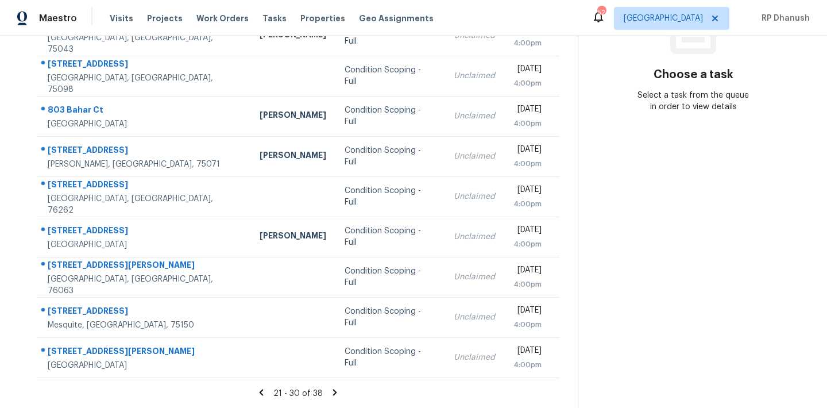
click at [622, 267] on section "Choose a task Select a task from the queue in order to view details" at bounding box center [692, 127] width 231 height 562
click at [333, 390] on icon at bounding box center [335, 392] width 4 height 6
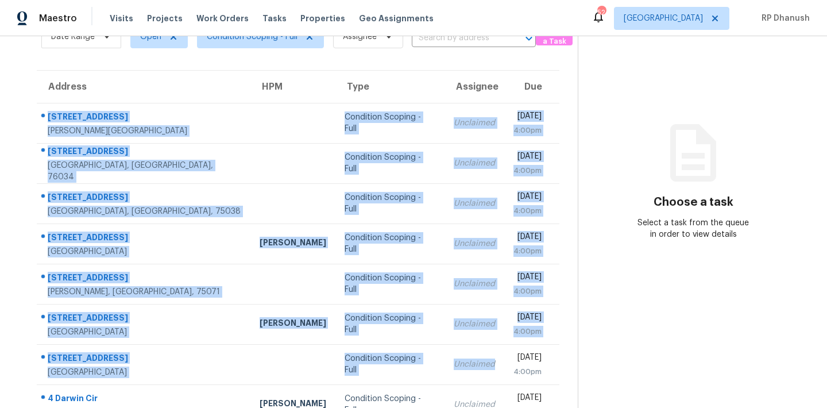
scroll to position [110, 0]
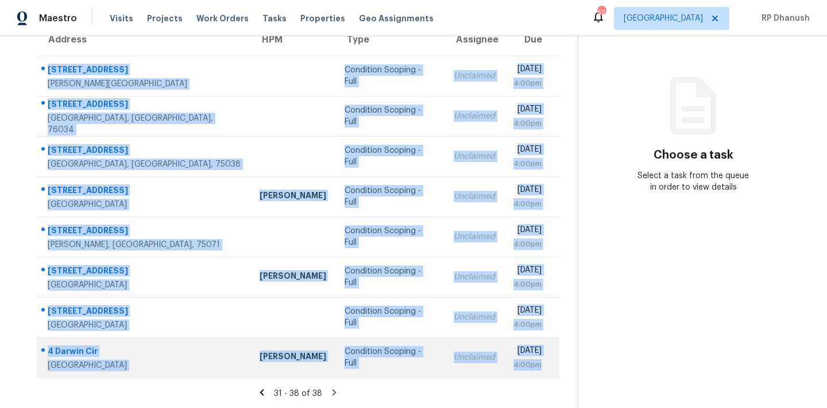
drag, startPoint x: 46, startPoint y: 111, endPoint x: 545, endPoint y: 374, distance: 563.6
click at [545, 374] on tbody "818 Creekside Dr Glenn Heights, TX, 75154 Condition Scoping - Full Unclaimed Tu…" at bounding box center [298, 216] width 522 height 321
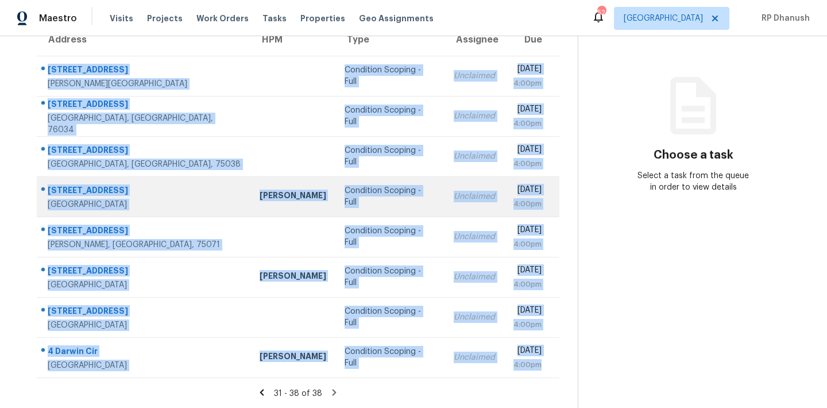
copy tbody "818 Creekside Dr Glenn Heights, TX, 75154 Condition Scoping - Full Unclaimed Tu…"
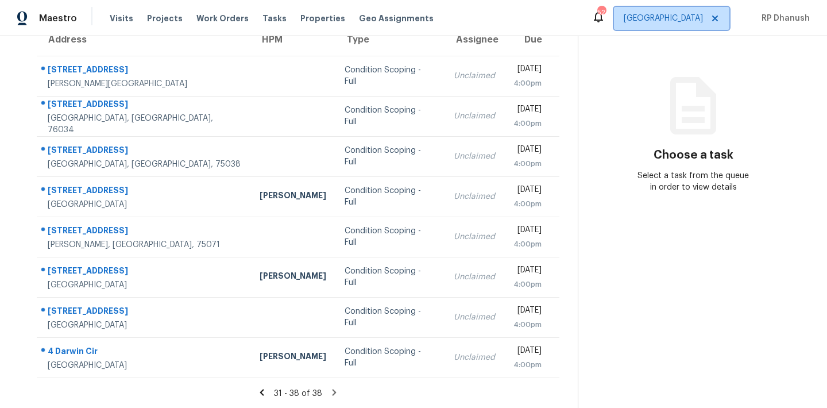
click at [705, 21] on span "[GEOGRAPHIC_DATA]" at bounding box center [671, 18] width 115 height 23
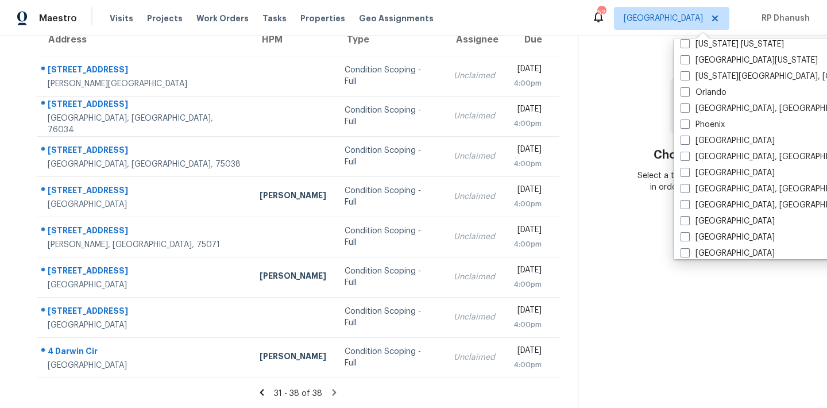
scroll to position [769, 0]
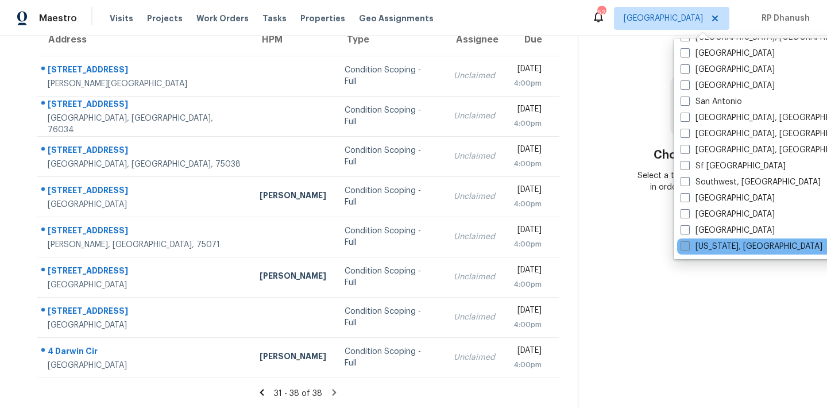
click at [705, 244] on label "[US_STATE], [GEOGRAPHIC_DATA]" at bounding box center [751, 245] width 142 height 11
click at [688, 244] on input "[US_STATE], [GEOGRAPHIC_DATA]" at bounding box center [683, 243] width 7 height 7
checkbox input "true"
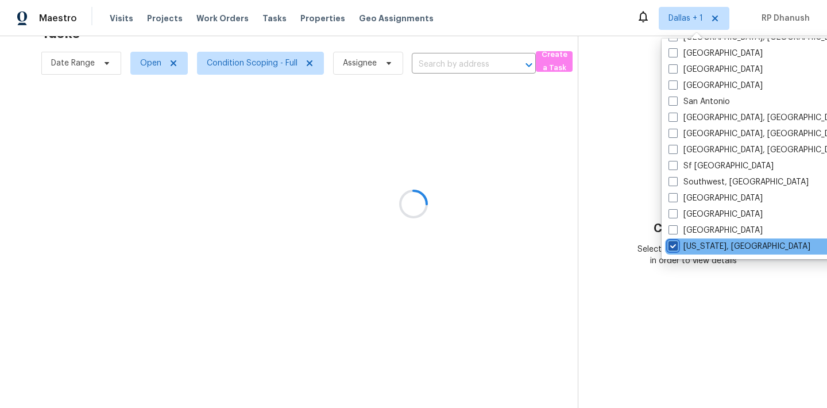
scroll to position [36, 0]
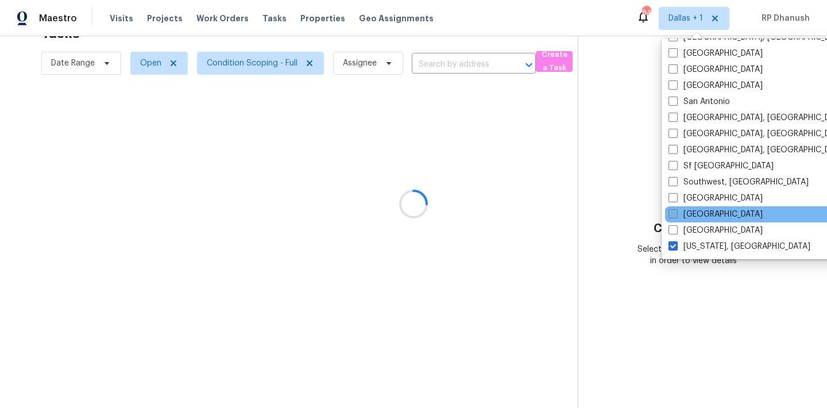
drag, startPoint x: 681, startPoint y: 230, endPoint x: 687, endPoint y: 215, distance: 16.2
click at [681, 230] on label "[GEOGRAPHIC_DATA]" at bounding box center [715, 229] width 94 height 11
click at [676, 230] on input "[GEOGRAPHIC_DATA]" at bounding box center [671, 227] width 7 height 7
checkbox input "true"
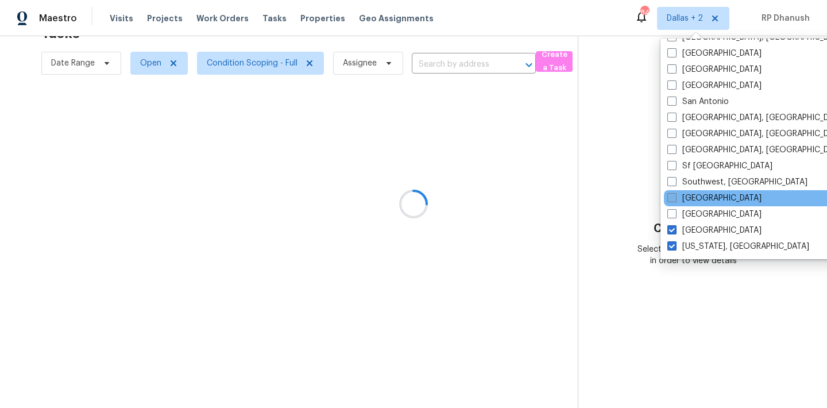
click at [692, 200] on label "[GEOGRAPHIC_DATA]" at bounding box center [714, 197] width 94 height 11
click at [674, 200] on input "[GEOGRAPHIC_DATA]" at bounding box center [670, 195] width 7 height 7
checkbox input "true"
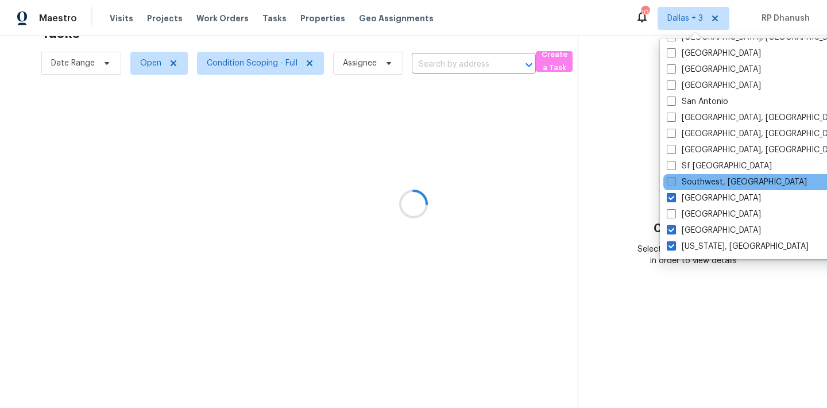
click at [693, 185] on label "Southwest, [GEOGRAPHIC_DATA]" at bounding box center [736, 181] width 140 height 11
click at [674, 184] on input "Southwest, [GEOGRAPHIC_DATA]" at bounding box center [669, 179] width 7 height 7
checkbox input "true"
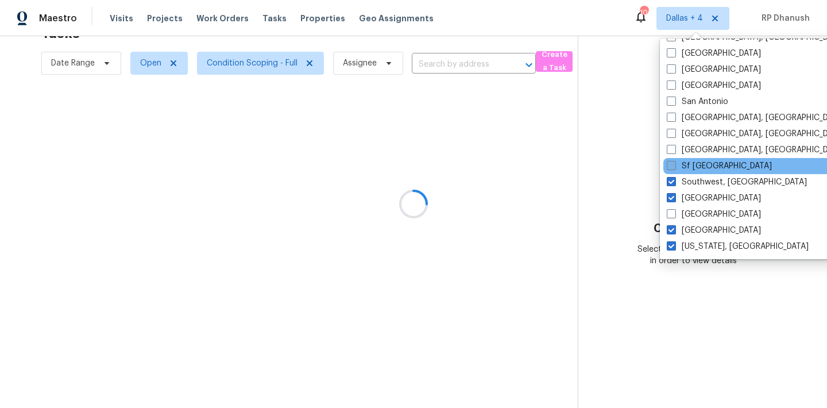
click at [697, 163] on label "Sf [GEOGRAPHIC_DATA]" at bounding box center [718, 165] width 105 height 11
click at [674, 163] on input "Sf [GEOGRAPHIC_DATA]" at bounding box center [669, 163] width 7 height 7
checkbox input "true"
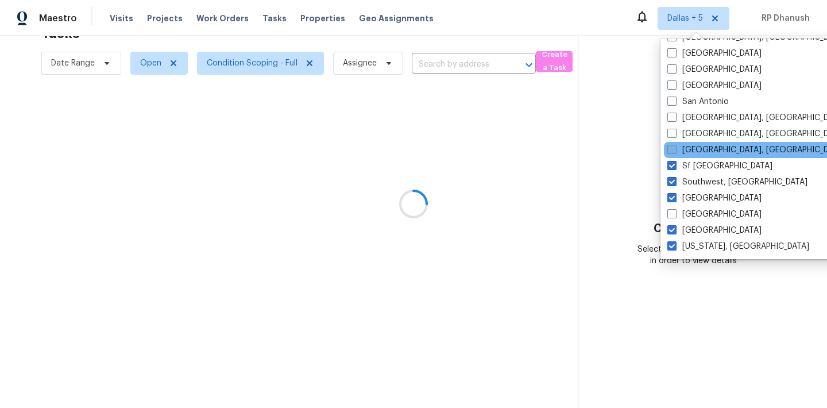
click at [697, 149] on label "[GEOGRAPHIC_DATA], [GEOGRAPHIC_DATA]" at bounding box center [756, 149] width 178 height 11
click at [674, 149] on input "[GEOGRAPHIC_DATA], [GEOGRAPHIC_DATA]" at bounding box center [670, 147] width 7 height 7
checkbox input "true"
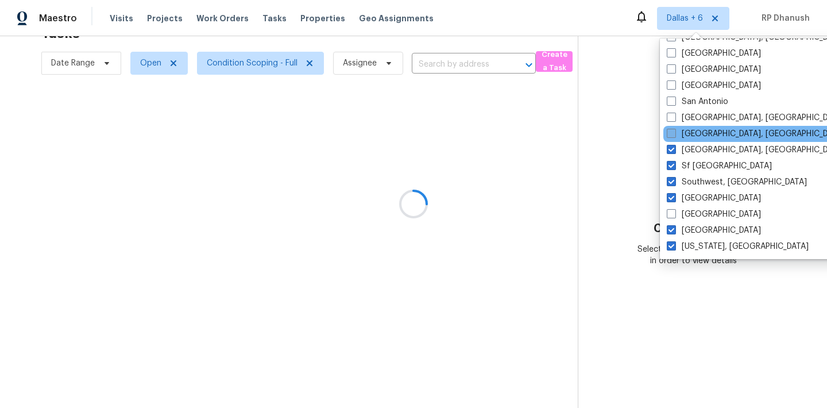
click at [701, 137] on label "[GEOGRAPHIC_DATA], [GEOGRAPHIC_DATA]" at bounding box center [755, 133] width 178 height 11
click at [674, 135] on input "[GEOGRAPHIC_DATA], [GEOGRAPHIC_DATA]" at bounding box center [669, 131] width 7 height 7
checkbox input "true"
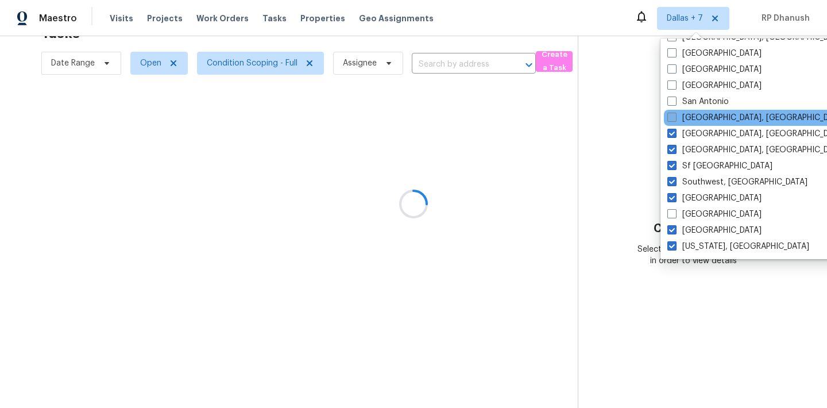
click at [707, 116] on label "[GEOGRAPHIC_DATA], [GEOGRAPHIC_DATA]" at bounding box center [756, 117] width 178 height 11
click at [674, 116] on input "[GEOGRAPHIC_DATA], [GEOGRAPHIC_DATA]" at bounding box center [670, 115] width 7 height 7
checkbox input "true"
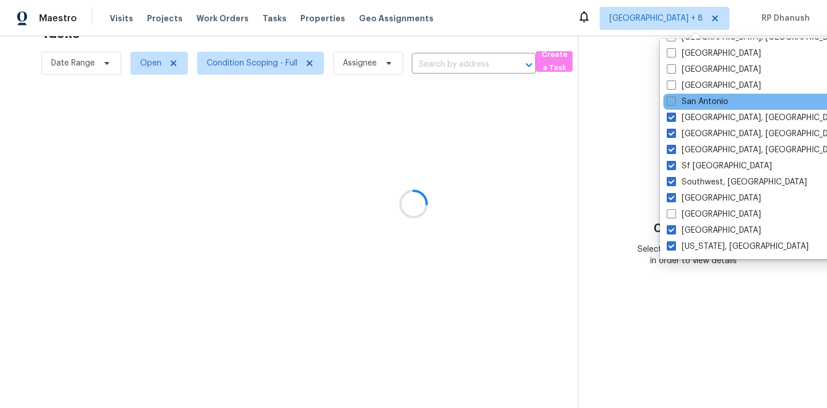
click at [707, 100] on label "San Antonio" at bounding box center [696, 101] width 61 height 11
click at [674, 100] on input "San Antonio" at bounding box center [669, 99] width 7 height 7
checkbox input "true"
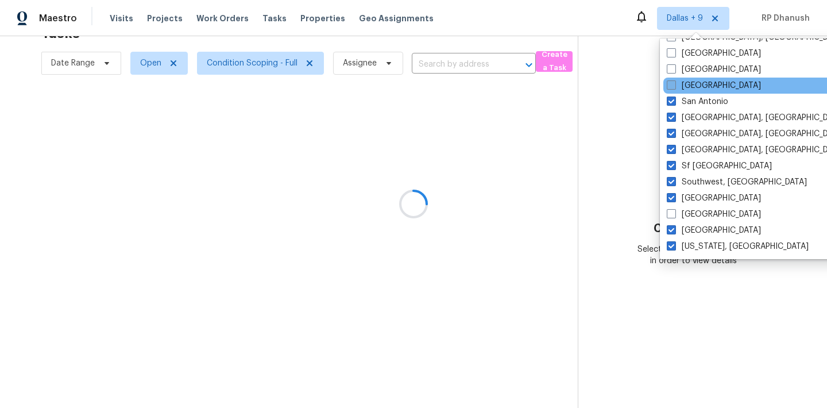
click at [708, 80] on label "[GEOGRAPHIC_DATA]" at bounding box center [713, 85] width 94 height 11
click at [674, 80] on input "[GEOGRAPHIC_DATA]" at bounding box center [669, 83] width 7 height 7
checkbox input "true"
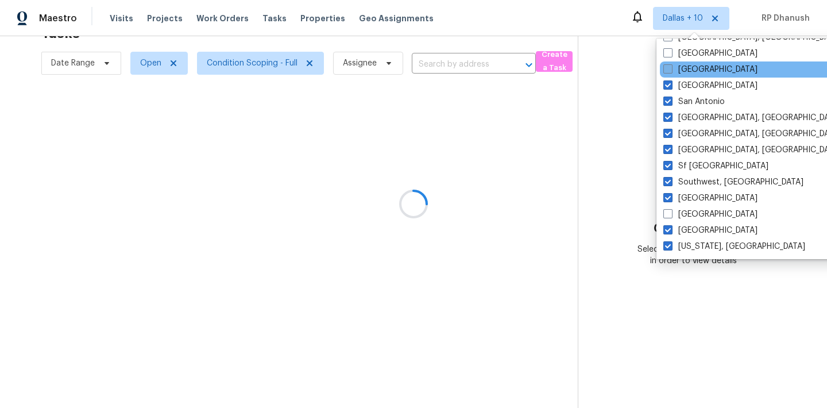
click at [708, 66] on label "[GEOGRAPHIC_DATA]" at bounding box center [710, 69] width 94 height 11
click at [670, 66] on input "[GEOGRAPHIC_DATA]" at bounding box center [666, 67] width 7 height 7
checkbox input "true"
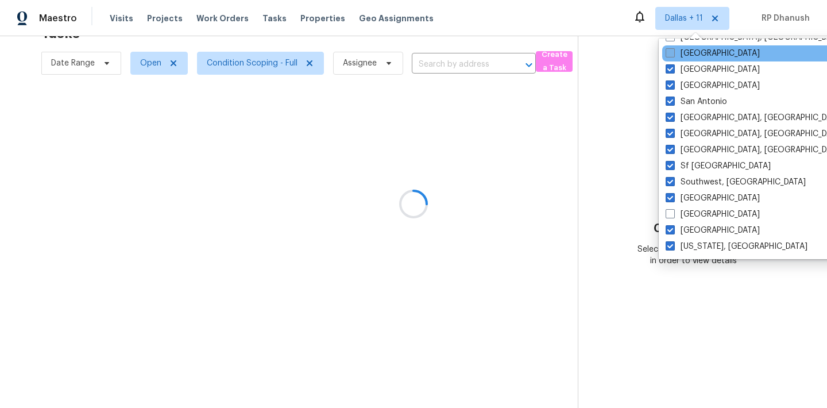
click at [693, 57] on label "[GEOGRAPHIC_DATA]" at bounding box center [712, 53] width 94 height 11
click at [673, 55] on input "[GEOGRAPHIC_DATA]" at bounding box center [668, 51] width 7 height 7
checkbox input "true"
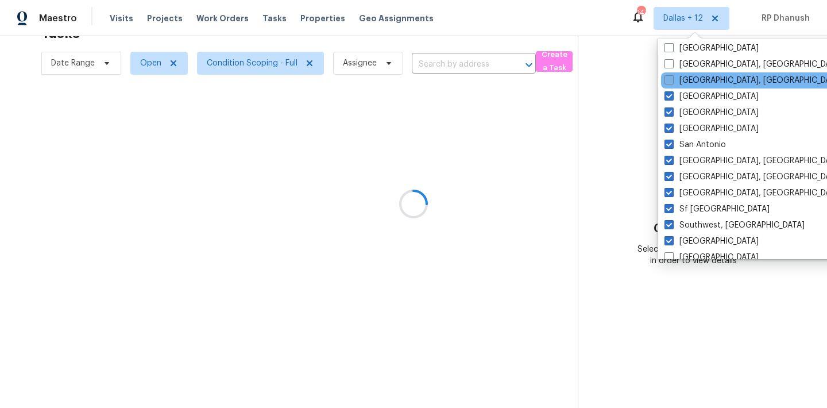
click at [680, 79] on label "[GEOGRAPHIC_DATA], [GEOGRAPHIC_DATA]" at bounding box center [753, 80] width 178 height 11
click at [672, 79] on input "[GEOGRAPHIC_DATA], [GEOGRAPHIC_DATA]" at bounding box center [667, 78] width 7 height 7
checkbox input "true"
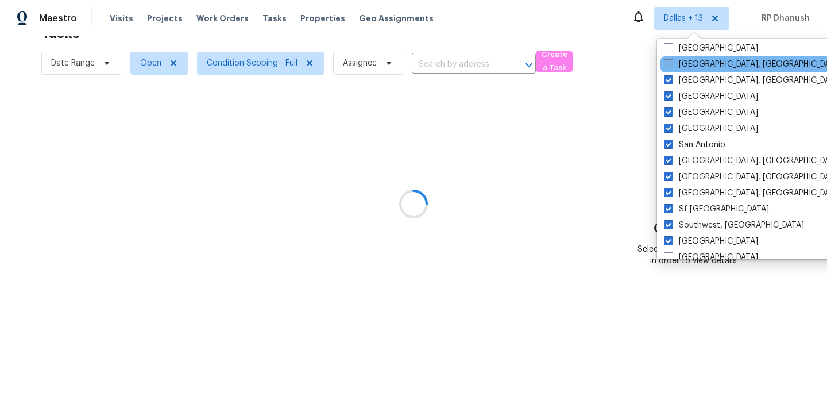
click at [680, 69] on label "[GEOGRAPHIC_DATA], [GEOGRAPHIC_DATA]" at bounding box center [752, 64] width 178 height 11
click at [671, 66] on input "[GEOGRAPHIC_DATA], [GEOGRAPHIC_DATA]" at bounding box center [666, 62] width 7 height 7
checkbox input "true"
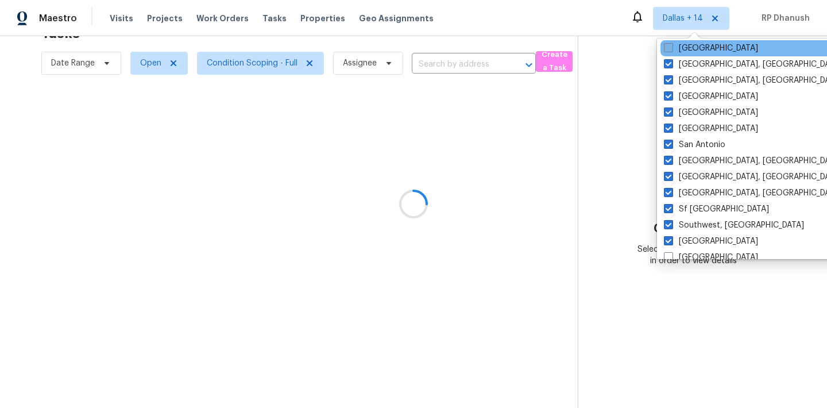
click at [680, 46] on label "[GEOGRAPHIC_DATA]" at bounding box center [710, 47] width 94 height 11
click at [671, 46] on input "[GEOGRAPHIC_DATA]" at bounding box center [666, 45] width 7 height 7
checkbox input "true"
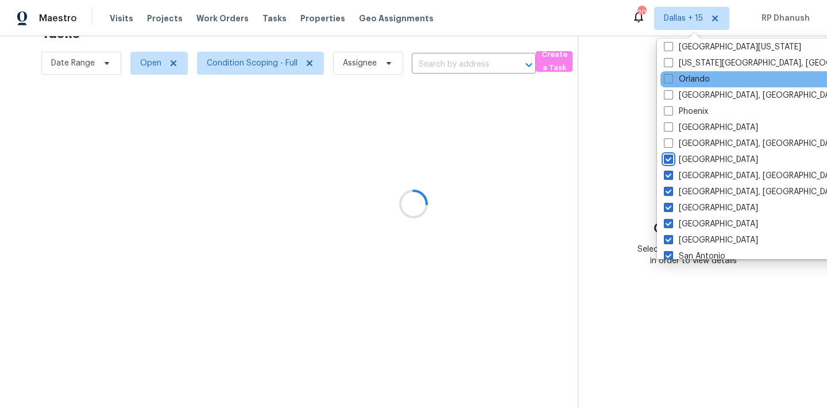
scroll to position [603, 0]
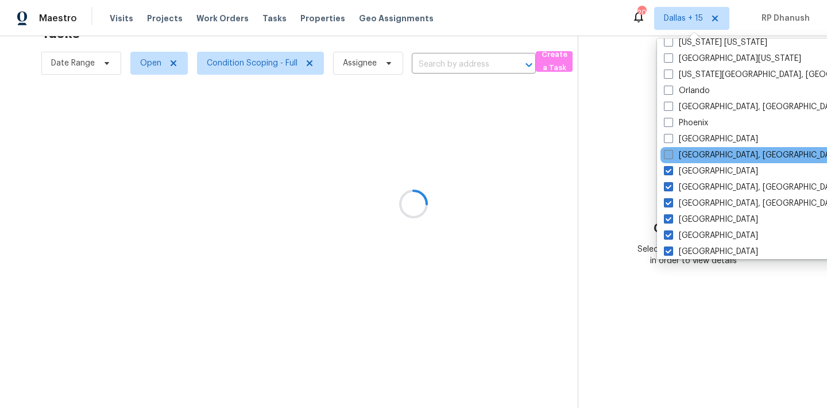
click at [683, 155] on label "[GEOGRAPHIC_DATA], [GEOGRAPHIC_DATA]" at bounding box center [752, 154] width 178 height 11
click at [671, 155] on input "[GEOGRAPHIC_DATA], [GEOGRAPHIC_DATA]" at bounding box center [666, 152] width 7 height 7
checkbox input "true"
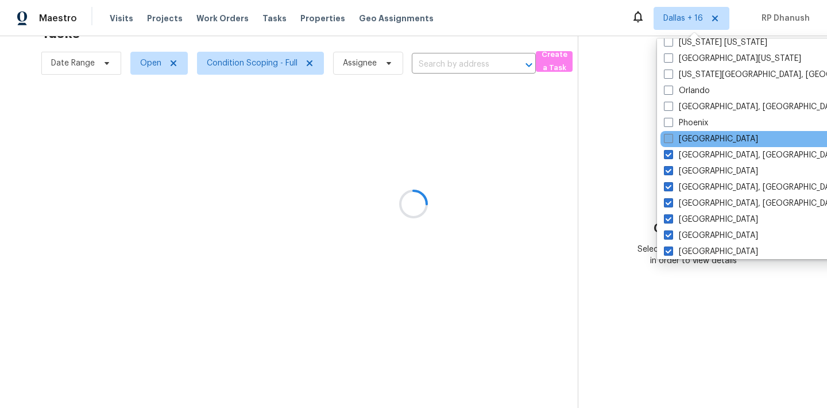
click at [688, 140] on label "Portland" at bounding box center [710, 138] width 94 height 11
click at [671, 140] on input "Portland" at bounding box center [666, 136] width 7 height 7
checkbox input "true"
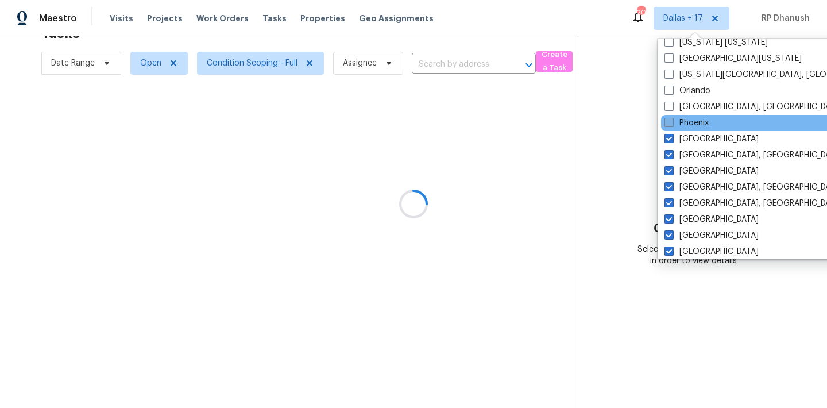
click at [688, 127] on label "Phoenix" at bounding box center [686, 122] width 44 height 11
click at [672, 125] on input "Phoenix" at bounding box center [667, 120] width 7 height 7
checkbox input "true"
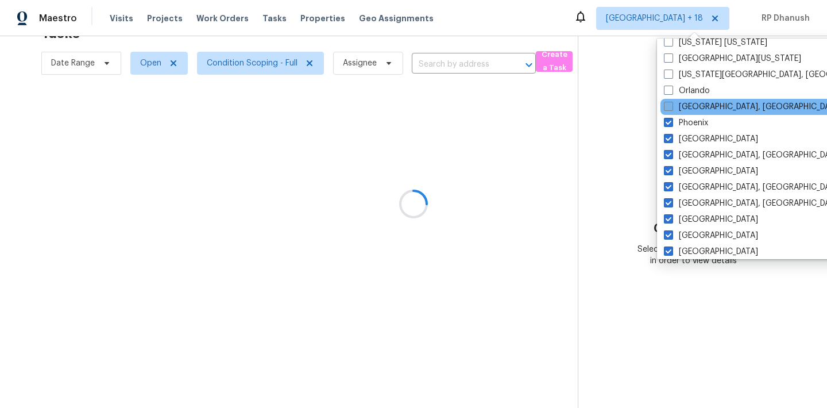
click at [688, 108] on label "Philadelphia, PA" at bounding box center [752, 106] width 178 height 11
click at [671, 108] on input "Philadelphia, PA" at bounding box center [666, 104] width 7 height 7
checkbox input "true"
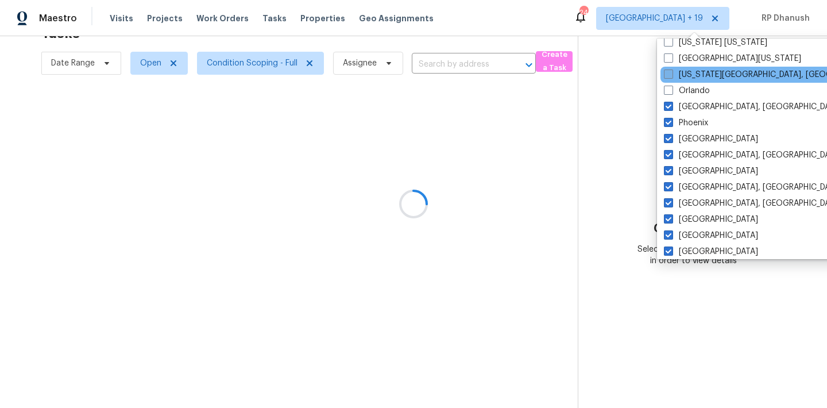
click at [690, 76] on label "Oklahoma City, OK" at bounding box center [773, 74] width 221 height 11
click at [671, 76] on input "Oklahoma City, OK" at bounding box center [666, 72] width 7 height 7
checkbox input "true"
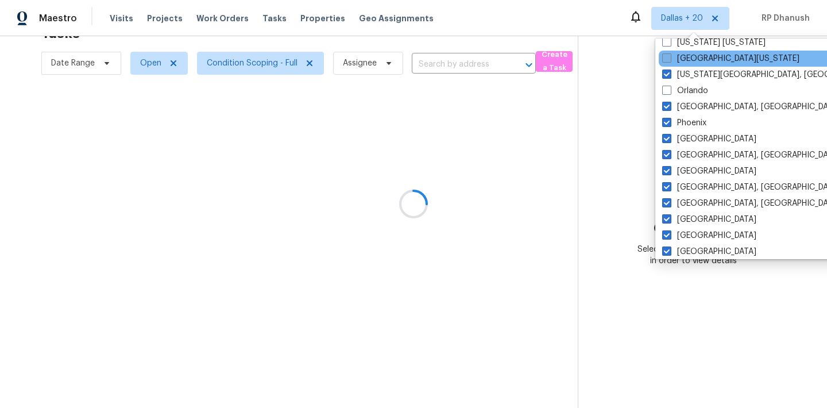
click at [690, 58] on label "Northern Colorado" at bounding box center [730, 58] width 137 height 11
click at [669, 58] on input "Northern Colorado" at bounding box center [665, 56] width 7 height 7
checkbox input "true"
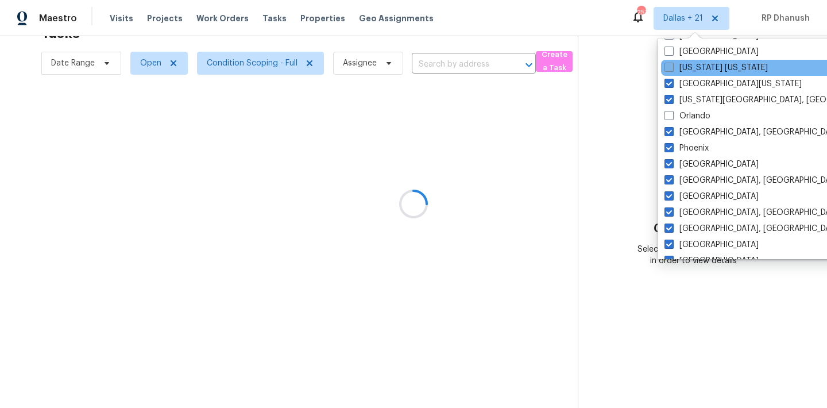
click at [693, 69] on label "New York New Jersey" at bounding box center [715, 67] width 103 height 11
click at [672, 69] on input "New York New Jersey" at bounding box center [667, 65] width 7 height 7
checkbox input "true"
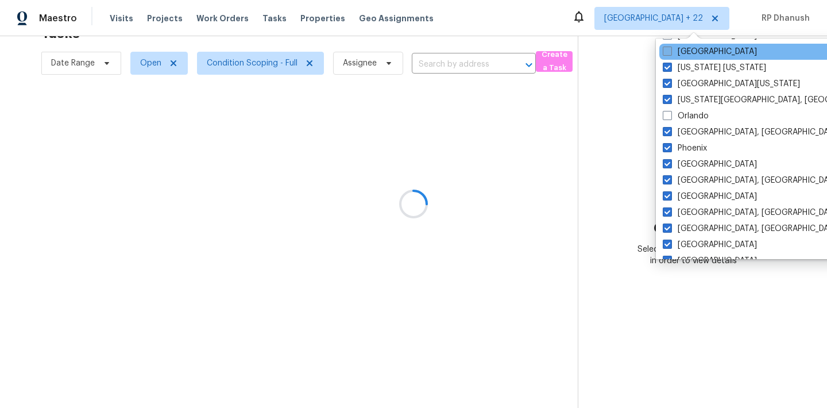
click at [693, 52] on label "Nashville" at bounding box center [709, 51] width 94 height 11
click at [670, 52] on input "Nashville" at bounding box center [665, 49] width 7 height 7
checkbox input "true"
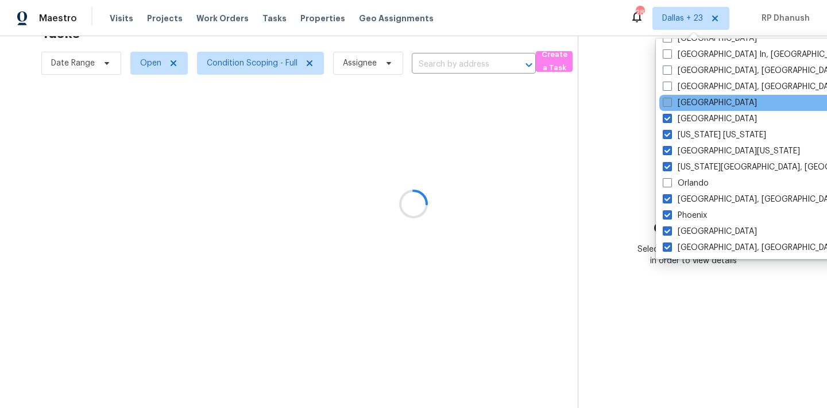
click at [686, 102] on label "Minneapolis" at bounding box center [709, 102] width 94 height 11
click at [670, 102] on input "Minneapolis" at bounding box center [665, 100] width 7 height 7
checkbox input "true"
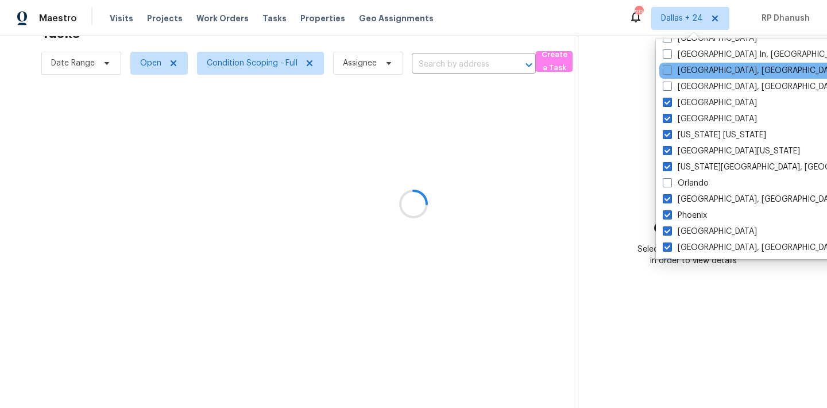
click at [686, 77] on div "Memphis, TN" at bounding box center [774, 71] width 231 height 16
click at [682, 68] on label "Memphis, TN" at bounding box center [751, 70] width 178 height 11
click at [670, 68] on input "Memphis, TN" at bounding box center [665, 68] width 7 height 7
checkbox input "true"
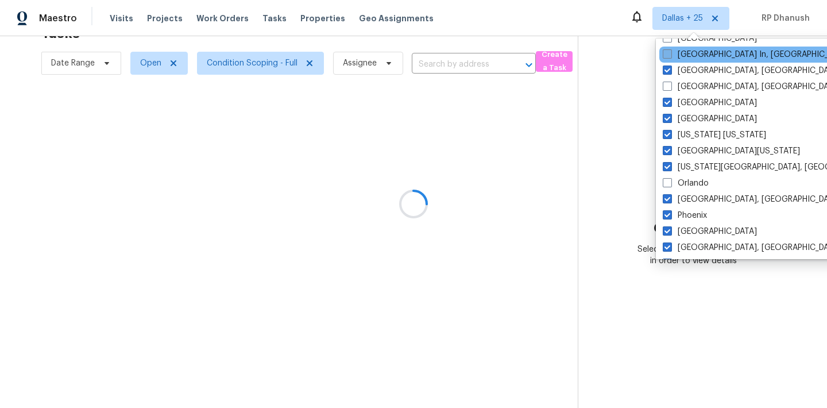
click at [682, 54] on label "Louisville In, KY" at bounding box center [755, 54] width 187 height 11
click at [670, 54] on input "Louisville In, KY" at bounding box center [665, 52] width 7 height 7
checkbox input "true"
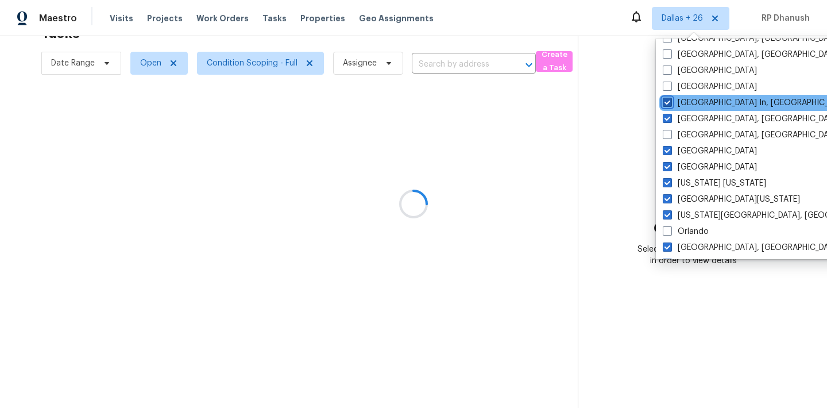
scroll to position [449, 0]
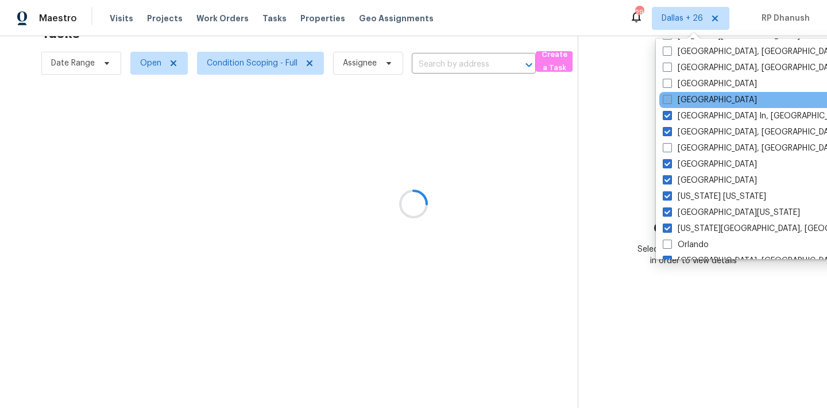
click at [676, 99] on label "Los Angeles" at bounding box center [709, 99] width 94 height 11
click at [670, 99] on input "Los Angeles" at bounding box center [665, 97] width 7 height 7
checkbox input "true"
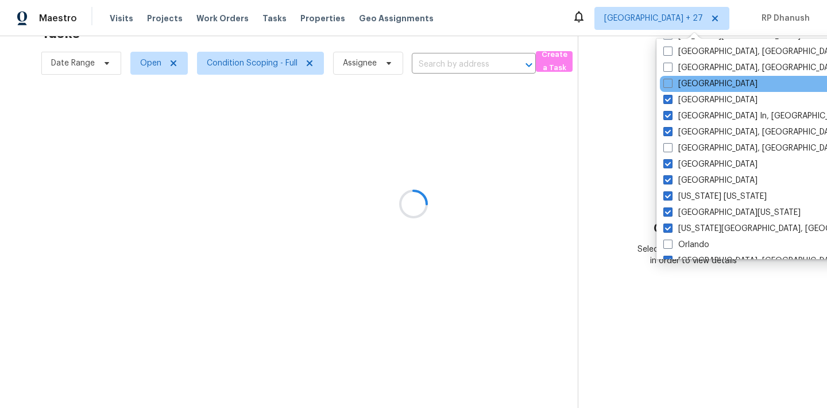
click at [676, 90] on div "Las Vegas" at bounding box center [774, 84] width 231 height 16
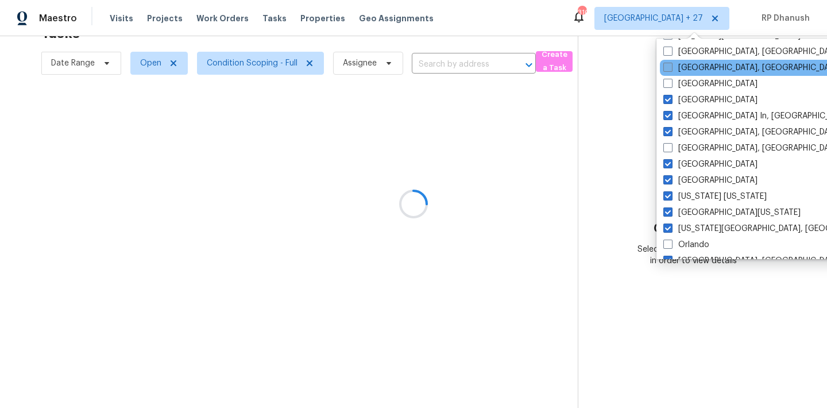
click at [677, 67] on label "Knoxville, TN" at bounding box center [752, 67] width 178 height 11
click at [670, 67] on input "Knoxville, TN" at bounding box center [666, 65] width 7 height 7
checkbox input "true"
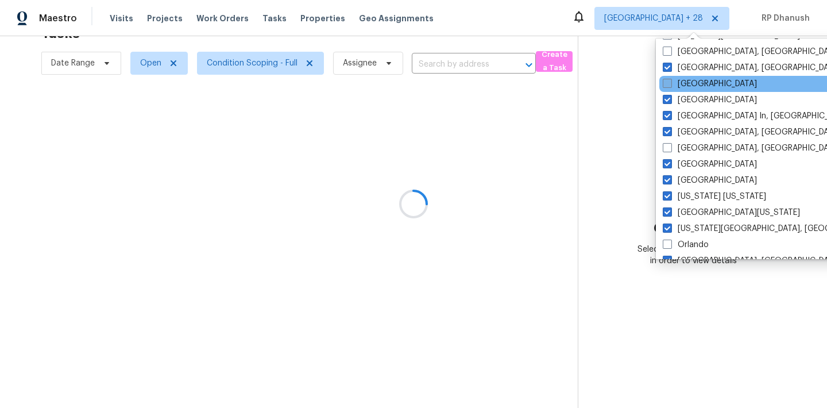
click at [677, 83] on label "Las Vegas" at bounding box center [709, 83] width 94 height 11
click at [670, 83] on input "Las Vegas" at bounding box center [665, 81] width 7 height 7
checkbox input "true"
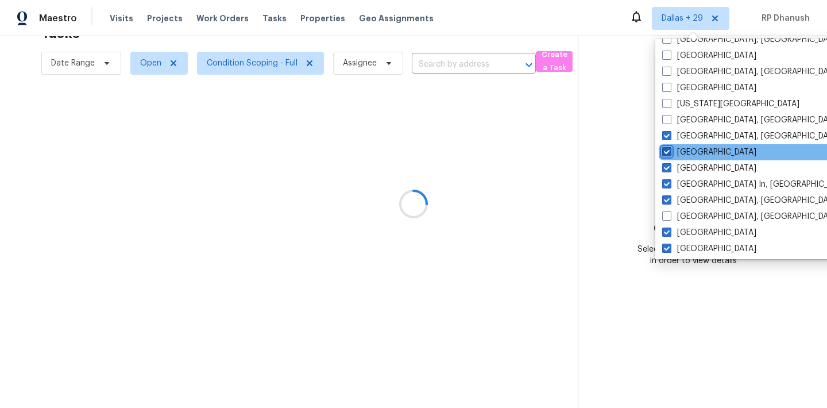
scroll to position [372, 0]
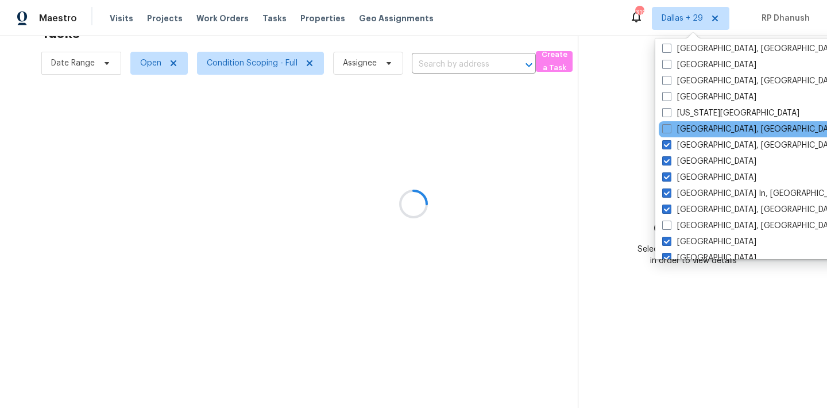
click at [679, 122] on div "Killeen, TX" at bounding box center [773, 129] width 231 height 16
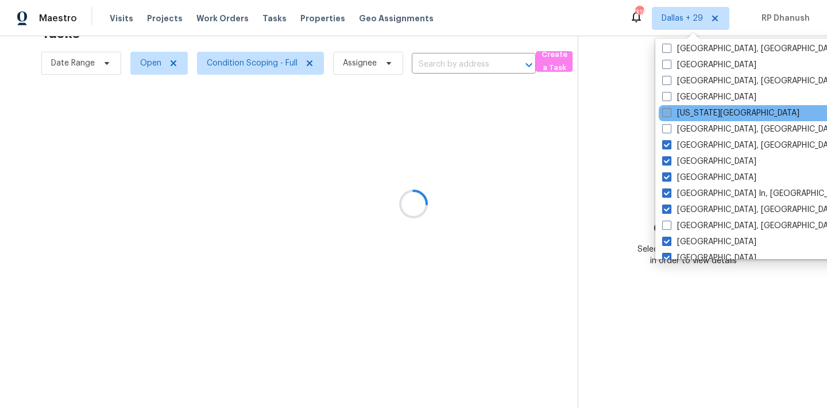
click at [679, 118] on label "Kansas City" at bounding box center [730, 112] width 137 height 11
click at [669, 115] on input "Kansas City" at bounding box center [665, 110] width 7 height 7
checkbox input "true"
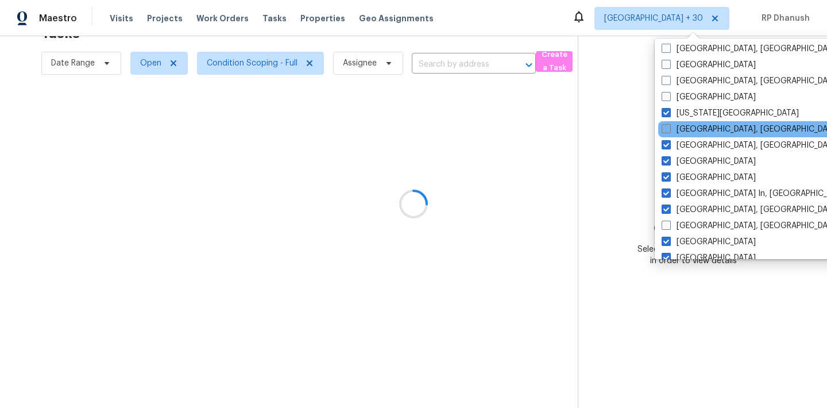
click at [679, 131] on label "Killeen, TX" at bounding box center [750, 128] width 178 height 11
click at [669, 131] on input "Killeen, TX" at bounding box center [664, 126] width 7 height 7
checkbox input "true"
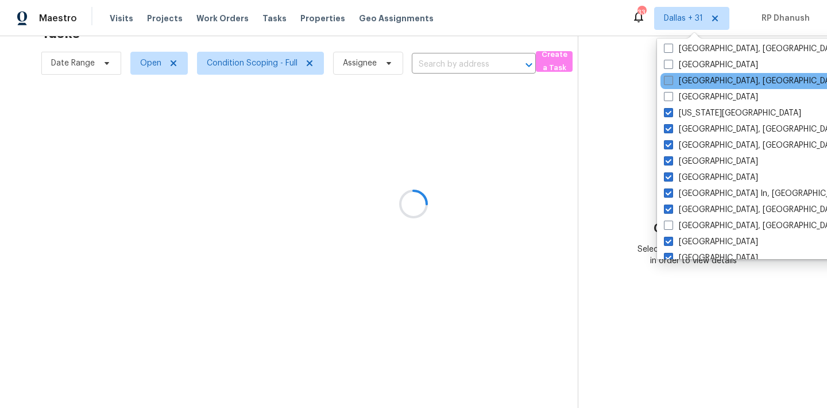
click at [692, 80] on label "Indianapolis, IN" at bounding box center [752, 80] width 178 height 11
click at [671, 80] on input "Indianapolis, IN" at bounding box center [666, 78] width 7 height 7
checkbox input "true"
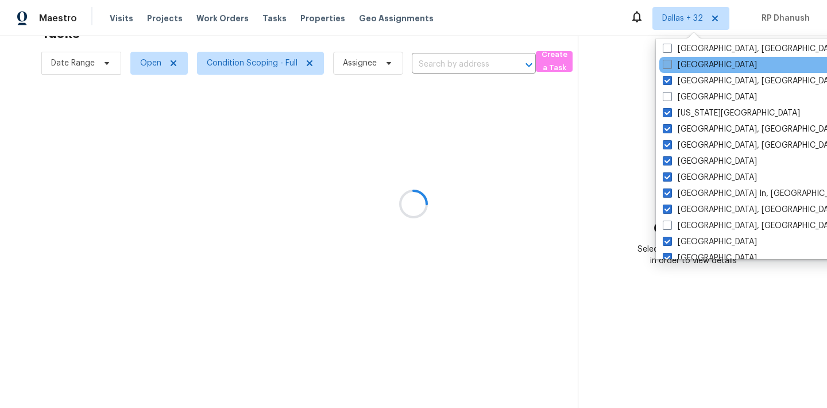
click at [690, 68] on label "Houston" at bounding box center [709, 64] width 94 height 11
click at [670, 67] on input "Houston" at bounding box center [665, 62] width 7 height 7
checkbox input "true"
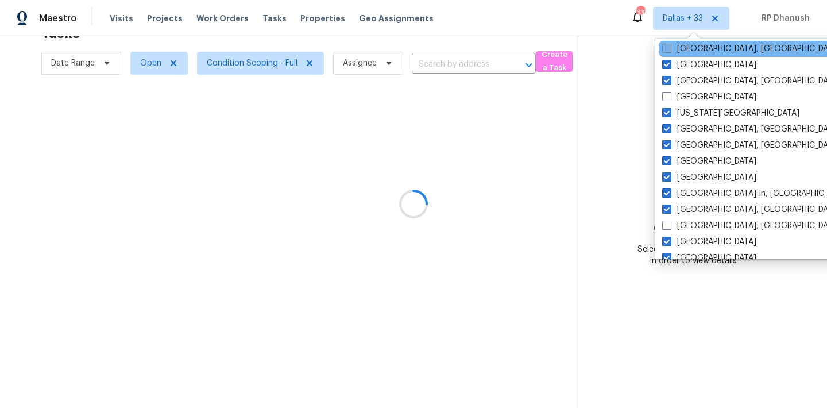
click at [682, 52] on label "Greenville, SC" at bounding box center [751, 48] width 178 height 11
click at [669, 51] on input "Greenville, SC" at bounding box center [665, 46] width 7 height 7
checkbox input "true"
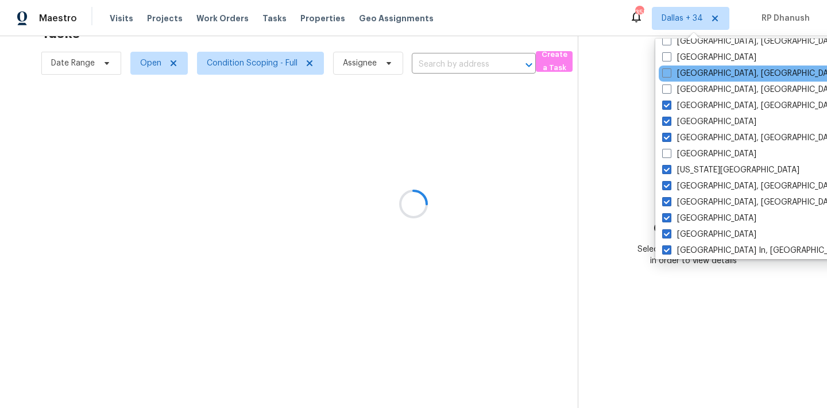
click at [681, 80] on div "Detroit, MI" at bounding box center [773, 73] width 231 height 16
click at [681, 74] on label "Detroit, MI" at bounding box center [751, 73] width 178 height 11
click at [669, 74] on input "Detroit, MI" at bounding box center [665, 71] width 7 height 7
checkbox input "true"
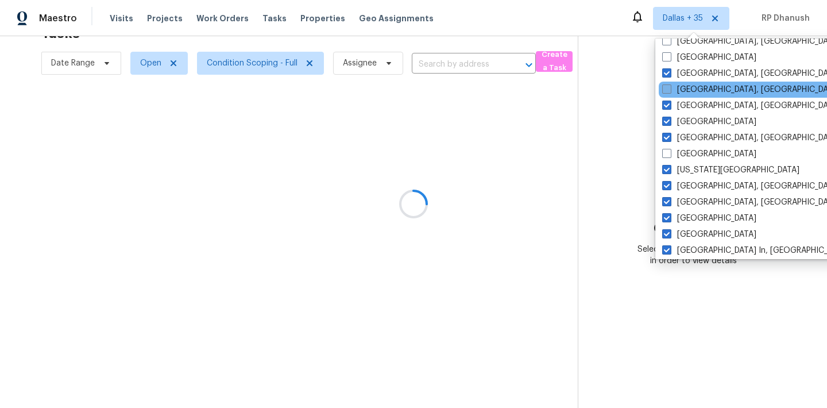
click at [678, 87] on label "Greensboro, NC" at bounding box center [751, 89] width 178 height 11
click at [669, 87] on input "Greensboro, NC" at bounding box center [665, 87] width 7 height 7
checkbox input "true"
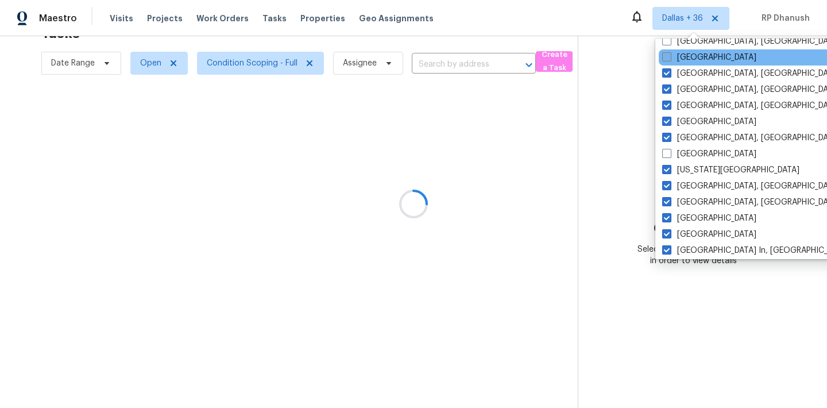
click at [678, 60] on label "Denver" at bounding box center [709, 57] width 94 height 11
click at [669, 59] on input "Denver" at bounding box center [665, 55] width 7 height 7
checkbox input "true"
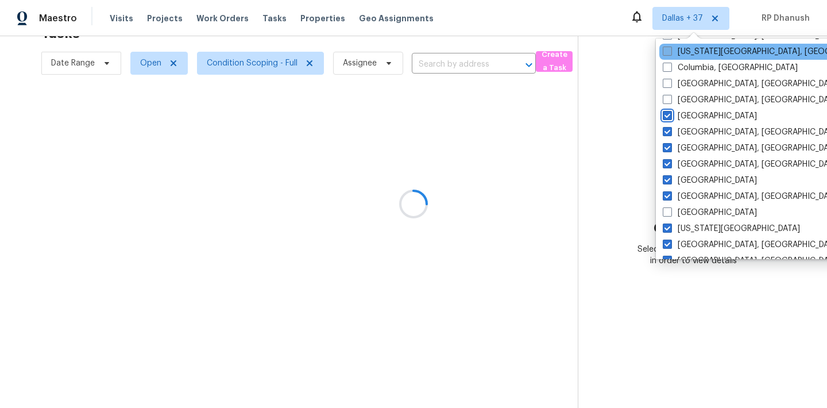
scroll to position [239, 0]
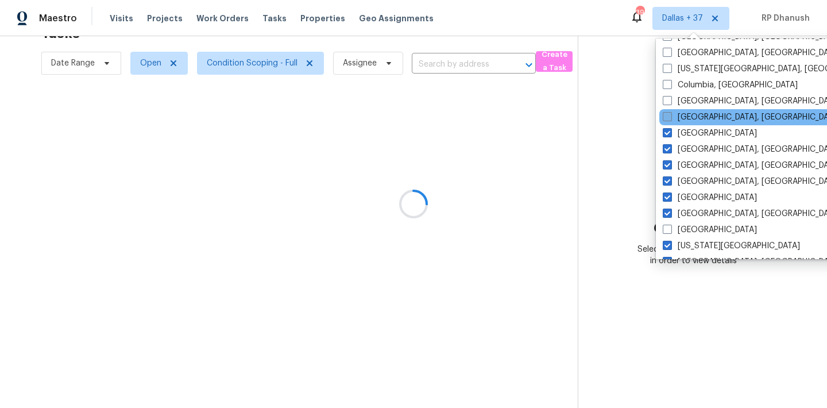
click at [677, 117] on label "Corpus Christi, TX" at bounding box center [751, 116] width 178 height 11
click at [670, 117] on input "Corpus Christi, TX" at bounding box center [665, 114] width 7 height 7
checkbox input "true"
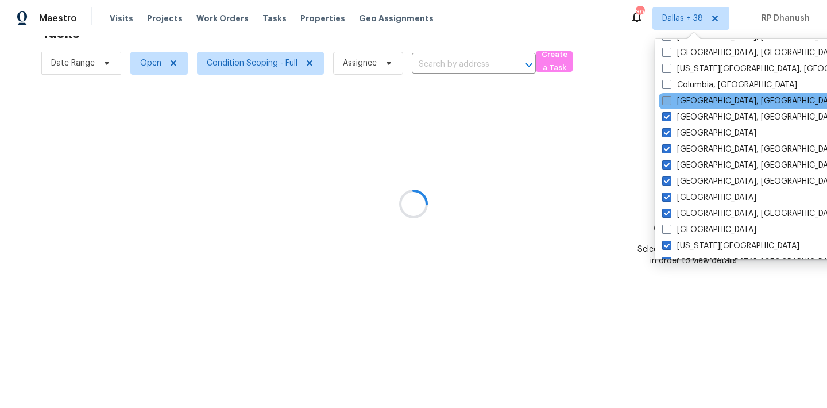
click at [674, 106] on label "Columbus, OH" at bounding box center [751, 100] width 178 height 11
click at [669, 103] on input "Columbus, OH" at bounding box center [665, 98] width 7 height 7
checkbox input "true"
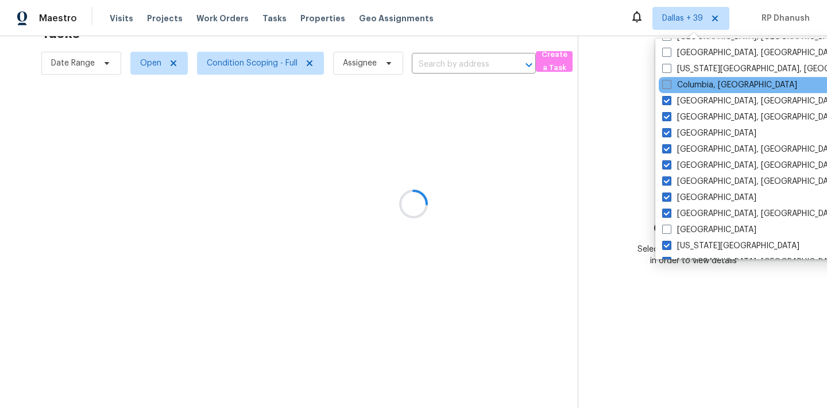
click at [674, 83] on label "Columbia, SC" at bounding box center [729, 84] width 135 height 11
click at [669, 83] on input "Columbia, SC" at bounding box center [665, 82] width 7 height 7
checkbox input "true"
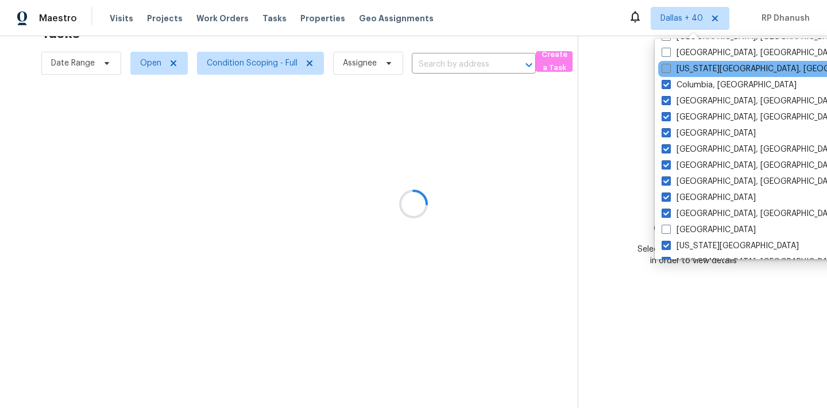
click at [674, 69] on label "Colorado Springs, CO" at bounding box center [771, 68] width 221 height 11
click at [669, 69] on input "Colorado Springs, CO" at bounding box center [664, 66] width 7 height 7
checkbox input "true"
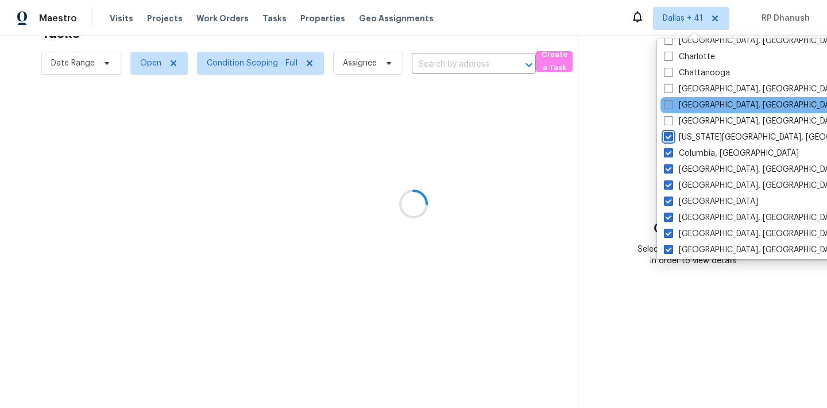
scroll to position [153, 0]
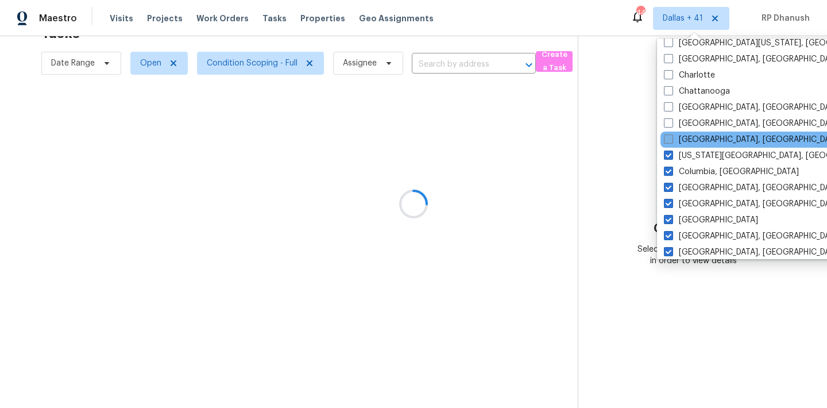
click at [674, 137] on label "Cleveland, OH" at bounding box center [752, 139] width 178 height 11
click at [671, 137] on input "Cleveland, OH" at bounding box center [666, 137] width 7 height 7
checkbox input "true"
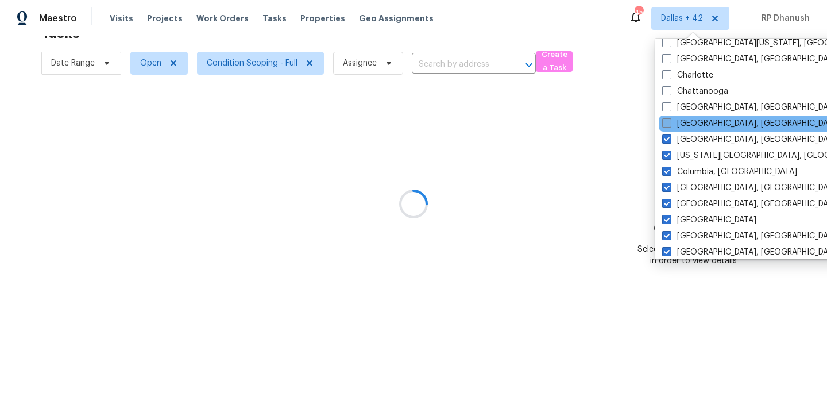
click at [674, 119] on label "Cincinnati, OH" at bounding box center [751, 123] width 178 height 11
click at [669, 119] on input "Cincinnati, OH" at bounding box center [665, 121] width 7 height 7
checkbox input "true"
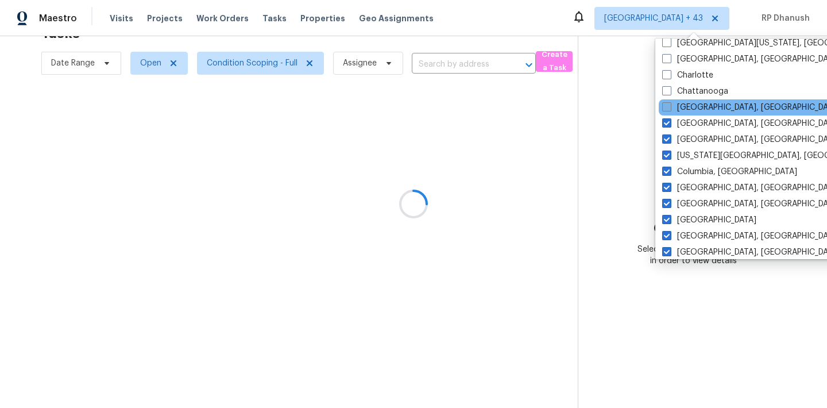
click at [674, 106] on label "Chicago, IL" at bounding box center [751, 107] width 178 height 11
click at [669, 106] on input "Chicago, IL" at bounding box center [665, 105] width 7 height 7
checkbox input "true"
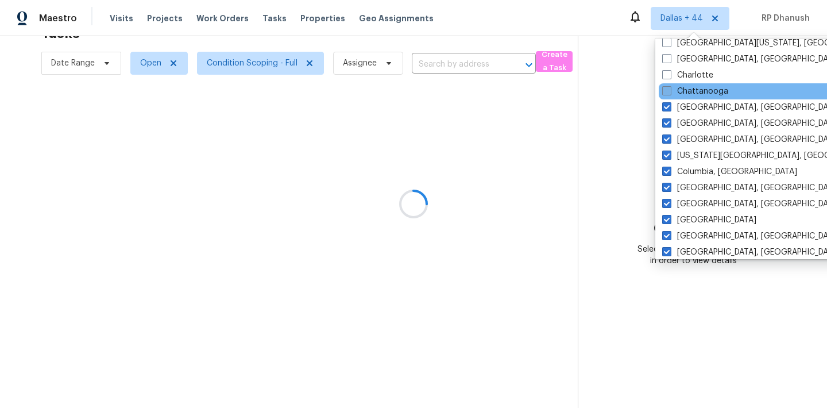
click at [674, 90] on label "Chattanooga" at bounding box center [695, 91] width 66 height 11
click at [669, 90] on input "Chattanooga" at bounding box center [665, 89] width 7 height 7
checkbox input "true"
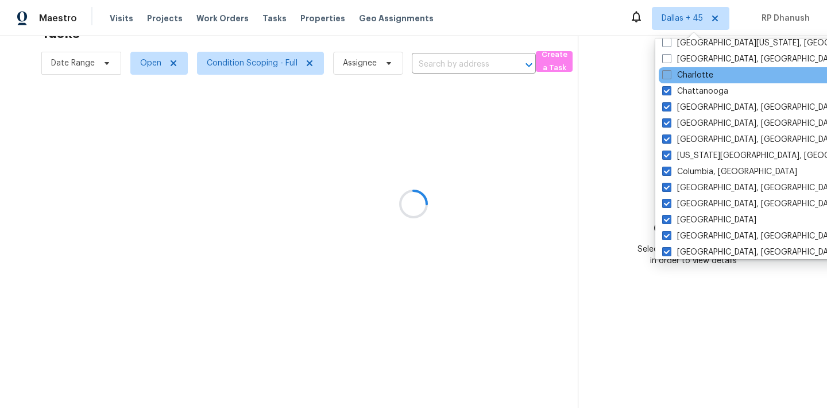
click at [674, 80] on label "Charlotte" at bounding box center [687, 74] width 51 height 11
click at [669, 77] on input "Charlotte" at bounding box center [665, 72] width 7 height 7
checkbox input "true"
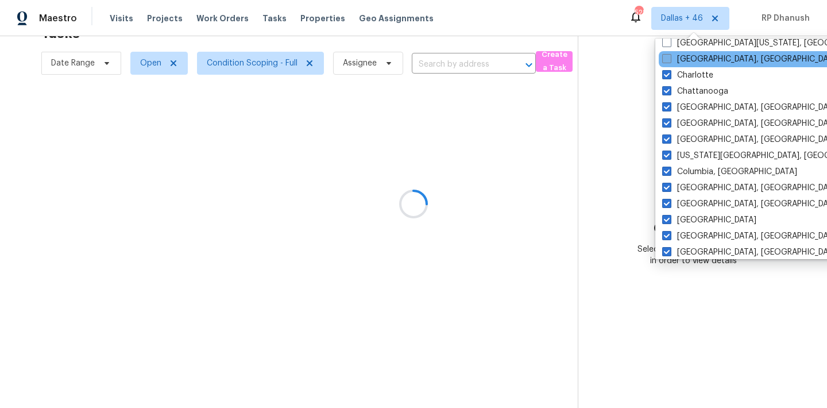
click at [679, 55] on label "Charleston, SC" at bounding box center [751, 58] width 178 height 11
click at [669, 55] on input "Charleston, SC" at bounding box center [665, 56] width 7 height 7
checkbox input "true"
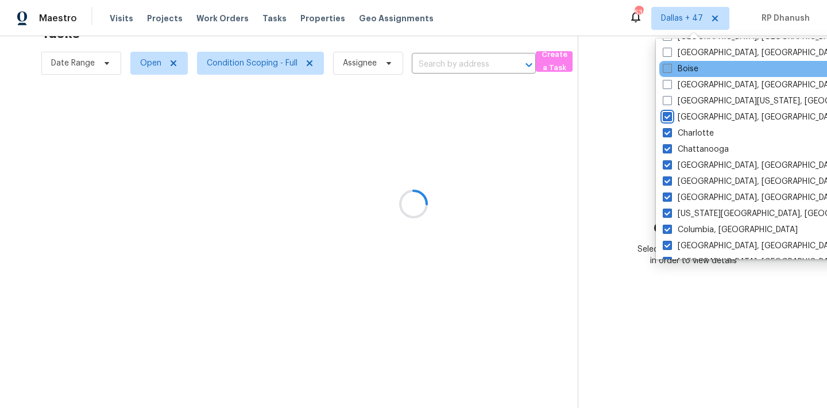
scroll to position [83, 0]
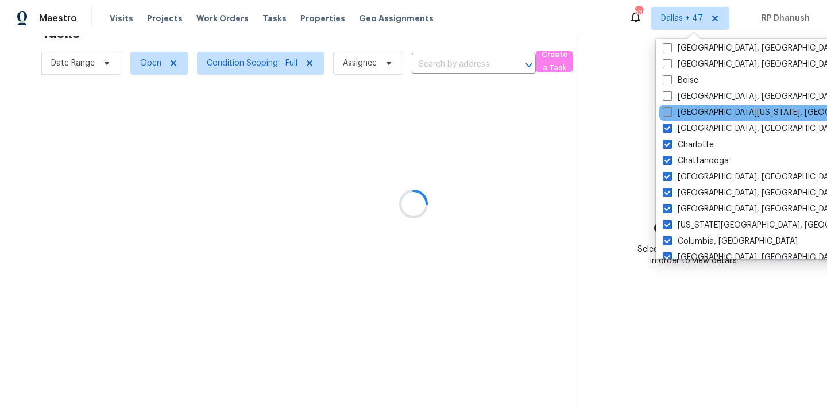
click at [678, 110] on label "Central California, CA" at bounding box center [772, 112] width 221 height 11
click at [670, 110] on input "Central California, CA" at bounding box center [665, 110] width 7 height 7
checkbox input "true"
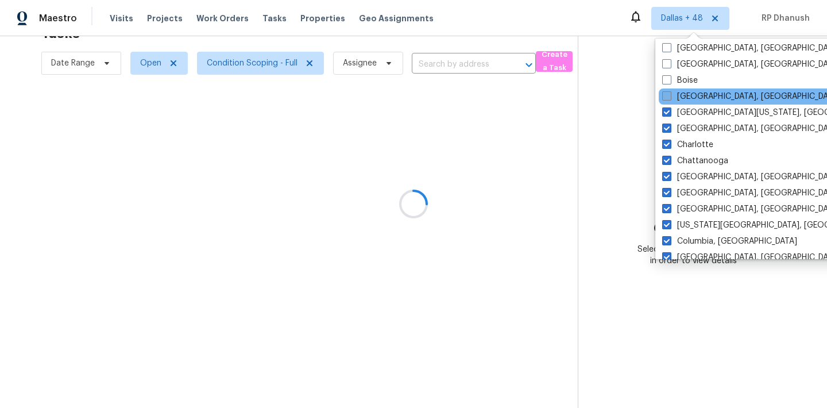
click at [678, 94] on label "Boston, MA" at bounding box center [751, 96] width 178 height 11
click at [669, 94] on input "Boston, MA" at bounding box center [665, 94] width 7 height 7
checkbox input "true"
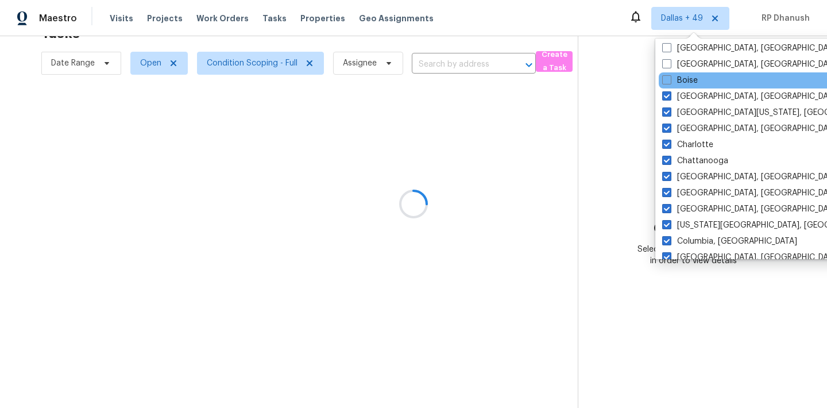
click at [679, 73] on div "Boise" at bounding box center [773, 80] width 231 height 16
click at [679, 72] on div "Boise" at bounding box center [773, 80] width 231 height 16
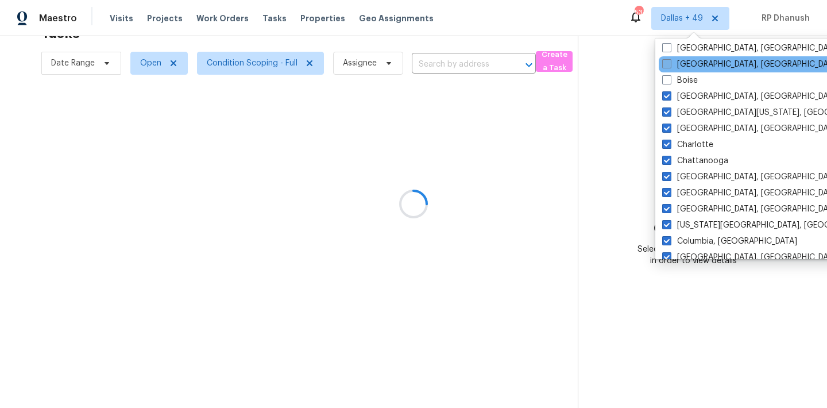
click at [679, 64] on label "Birmingham, AL" at bounding box center [751, 64] width 178 height 11
click at [669, 64] on input "Birmingham, AL" at bounding box center [665, 62] width 7 height 7
checkbox input "true"
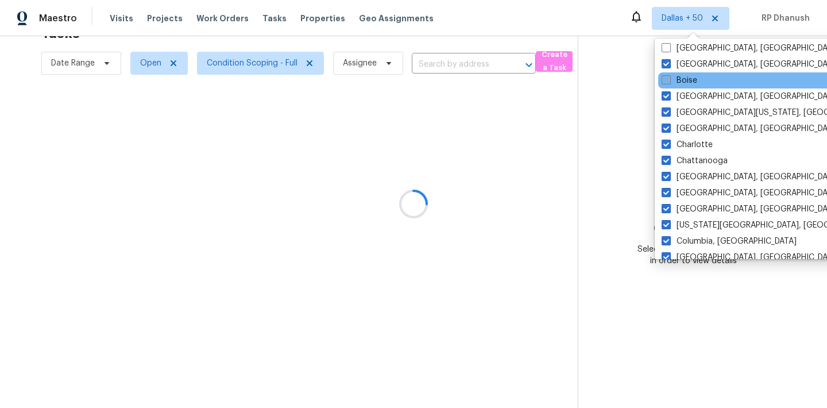
click at [678, 82] on label "Boise" at bounding box center [679, 80] width 36 height 11
click at [669, 82] on input "Boise" at bounding box center [664, 78] width 7 height 7
checkbox input "true"
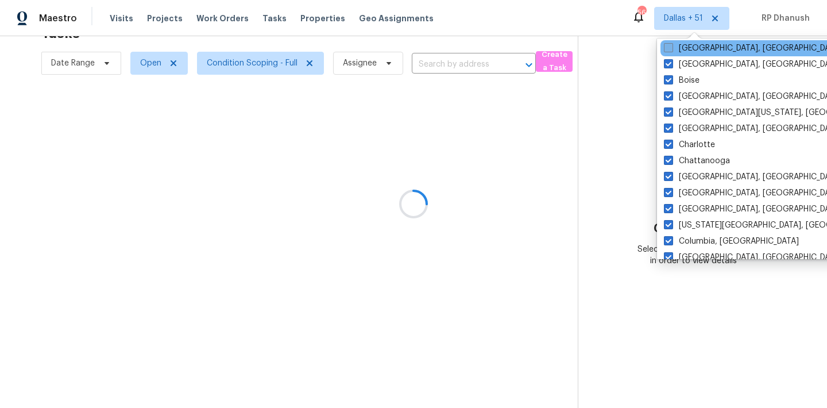
click at [686, 46] on label "Baltimore, MD" at bounding box center [752, 47] width 178 height 11
click at [671, 46] on input "Baltimore, MD" at bounding box center [666, 45] width 7 height 7
checkbox input "true"
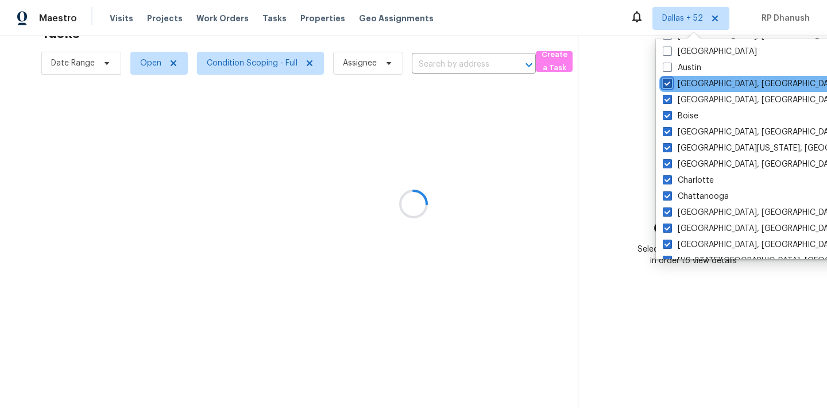
scroll to position [32, 0]
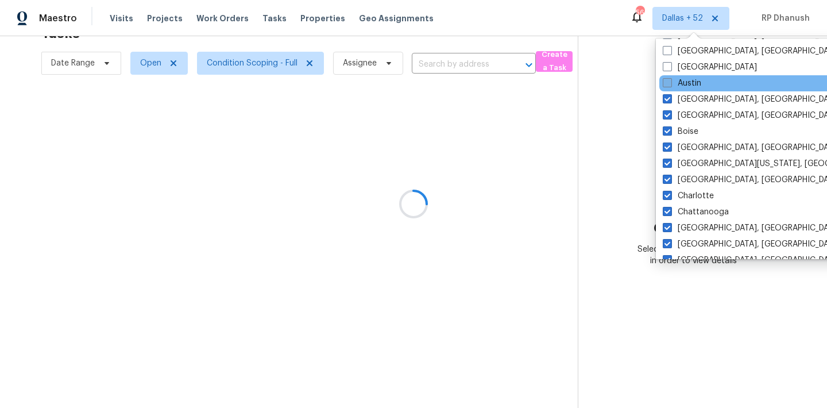
click at [681, 84] on label "Austin" at bounding box center [681, 82] width 38 height 11
click at [670, 84] on input "Austin" at bounding box center [665, 80] width 7 height 7
checkbox input "true"
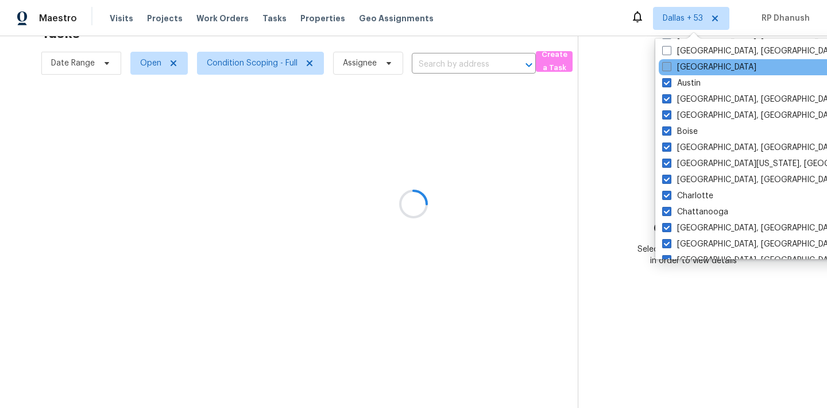
click at [681, 69] on label "Atlanta" at bounding box center [709, 66] width 94 height 11
click at [669, 69] on input "Atlanta" at bounding box center [665, 64] width 7 height 7
checkbox input "true"
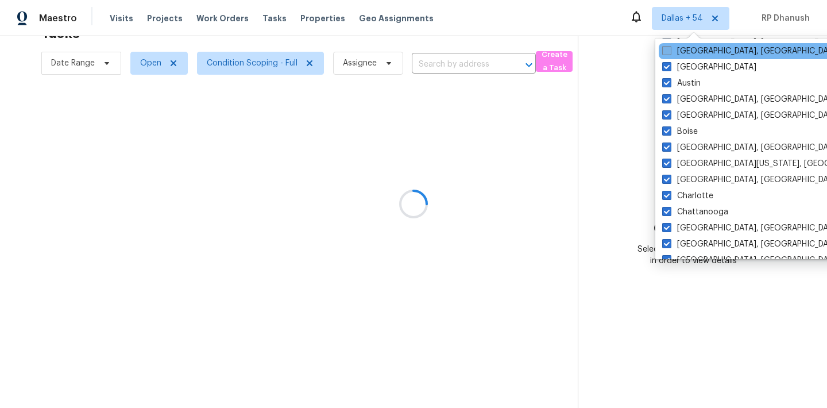
click at [684, 50] on label "Asheville, NC" at bounding box center [751, 50] width 178 height 11
click at [669, 50] on input "Asheville, NC" at bounding box center [665, 48] width 7 height 7
checkbox input "true"
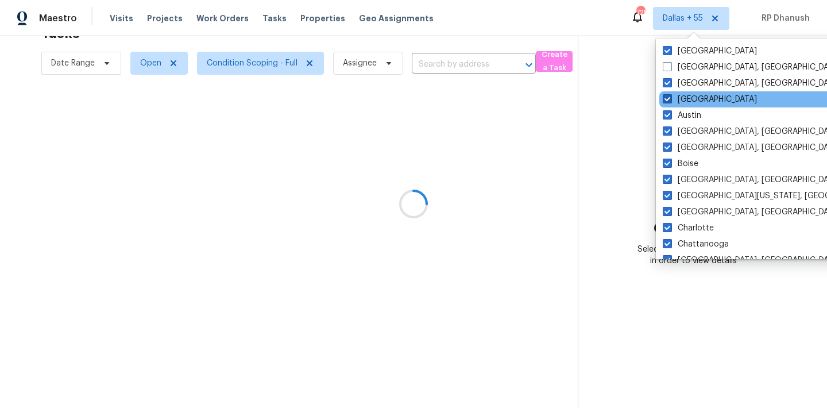
click at [679, 95] on label "Atlanta" at bounding box center [709, 99] width 94 height 11
click at [670, 95] on input "Atlanta" at bounding box center [665, 97] width 7 height 7
checkbox input "false"
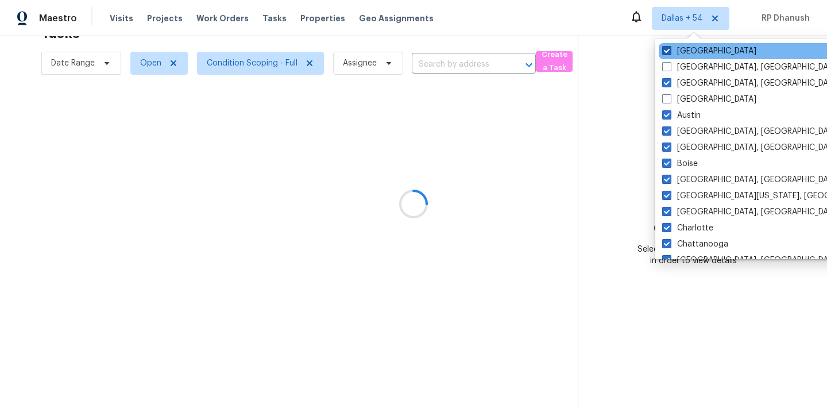
click at [681, 55] on label "Dallas" at bounding box center [709, 50] width 94 height 11
click at [669, 53] on input "Dallas" at bounding box center [665, 48] width 7 height 7
checkbox input "false"
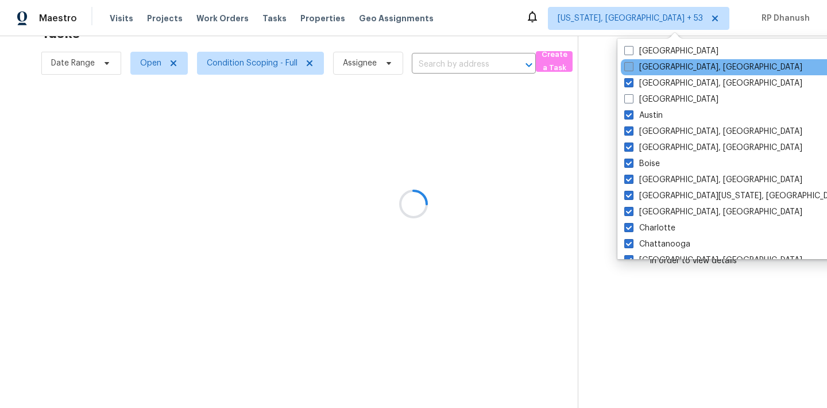
click at [681, 64] on label "Albuquerque, NM" at bounding box center [713, 66] width 178 height 11
click at [631, 64] on input "Albuquerque, NM" at bounding box center [627, 64] width 7 height 7
checkbox input "true"
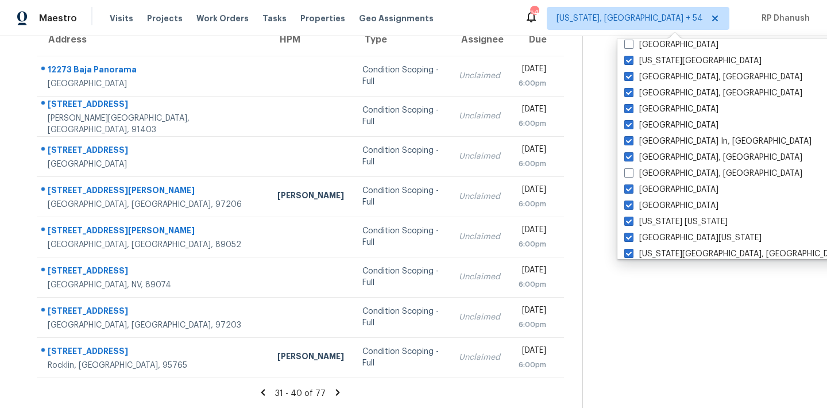
scroll to position [422, 0]
click at [773, 91] on section "Choose a task Select a task from the queue in order to view details" at bounding box center [695, 168] width 226 height 482
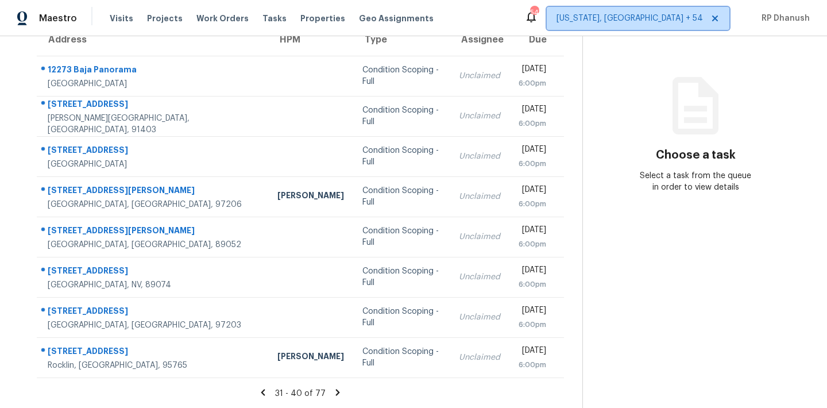
click at [672, 20] on span "Washington, DC + 54" at bounding box center [629, 18] width 146 height 11
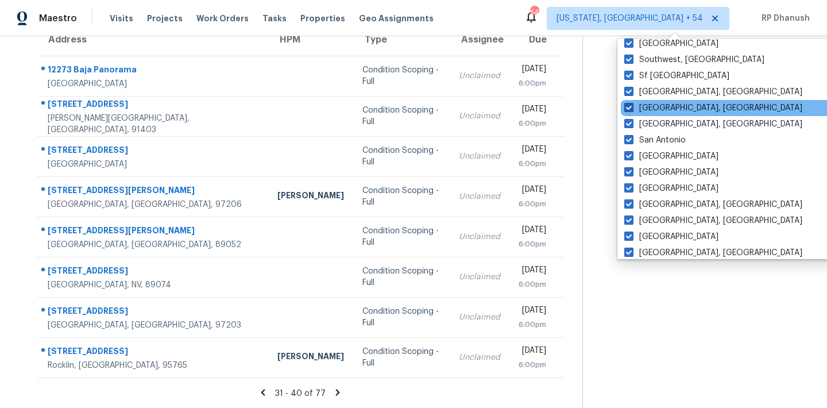
scroll to position [32, 0]
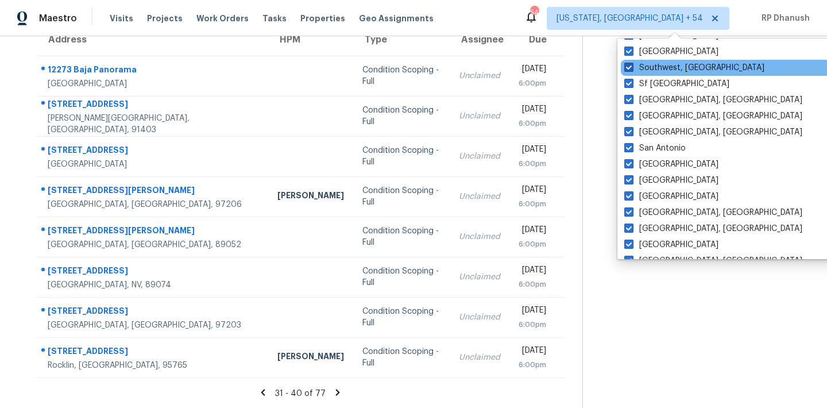
click at [661, 66] on label "Southwest, FL" at bounding box center [694, 67] width 140 height 11
click at [631, 66] on input "Southwest, FL" at bounding box center [627, 65] width 7 height 7
checkbox input "false"
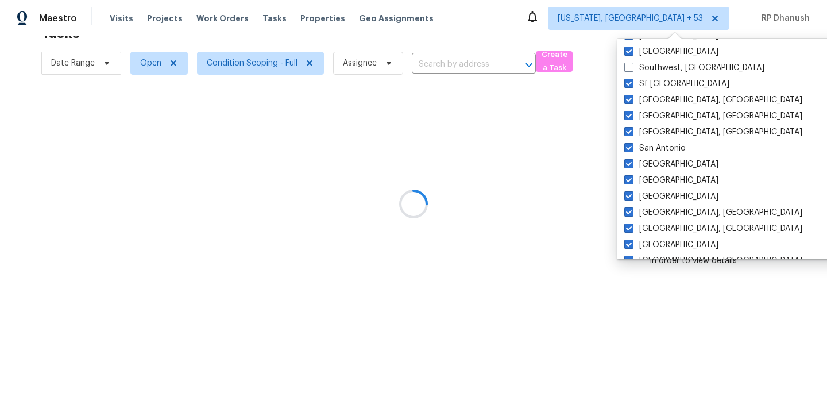
click at [763, 70] on div at bounding box center [413, 204] width 827 height 408
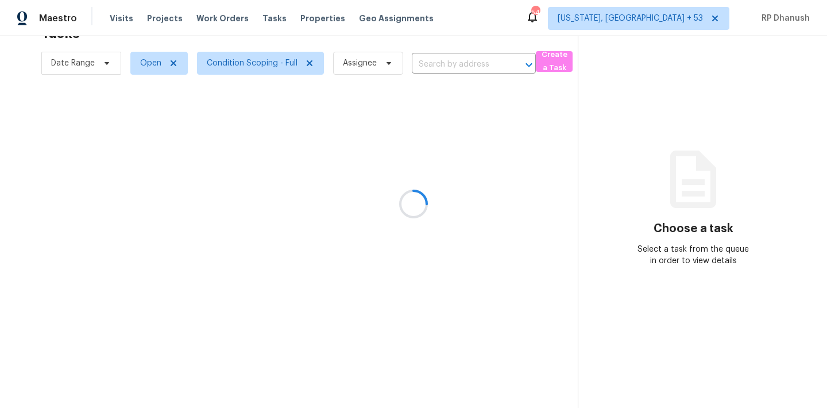
click at [680, 23] on div at bounding box center [413, 204] width 827 height 408
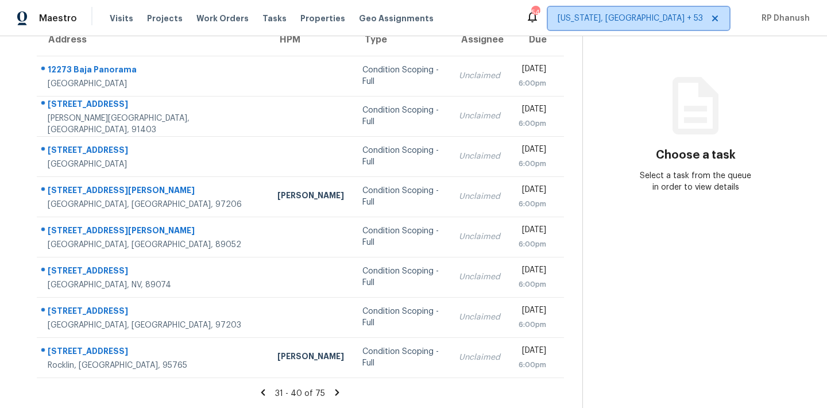
click at [680, 23] on span "[US_STATE], [GEOGRAPHIC_DATA] + 53" at bounding box center [629, 18] width 145 height 11
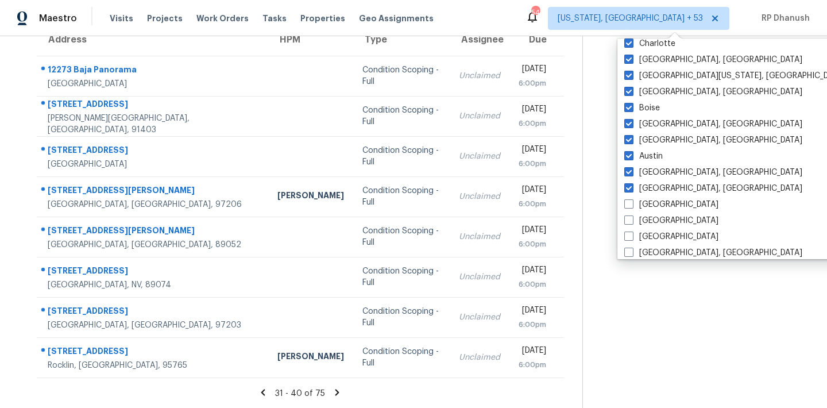
scroll to position [717, 0]
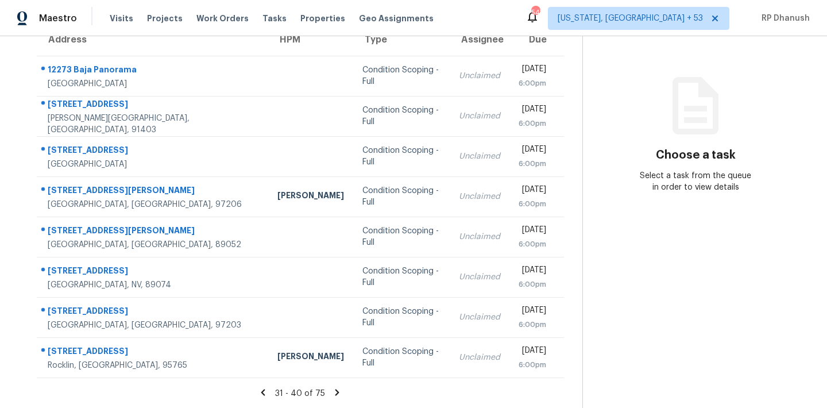
click at [666, 296] on section "Choose a task Select a task from the queue in order to view details" at bounding box center [695, 168] width 226 height 482
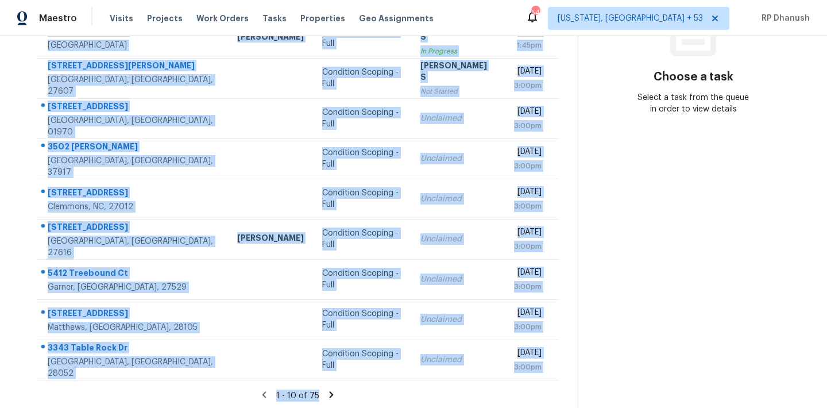
scroll to position [190, 0]
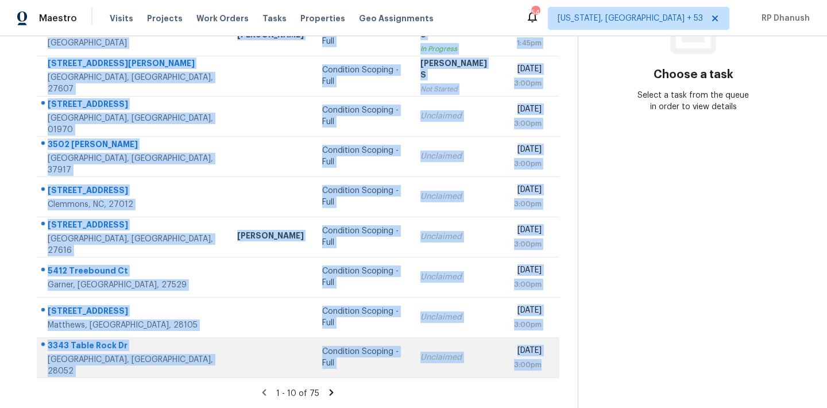
drag, startPoint x: 49, startPoint y: 172, endPoint x: 541, endPoint y: 373, distance: 530.8
click at [541, 373] on tbody "[STREET_ADDRESS] Condition Scoping - Full Unclaimed [DATE] 12:09pm [STREET_ADDR…" at bounding box center [298, 176] width 522 height 402
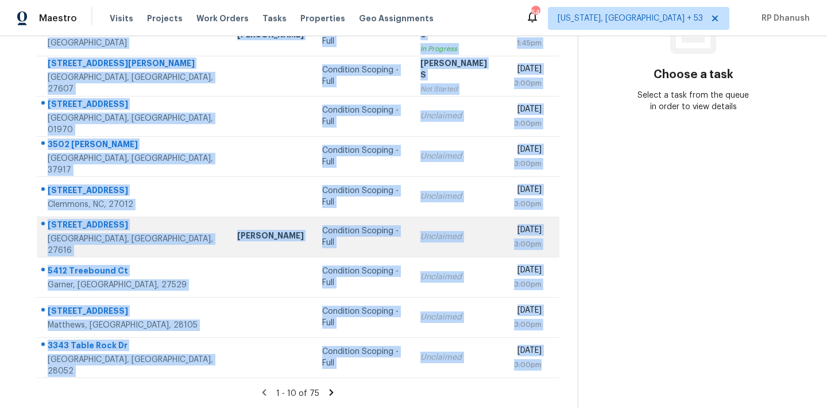
copy tbody "[STREET_ADDRESS] Condition Scoping - Full Unclaimed [DATE] 12:09pm [STREET_ADDR…"
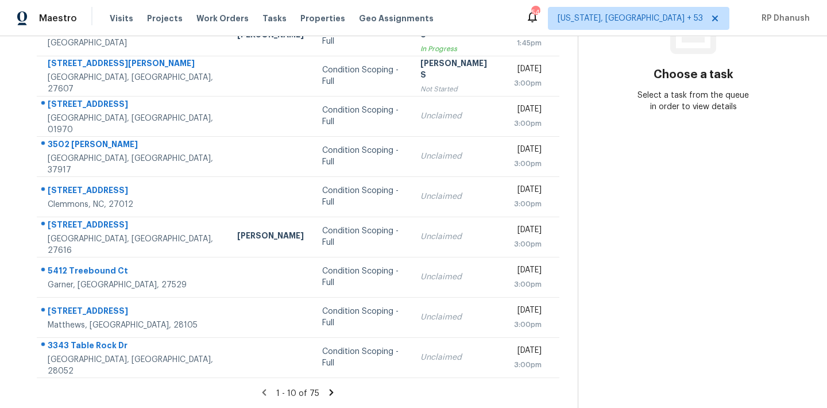
click at [711, 275] on section "Choose a task Select a task from the queue in order to view details" at bounding box center [692, 127] width 231 height 562
click at [329, 390] on icon at bounding box center [331, 392] width 4 height 6
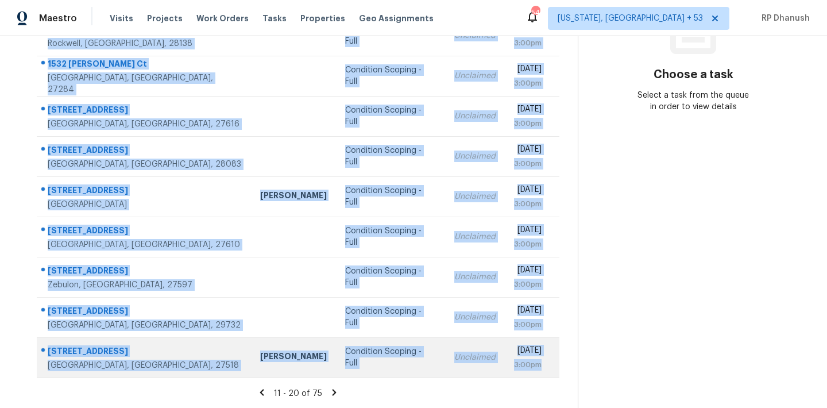
drag, startPoint x: 44, startPoint y: 72, endPoint x: 545, endPoint y: 374, distance: 585.5
click at [545, 374] on tbody "[STREET_ADDRESS] Condition Scoping - Full Unclaimed [DATE] 3:00pm [STREET_ADDRE…" at bounding box center [298, 176] width 522 height 402
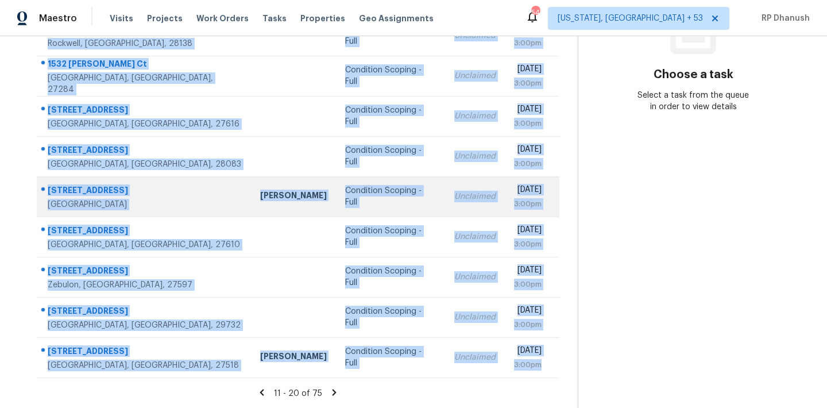
copy tbody "[STREET_ADDRESS] Condition Scoping - Full Unclaimed [DATE] 3:00pm [STREET_ADDRE…"
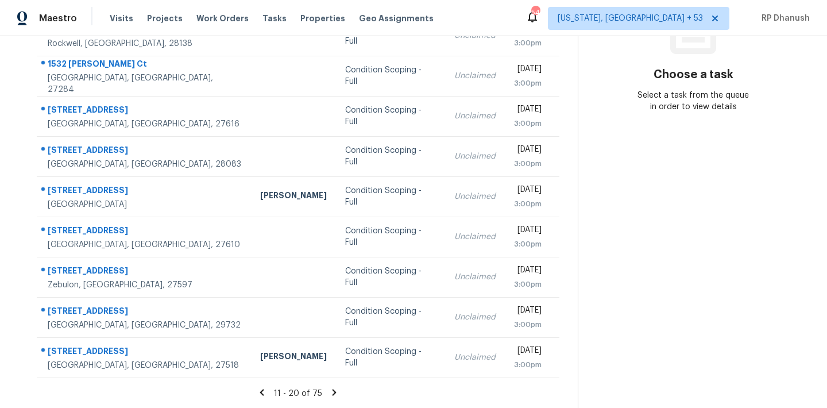
click at [697, 219] on section "Choose a task Select a task from the queue in order to view details" at bounding box center [692, 127] width 231 height 562
click at [332, 389] on icon at bounding box center [334, 392] width 4 height 6
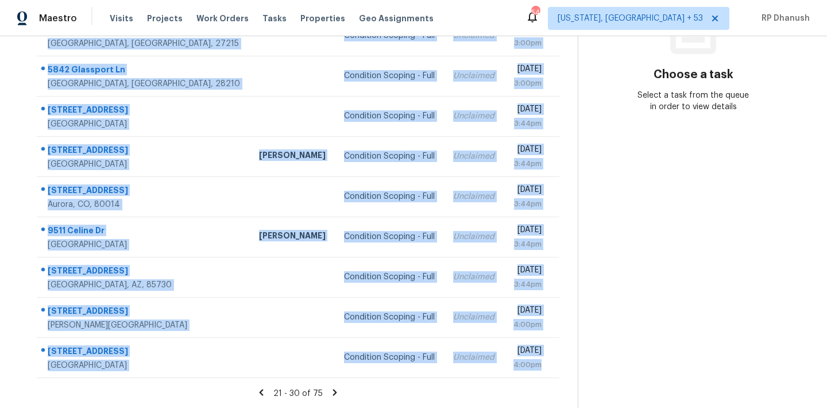
drag, startPoint x: 45, startPoint y: 87, endPoint x: 543, endPoint y: 382, distance: 578.7
click at [543, 382] on section "Tasks 75 Results Date Range Open Condition Scoping - Full Assignee ​ Create a T…" at bounding box center [297, 137] width 559 height 544
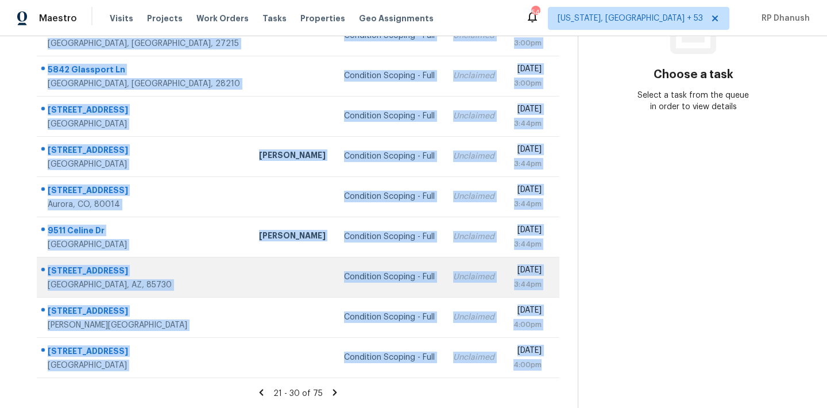
copy tbody "[STREET_ADDRESS][PERSON_NAME] Condition Scoping - Full Unclaimed [DATE] 3:00pm …"
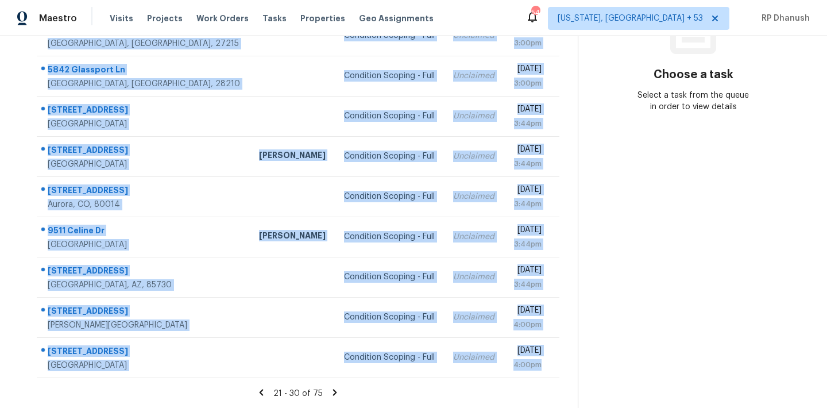
click at [706, 192] on section "Choose a task Select a task from the queue in order to view details" at bounding box center [692, 127] width 231 height 562
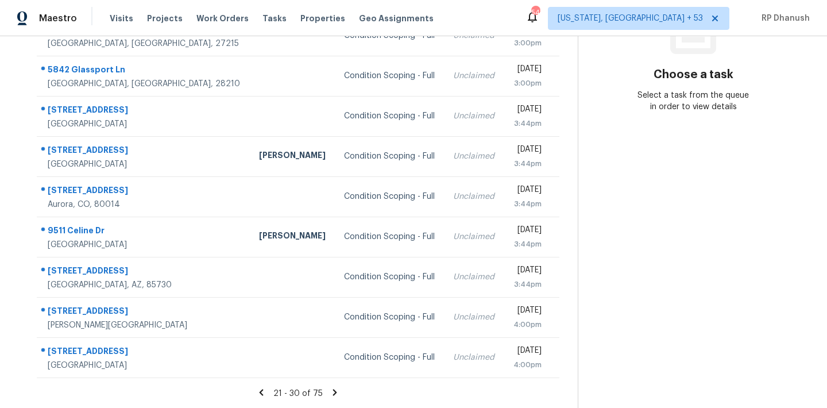
click at [333, 390] on icon at bounding box center [335, 392] width 4 height 6
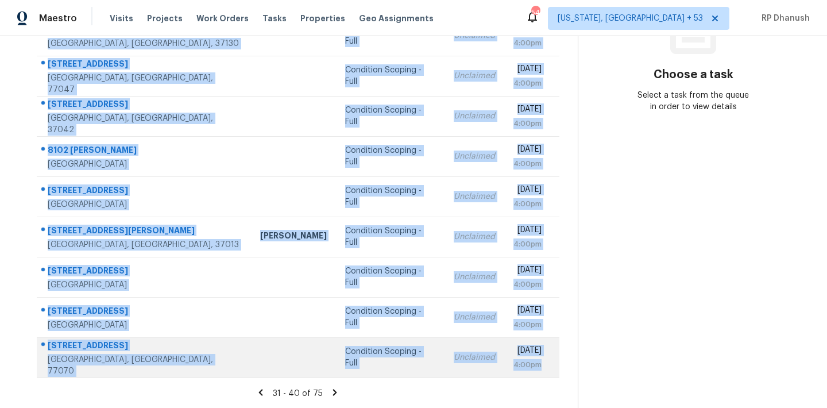
drag, startPoint x: 45, startPoint y: 95, endPoint x: 556, endPoint y: 365, distance: 577.9
click at [556, 365] on tbody "[STREET_ADDRESS] Condition Scoping - Full Unclaimed [DATE] 4:00pm [STREET_ADDRE…" at bounding box center [298, 176] width 522 height 402
copy tbody "[STREET_ADDRESS] Condition Scoping - Full Unclaimed [DATE] 4:00pm [STREET_ADDRE…"
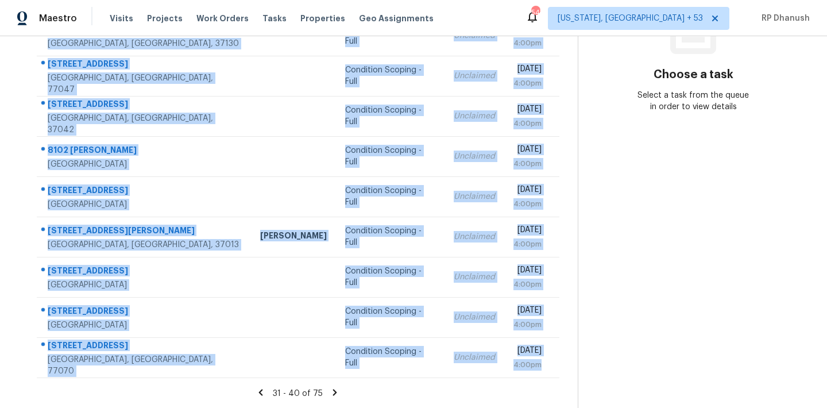
click at [631, 191] on section "Choose a task Select a task from the queue in order to view details" at bounding box center [692, 127] width 231 height 562
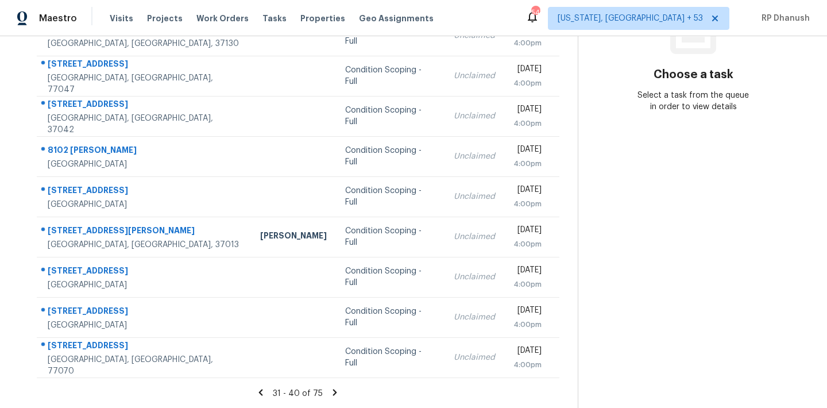
click at [331, 392] on icon at bounding box center [334, 392] width 10 height 10
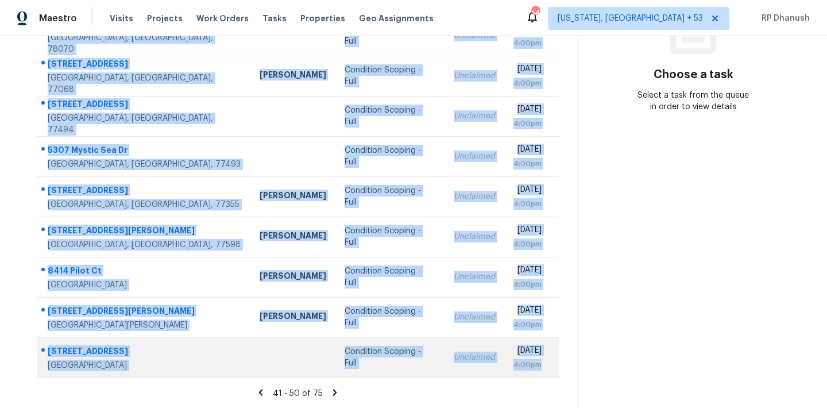
drag, startPoint x: 44, startPoint y: 170, endPoint x: 557, endPoint y: 366, distance: 548.6
click at [557, 366] on tbody "20222 [GEOGRAPHIC_DATA] Condition Scoping - Full Unclaimed [DATE] 4:00pm [STREE…" at bounding box center [298, 176] width 522 height 402
copy tbody "20222 [GEOGRAPHIC_DATA] Condition Scoping - Full Unclaimed [DATE] 4:00pm [STREE…"
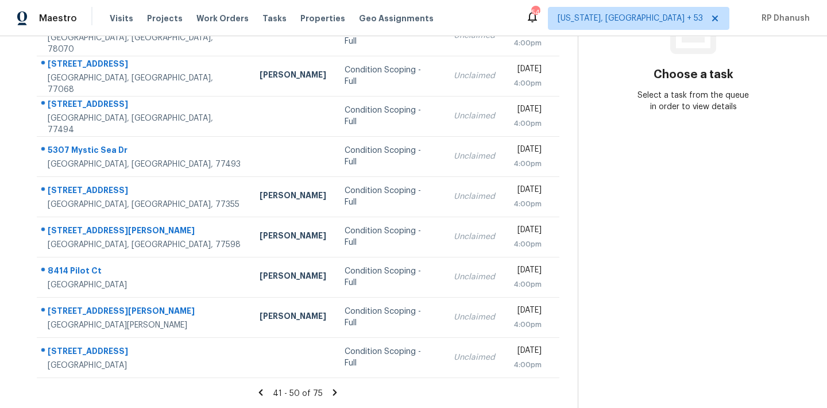
click at [660, 269] on section "Choose a task Select a task from the queue in order to view details" at bounding box center [692, 127] width 231 height 562
click at [334, 390] on icon at bounding box center [335, 392] width 4 height 6
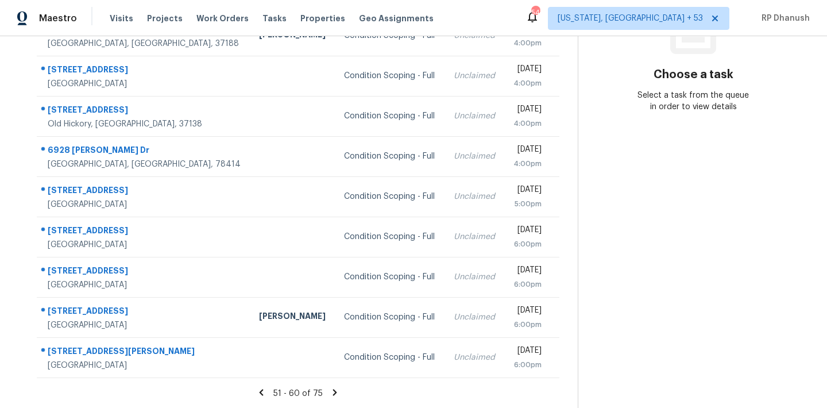
drag, startPoint x: 45, startPoint y: 170, endPoint x: 572, endPoint y: 367, distance: 562.5
click at [572, 367] on div "Address HPM Type Assignee Due [STREET_ADDRESS] Condition Scoping - Full Unclaim…" at bounding box center [297, 160] width 559 height 435
copy table "Address HPM Type Assignee Due"
click at [672, 260] on section "Choose a task Select a task from the queue in order to view details" at bounding box center [692, 127] width 231 height 562
click at [330, 390] on icon at bounding box center [334, 392] width 10 height 10
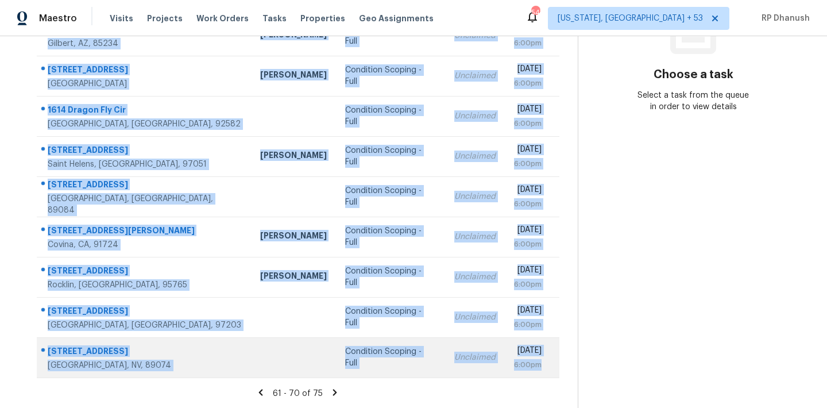
drag, startPoint x: 44, startPoint y: 158, endPoint x: 554, endPoint y: 374, distance: 553.5
click at [554, 374] on tbody "[STREET_ADDRESS] [PERSON_NAME] Condition Scoping - Full Unclaimed [DATE] 6:00pm…" at bounding box center [298, 176] width 522 height 402
copy tbody "[STREET_ADDRESS] [PERSON_NAME] Condition Scoping - Full Unclaimed [DATE] 6:00pm…"
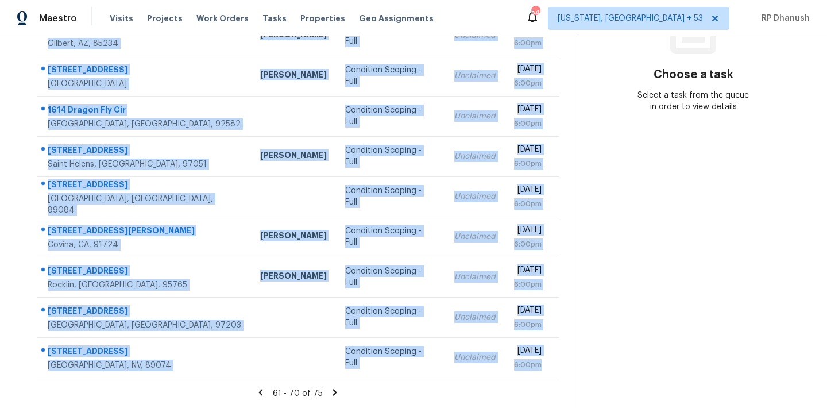
click at [661, 244] on section "Choose a task Select a task from the queue in order to view details" at bounding box center [692, 127] width 231 height 562
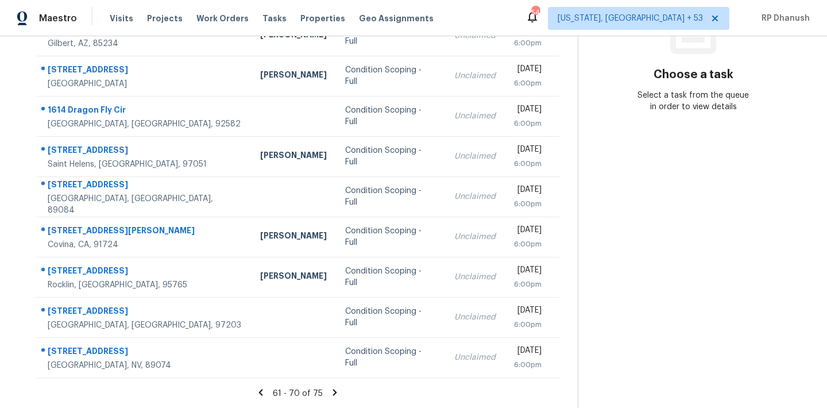
click at [336, 390] on icon at bounding box center [334, 392] width 10 height 10
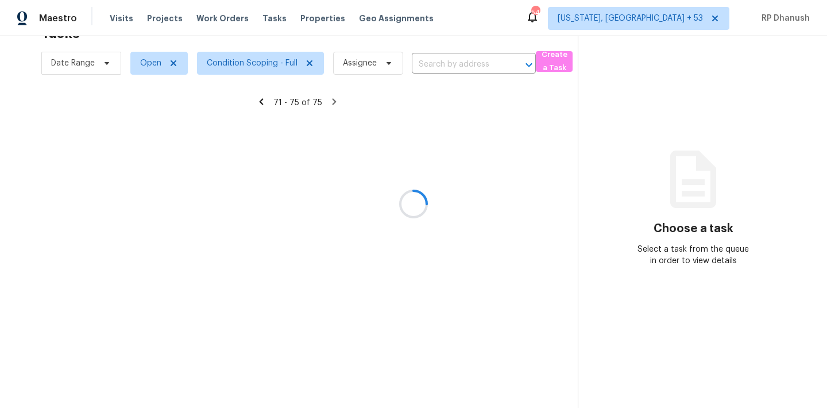
scroll to position [36, 0]
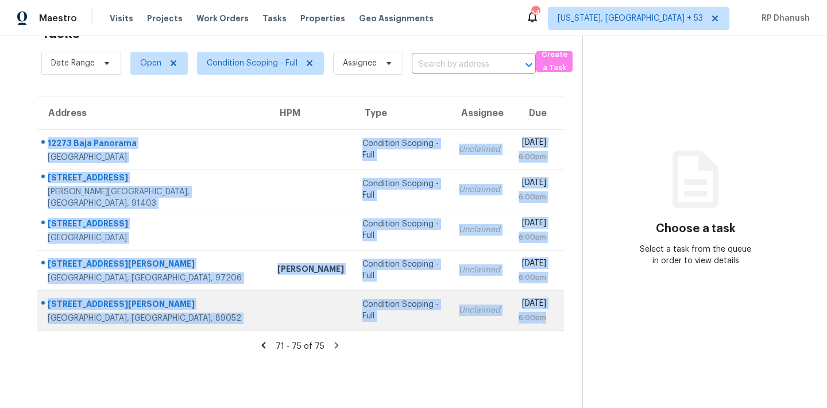
drag, startPoint x: 46, startPoint y: 136, endPoint x: 530, endPoint y: 329, distance: 521.1
click at [530, 329] on tbody "[GEOGRAPHIC_DATA] Condition Scoping - Full Unclaimed [DATE] 6:00pm [STREET_ADDR…" at bounding box center [300, 229] width 527 height 201
copy tbody "[GEOGRAPHIC_DATA] Condition Scoping - Full Unclaimed [DATE] 6:00pm [STREET_ADDR…"
